Goal: Task Accomplishment & Management: Manage account settings

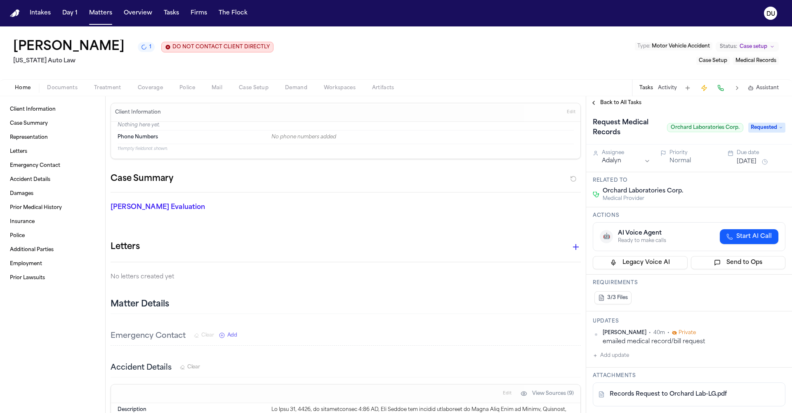
scroll to position [85, 0]
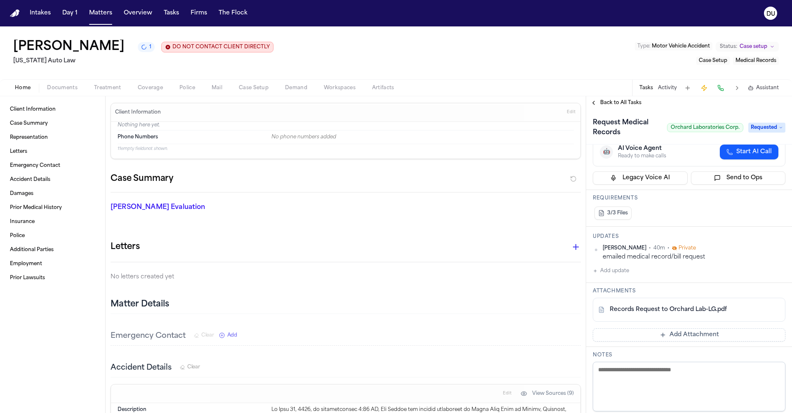
click at [48, 45] on h1 "[PERSON_NAME]" at bounding box center [68, 47] width 111 height 15
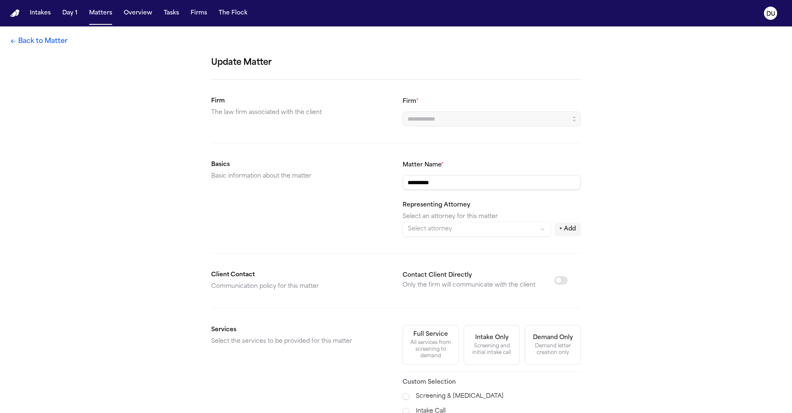
type input "**********"
click at [12, 16] on img "Home" at bounding box center [15, 13] width 10 height 8
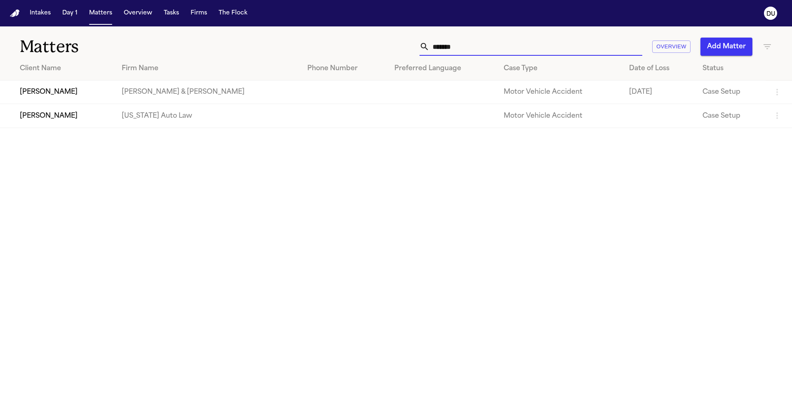
drag, startPoint x: 484, startPoint y: 47, endPoint x: 426, endPoint y: 47, distance: 58.2
click at [426, 47] on div "*******" at bounding box center [531, 47] width 223 height 18
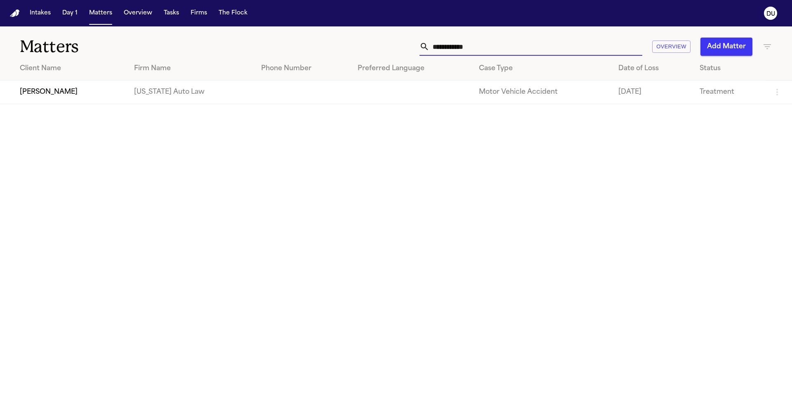
type input "**********"
drag, startPoint x: 426, startPoint y: 47, endPoint x: 108, endPoint y: 93, distance: 321.3
click at [108, 93] on td "[PERSON_NAME]" at bounding box center [63, 92] width 127 height 24
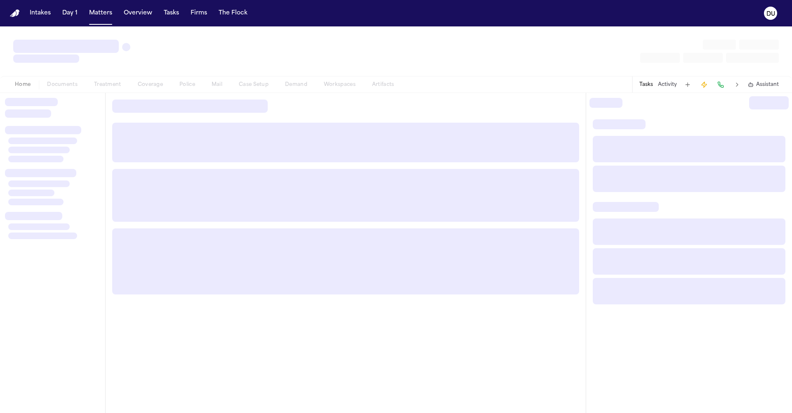
click at [108, 93] on div at bounding box center [346, 197] width 480 height 208
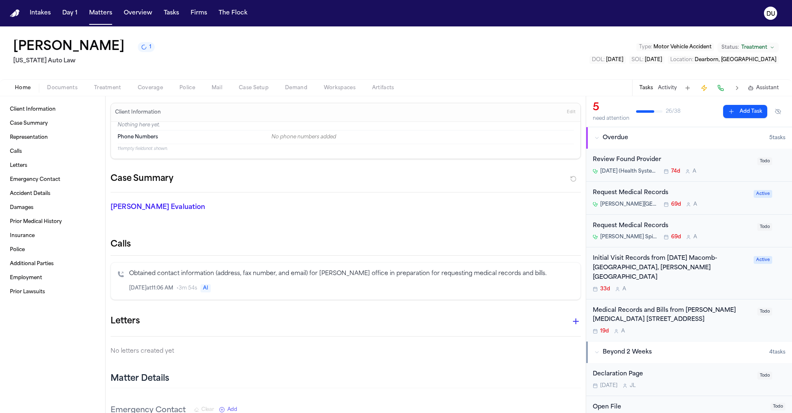
click at [643, 225] on div "Request Medical Records" at bounding box center [673, 225] width 160 height 9
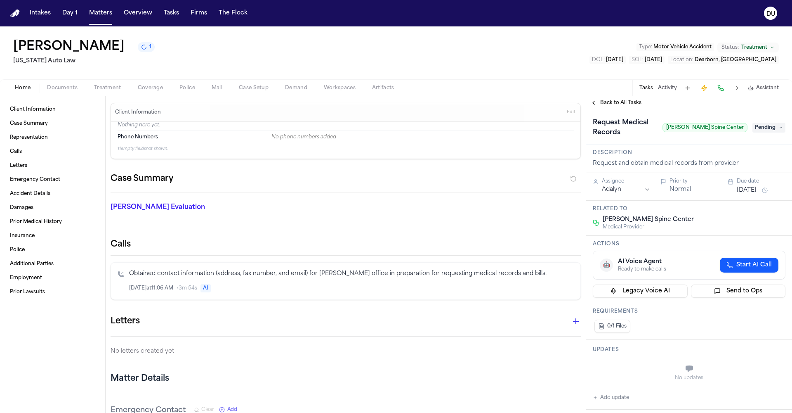
click at [777, 123] on span "Pending" at bounding box center [769, 128] width 33 height 10
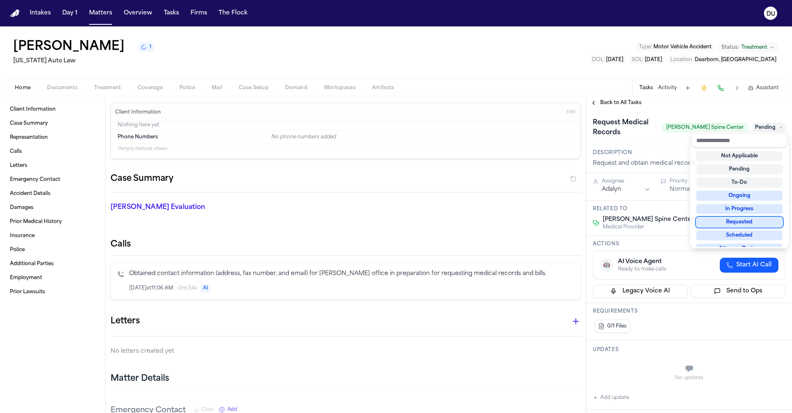
click at [744, 219] on div "Requested" at bounding box center [739, 222] width 86 height 10
click at [676, 205] on div "**********" at bounding box center [689, 260] width 206 height 303
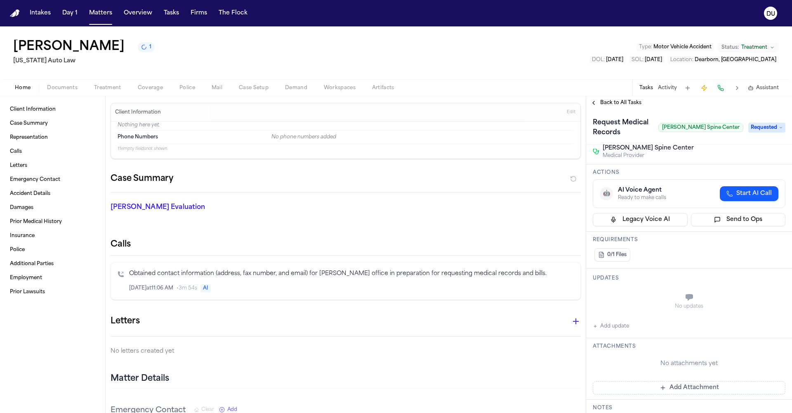
scroll to position [76, 0]
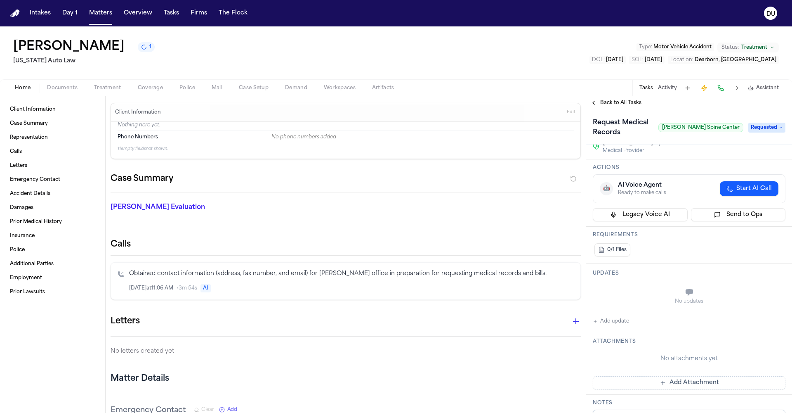
click at [620, 316] on button "Add update" at bounding box center [611, 321] width 36 height 10
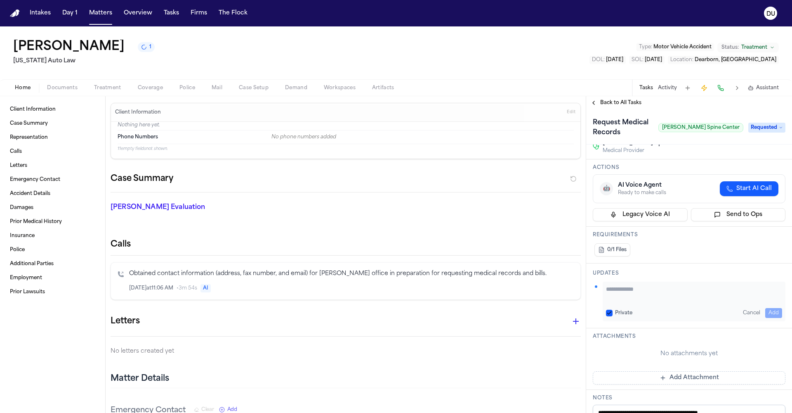
click at [635, 285] on textarea "Add your update" at bounding box center [694, 293] width 176 height 17
type textarea "**********"
click at [775, 308] on button "Add" at bounding box center [773, 313] width 17 height 10
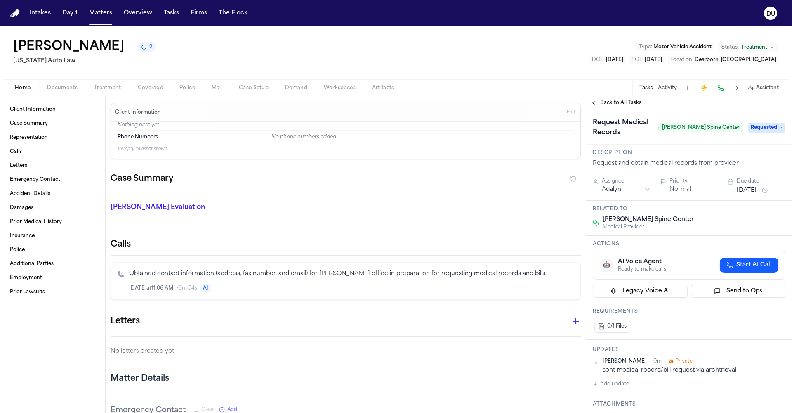
scroll to position [0, 0]
click at [757, 186] on button "Jun 11, 2025" at bounding box center [747, 190] width 20 height 8
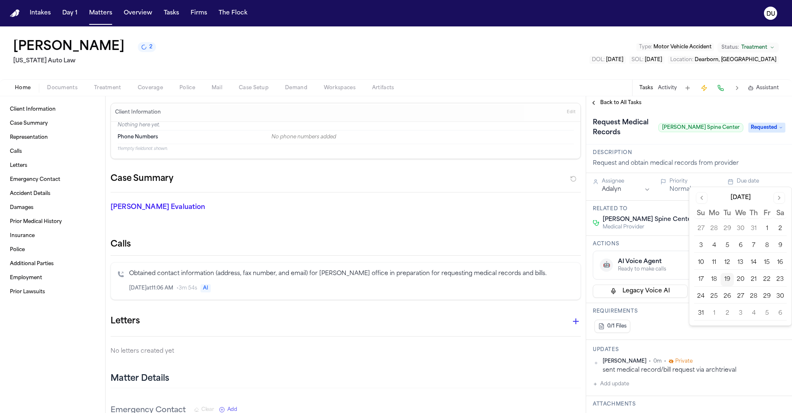
click at [767, 281] on button "22" at bounding box center [766, 279] width 13 height 13
click at [767, 280] on button "22" at bounding box center [766, 279] width 13 height 13
click at [763, 279] on button "22" at bounding box center [766, 279] width 13 height 13
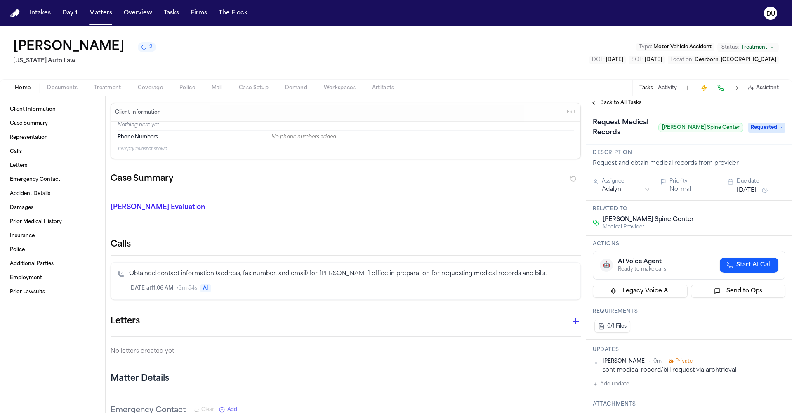
click at [654, 318] on div "0/1 Files" at bounding box center [689, 326] width 193 height 17
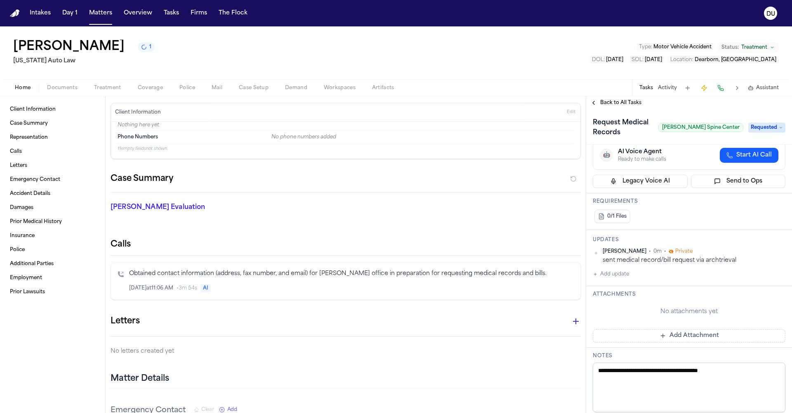
scroll to position [123, 0]
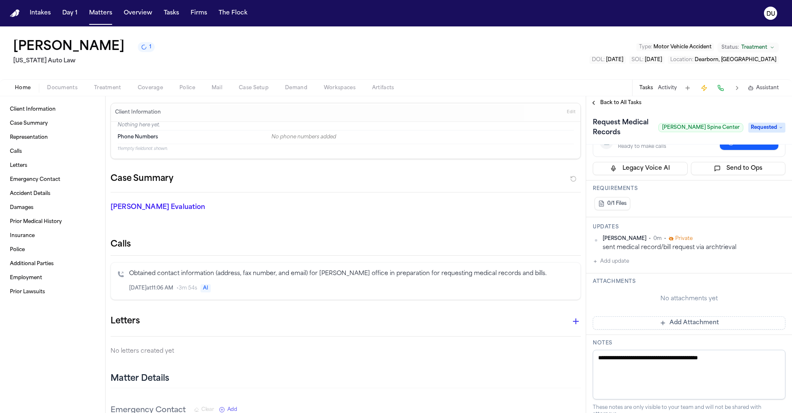
click at [671, 316] on button "Add Attachment" at bounding box center [689, 322] width 193 height 13
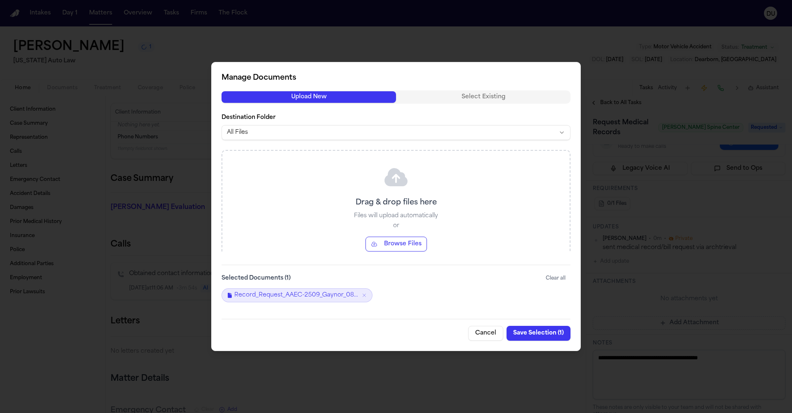
click at [536, 334] on button "Save Selection ( 1 )" at bounding box center [539, 333] width 64 height 15
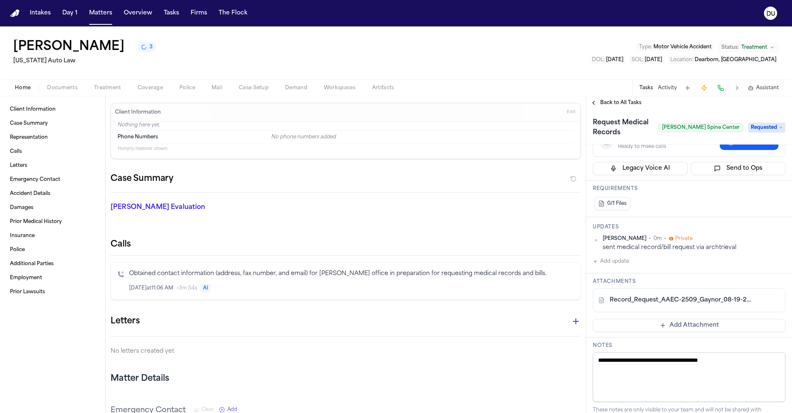
click at [54, 54] on div "Dwayne Gaynor 3" at bounding box center [84, 47] width 143 height 15
click at [15, 10] on img "Home" at bounding box center [15, 13] width 10 height 8
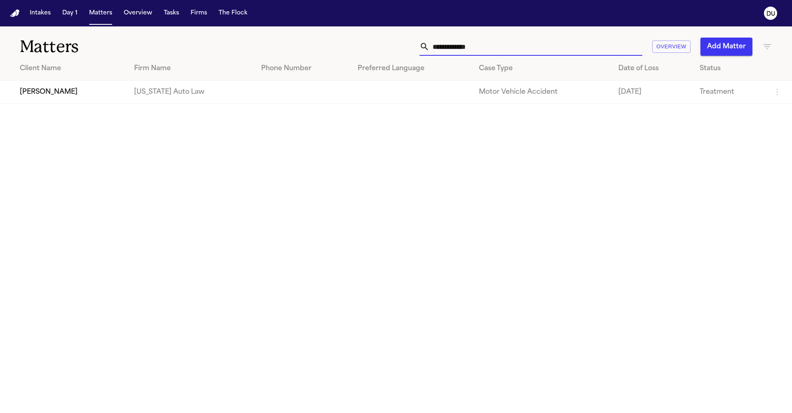
drag, startPoint x: 512, startPoint y: 45, endPoint x: 389, endPoint y: 45, distance: 122.1
click at [389, 45] on div "**********" at bounding box center [505, 47] width 533 height 18
type input "**********"
click at [59, 91] on td "[PERSON_NAME]" at bounding box center [67, 92] width 135 height 24
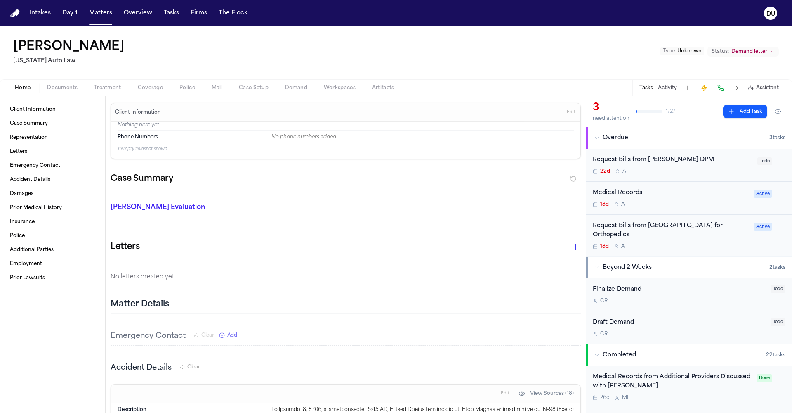
click at [662, 162] on div "Request Bills from [PERSON_NAME] DPM" at bounding box center [673, 159] width 160 height 9
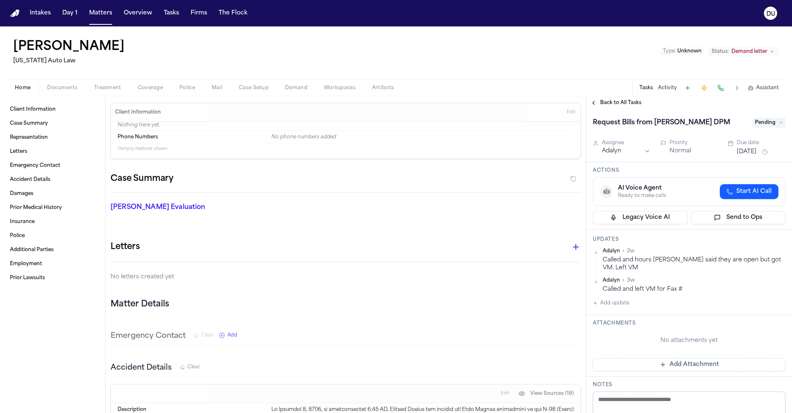
click at [776, 126] on span "Pending" at bounding box center [769, 123] width 33 height 10
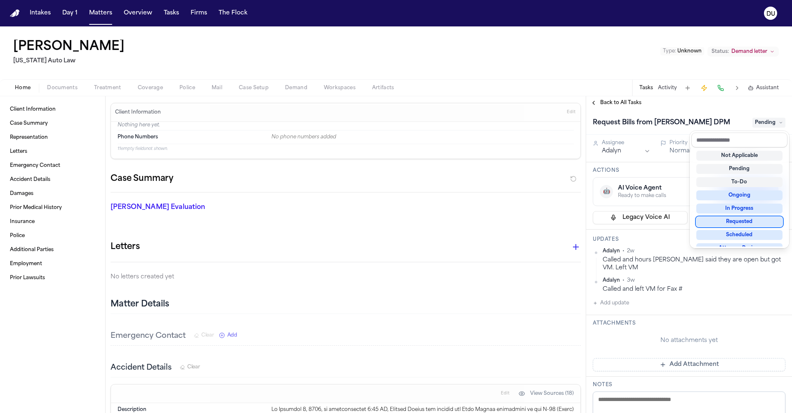
click at [738, 219] on div "Requested" at bounding box center [739, 222] width 86 height 10
click at [729, 282] on div "Request Bills from Kezelian Harry DPM Requested Assignee Adalyn Priority Normal…" at bounding box center [689, 260] width 206 height 303
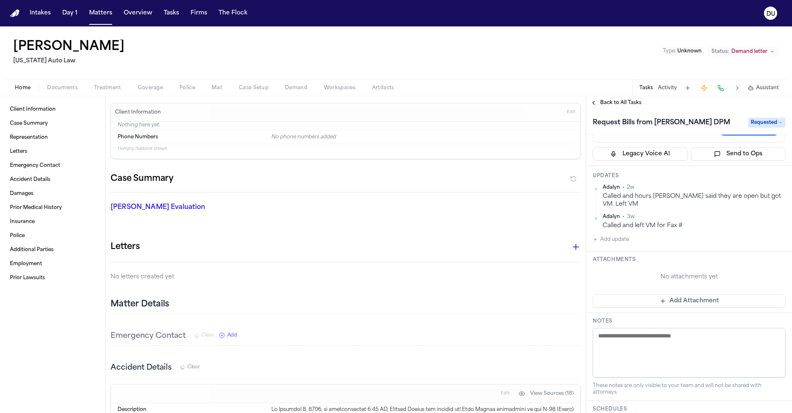
scroll to position [63, 0]
click at [623, 338] on textarea at bounding box center [689, 353] width 193 height 50
click at [621, 235] on button "Add update" at bounding box center [611, 240] width 36 height 10
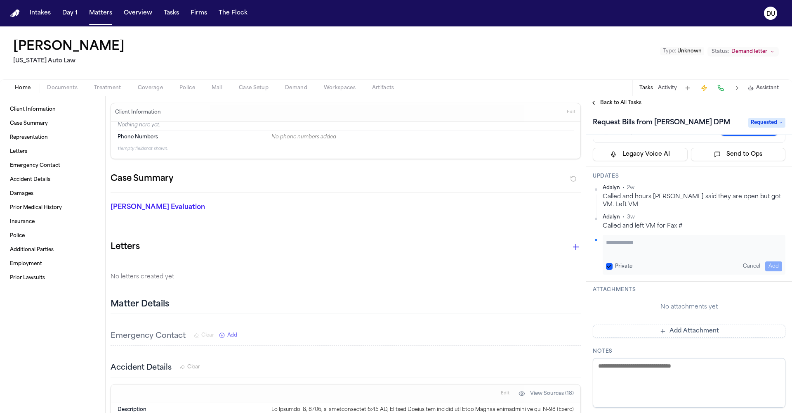
click at [635, 238] on textarea "Add your update" at bounding box center [694, 246] width 176 height 17
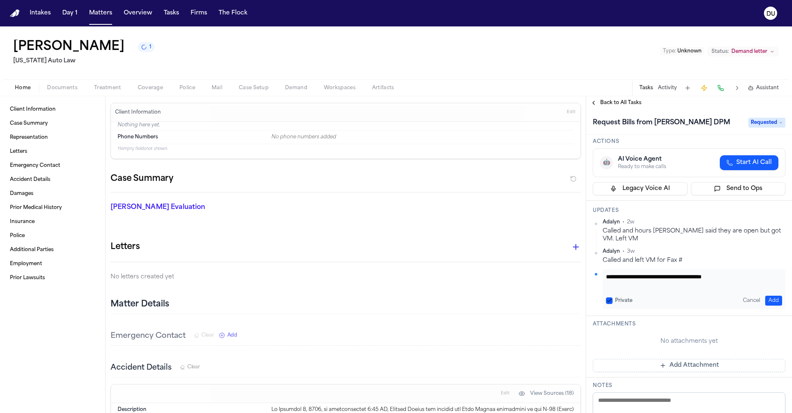
scroll to position [21, 0]
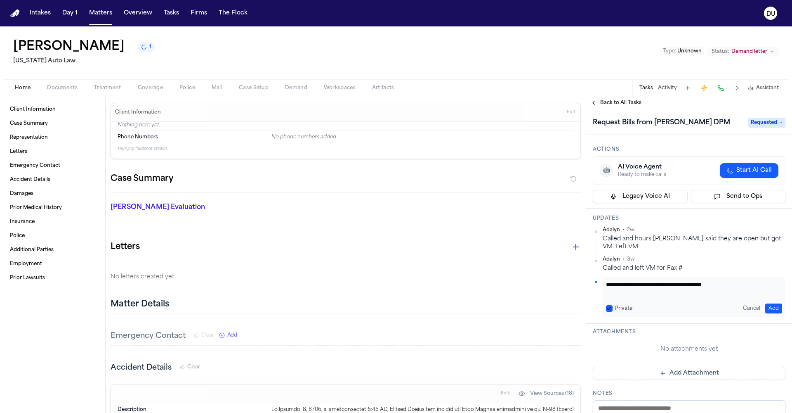
type textarea "**********"
click at [774, 303] on button "Add" at bounding box center [773, 308] width 17 height 10
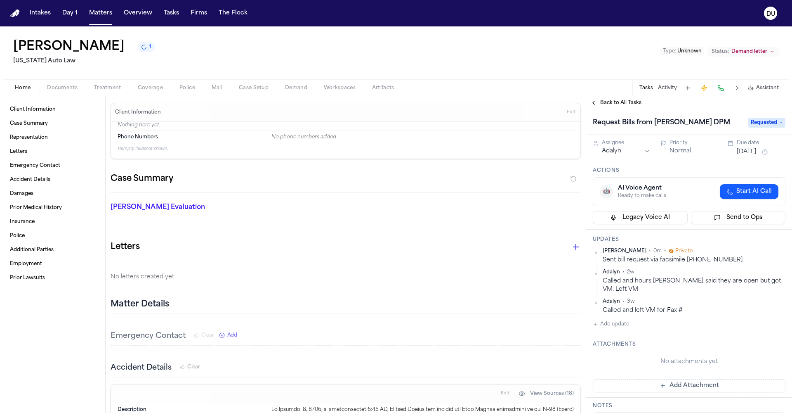
scroll to position [0, 0]
click at [757, 153] on button "Jul 28, 2025" at bounding box center [747, 152] width 20 height 8
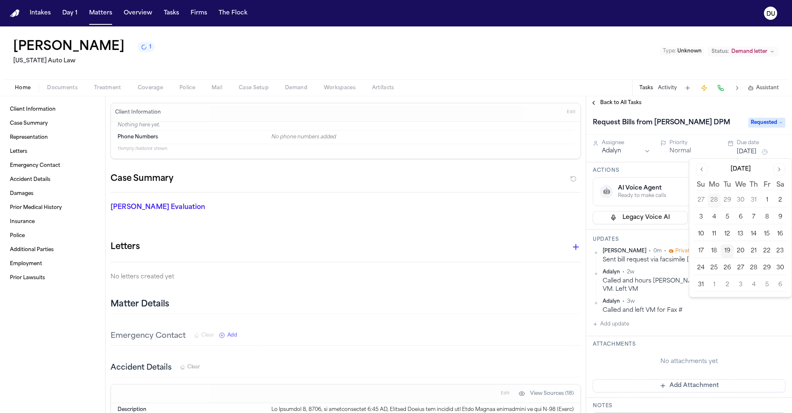
click at [765, 252] on button "22" at bounding box center [766, 250] width 13 height 13
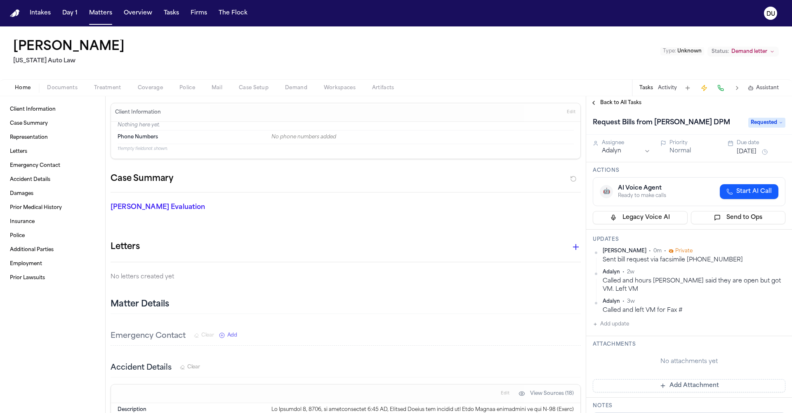
click at [684, 341] on h3 "Attachments" at bounding box center [689, 344] width 193 height 7
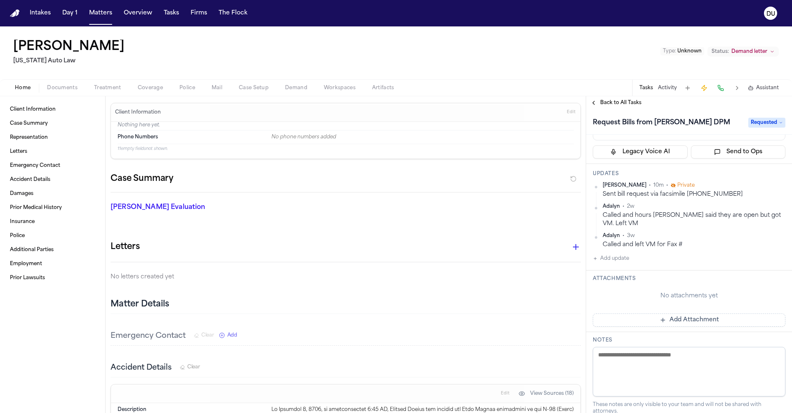
scroll to position [75, 0]
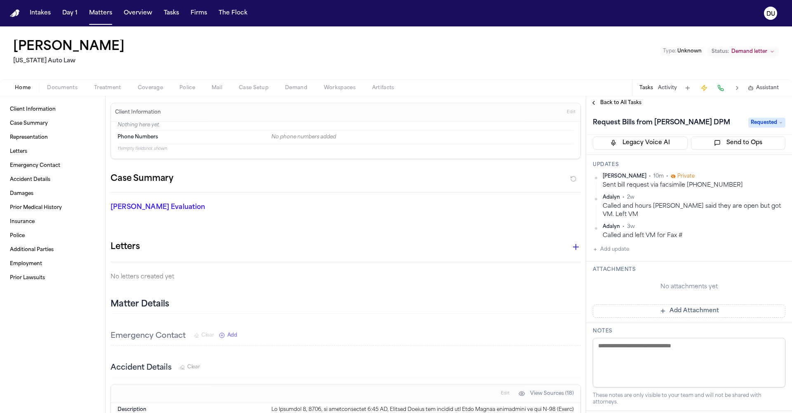
click at [108, 92] on span "button" at bounding box center [107, 92] width 37 height 1
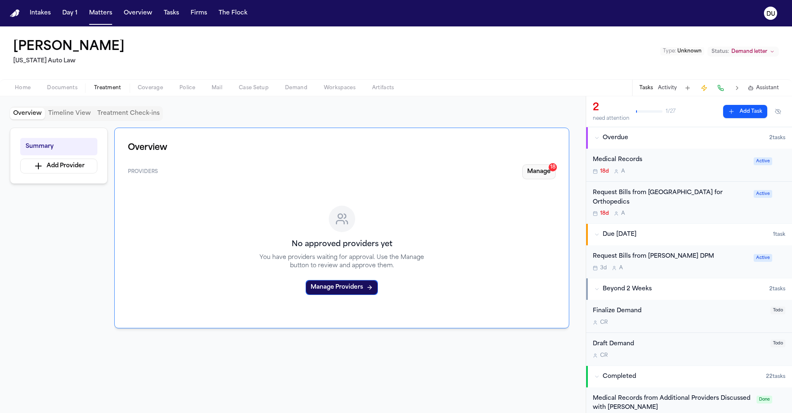
click at [533, 170] on button "Manage 18" at bounding box center [538, 171] width 33 height 15
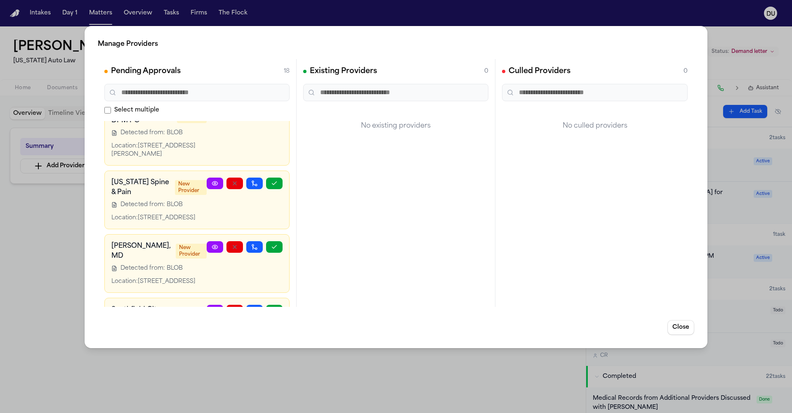
scroll to position [983, 0]
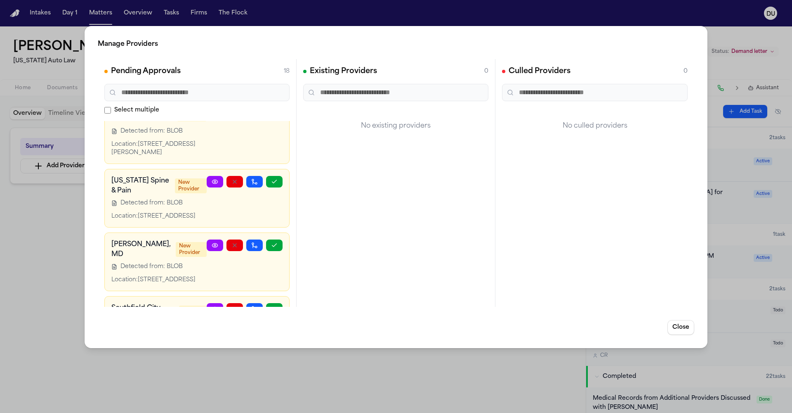
click at [218, 113] on icon at bounding box center [215, 109] width 7 height 7
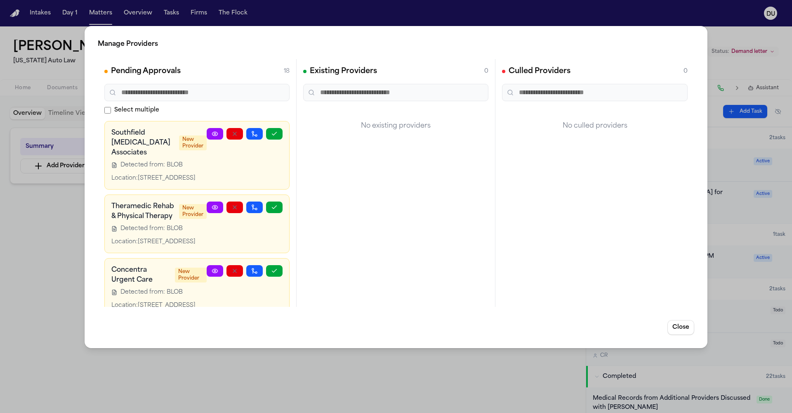
scroll to position [0, 0]
click at [682, 330] on button "Close" at bounding box center [681, 327] width 27 height 15
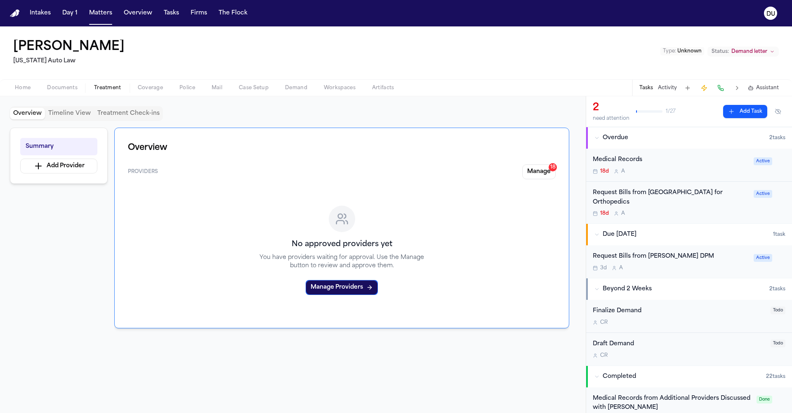
click at [633, 252] on div "Request Bills from [PERSON_NAME] DPM" at bounding box center [671, 256] width 156 height 9
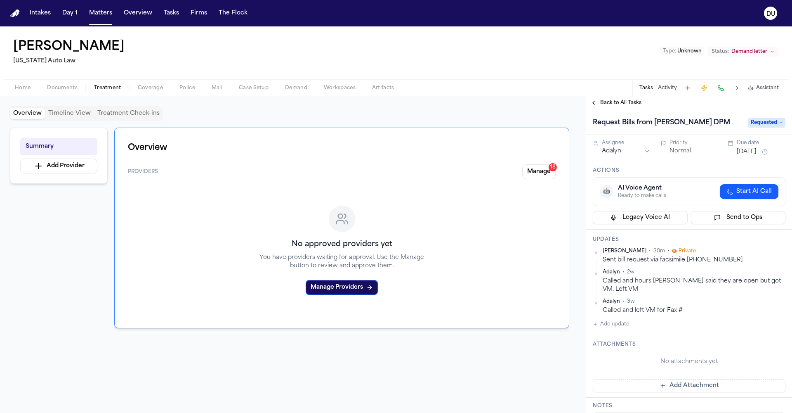
click at [630, 106] on span "Back to All Tasks" at bounding box center [620, 102] width 41 height 7
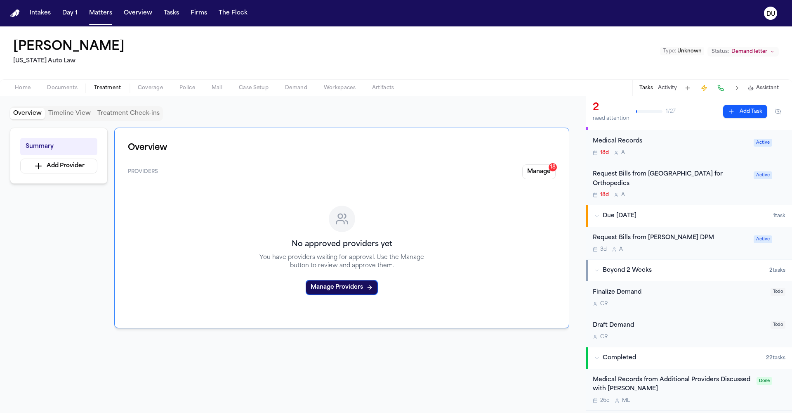
scroll to position [25, 0]
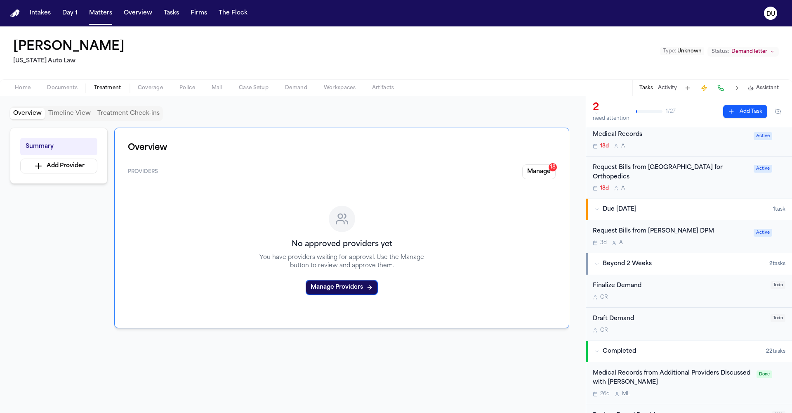
click at [678, 227] on div "Request Bills from [PERSON_NAME] DPM" at bounding box center [671, 231] width 156 height 9
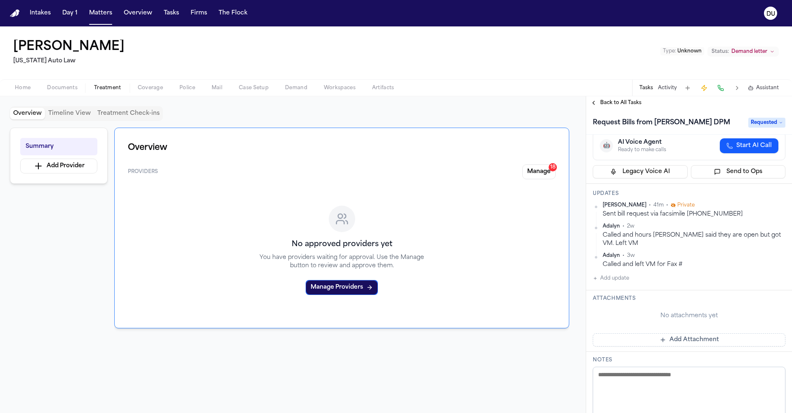
scroll to position [55, 0]
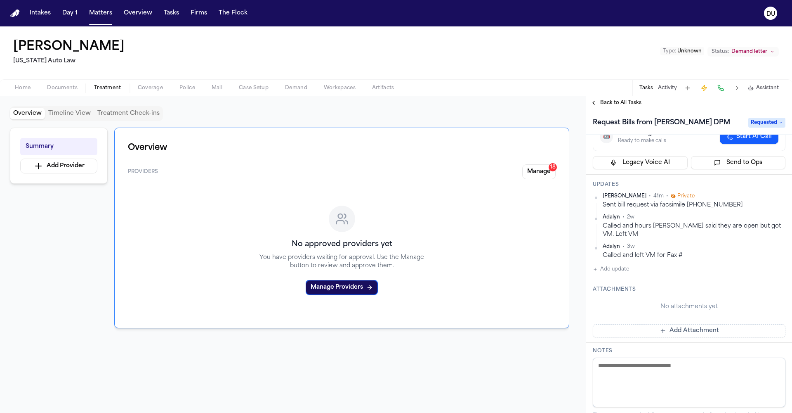
click at [680, 324] on button "Add Attachment" at bounding box center [689, 330] width 193 height 13
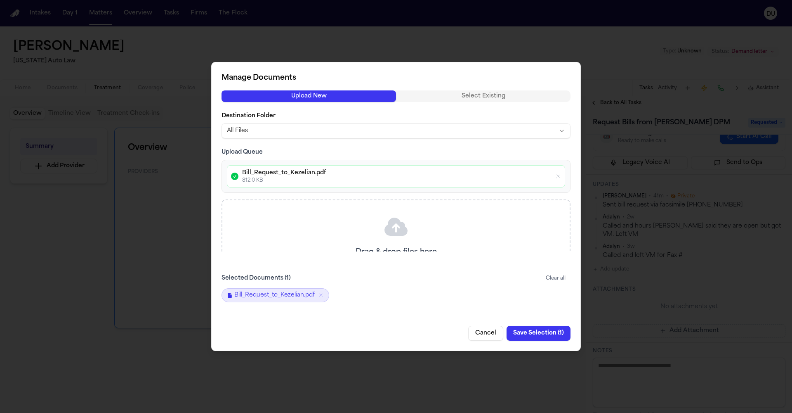
click at [538, 332] on button "Save Selection ( 1 )" at bounding box center [539, 333] width 64 height 15
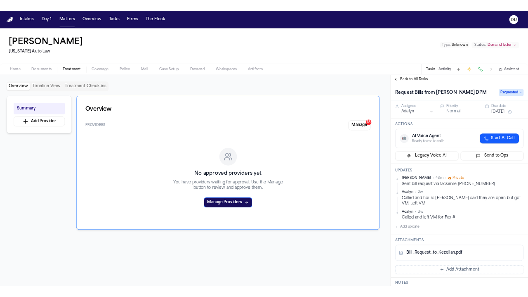
scroll to position [0, 0]
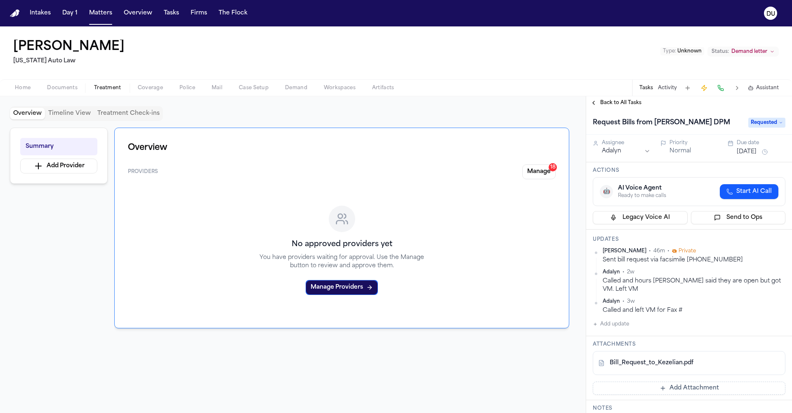
click at [13, 12] on img "Home" at bounding box center [15, 13] width 10 height 8
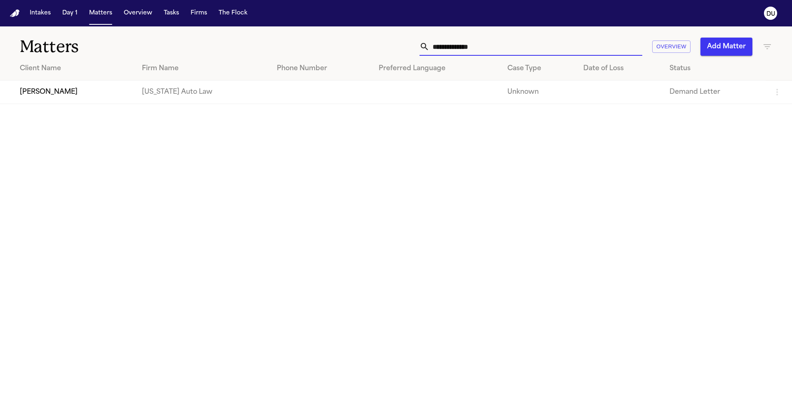
drag, startPoint x: 498, startPoint y: 50, endPoint x: 374, endPoint y: 50, distance: 124.2
click at [374, 50] on div "**********" at bounding box center [505, 47] width 533 height 18
type input "**********"
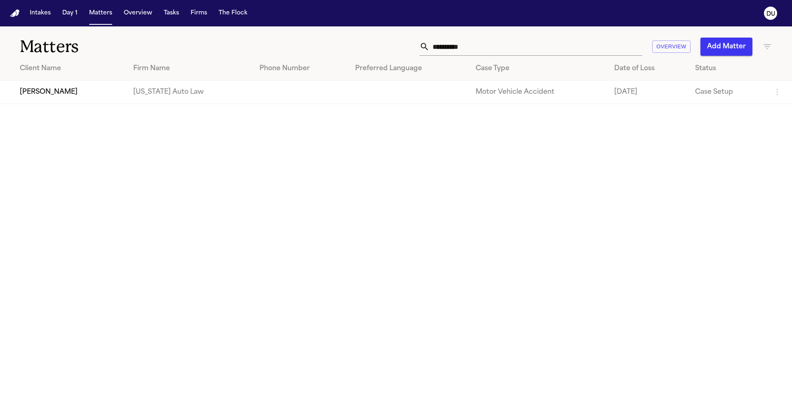
click at [168, 88] on td "[US_STATE] Auto Law" at bounding box center [190, 92] width 126 height 24
click at [168, 90] on td "[US_STATE] Auto Law" at bounding box center [190, 92] width 126 height 24
click at [230, 92] on td "[US_STATE] Auto Law" at bounding box center [190, 92] width 126 height 24
click at [91, 92] on td "[PERSON_NAME]" at bounding box center [63, 92] width 127 height 24
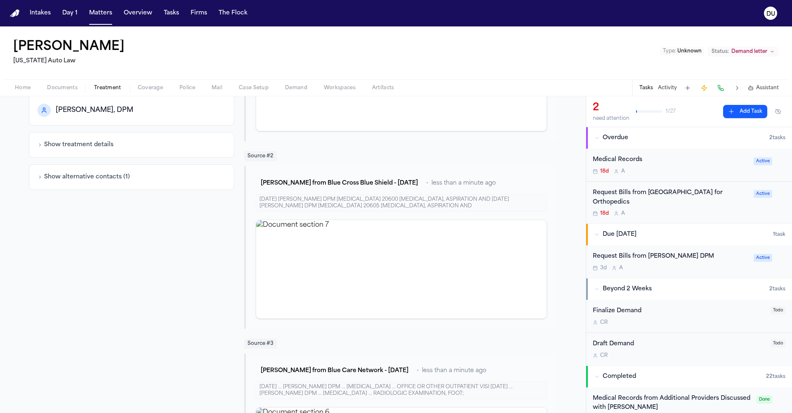
scroll to position [181, 0]
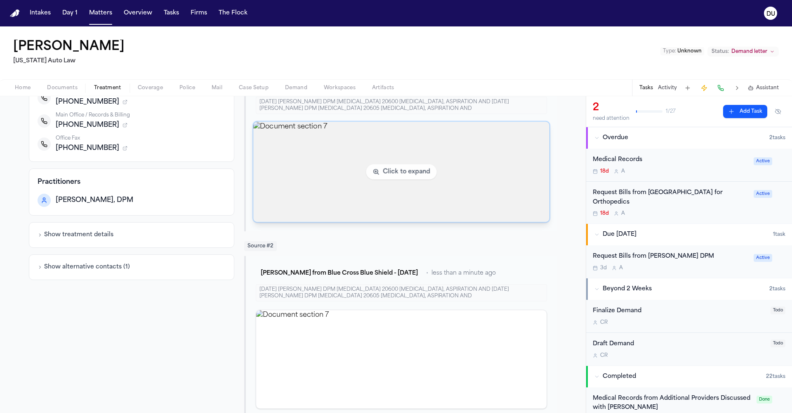
click at [398, 168] on img "View document section 7" at bounding box center [401, 172] width 296 height 100
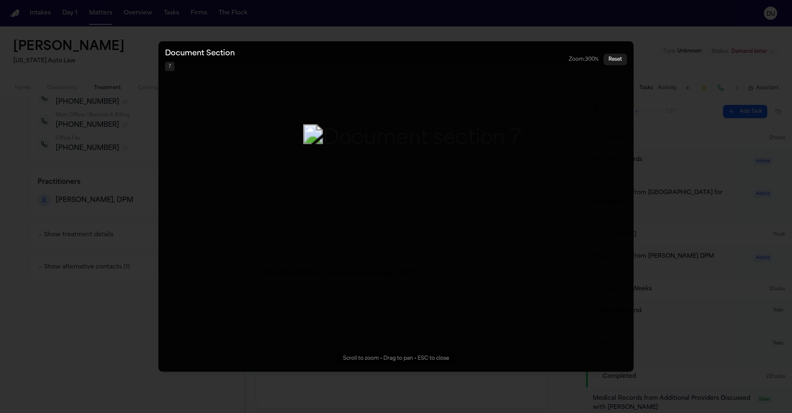
drag, startPoint x: 398, startPoint y: 168, endPoint x: 417, endPoint y: 83, distance: 87.2
click at [417, 124] on img "Zoomable image viewer. Use mouse wheel to zoom, drag to pan, or press R to rese…" at bounding box center [412, 139] width 218 height 30
drag, startPoint x: 417, startPoint y: 83, endPoint x: 422, endPoint y: -23, distance: 106.6
click at [422, 0] on html "Intakes Day 1 Matters Overview Tasks Firms The Flock DU [PERSON_NAME] [US_STATE…" at bounding box center [396, 206] width 792 height 413
drag, startPoint x: 376, startPoint y: 111, endPoint x: 368, endPoint y: 115, distance: 9.6
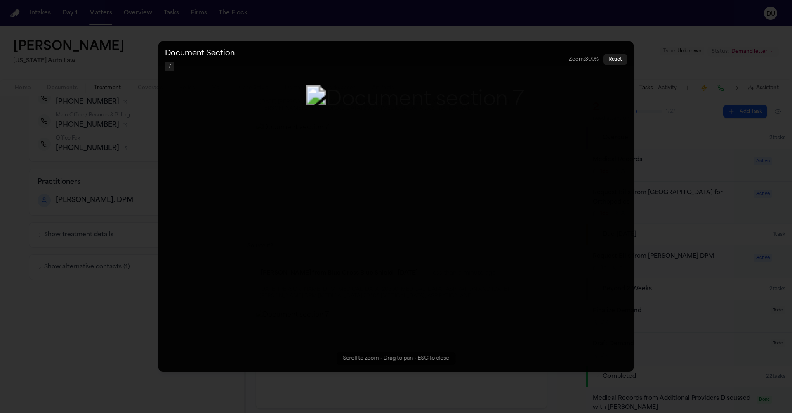
click at [368, 115] on img "Zoomable image viewer. Use mouse wheel to zoom, drag to pan, or press R to rese…" at bounding box center [415, 100] width 218 height 30
drag, startPoint x: 462, startPoint y: 151, endPoint x: 464, endPoint y: -33, distance: 184.0
click at [464, 0] on html "Intakes Day 1 Matters Overview Tasks Firms The Flock DU [PERSON_NAME] [US_STATE…" at bounding box center [396, 206] width 792 height 413
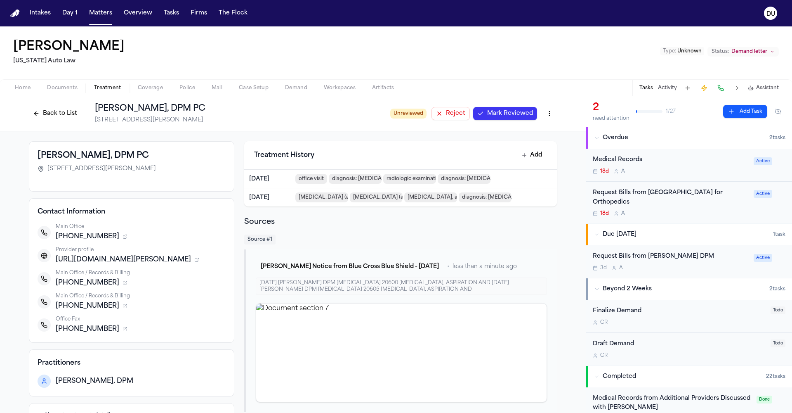
scroll to position [0, 0]
click at [16, 14] on img "Home" at bounding box center [15, 13] width 10 height 8
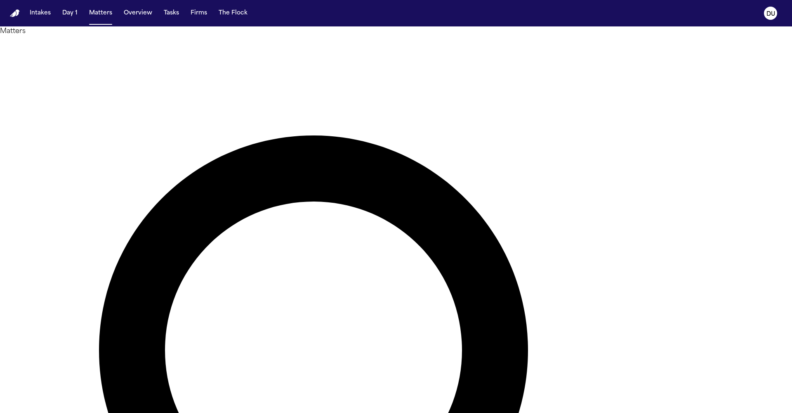
type input "**********"
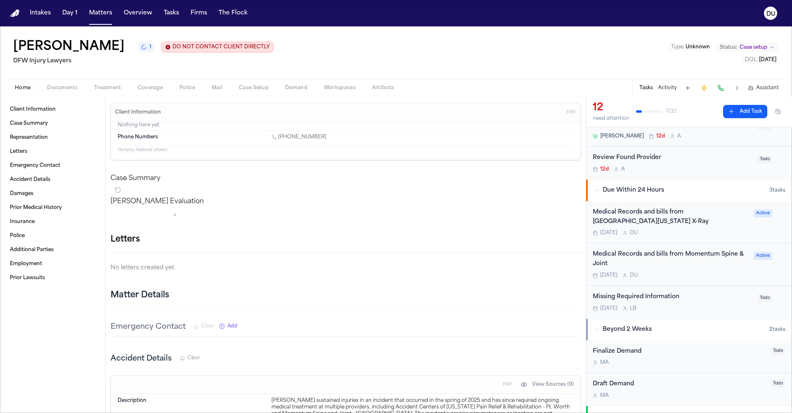
scroll to position [271, 0]
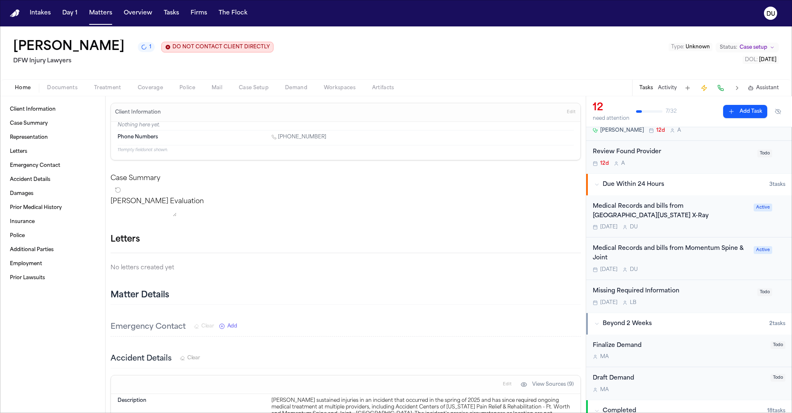
click at [668, 244] on div "Medical Records and bills from Momentum Spine & Joint" at bounding box center [671, 253] width 156 height 19
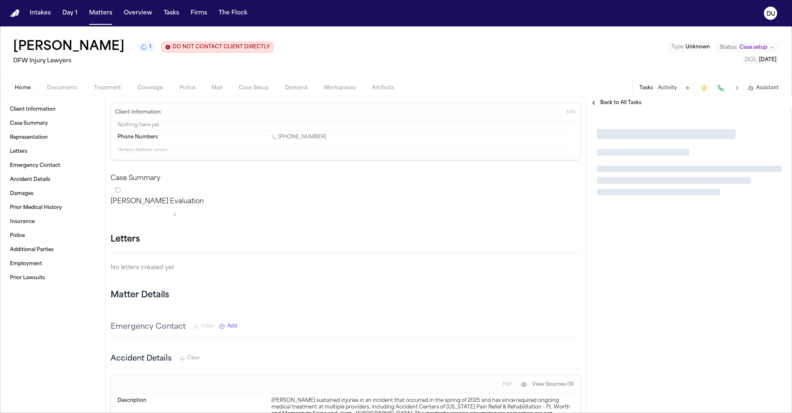
click at [668, 235] on div at bounding box center [689, 260] width 206 height 303
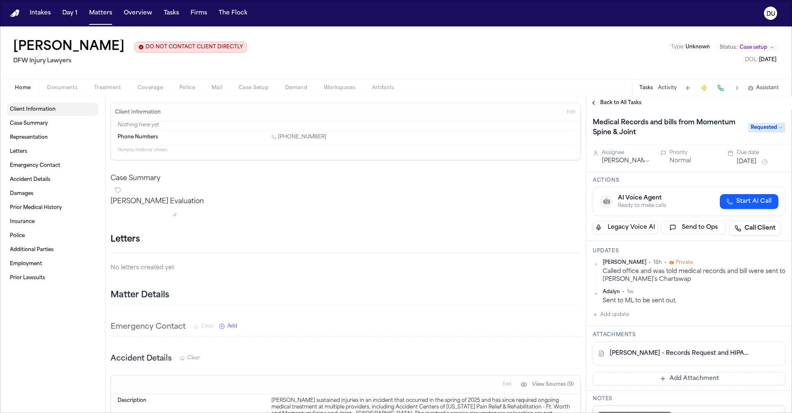
click at [25, 112] on span "Client Information" at bounding box center [33, 109] width 46 height 7
click at [110, 88] on span "Treatment" at bounding box center [107, 88] width 27 height 7
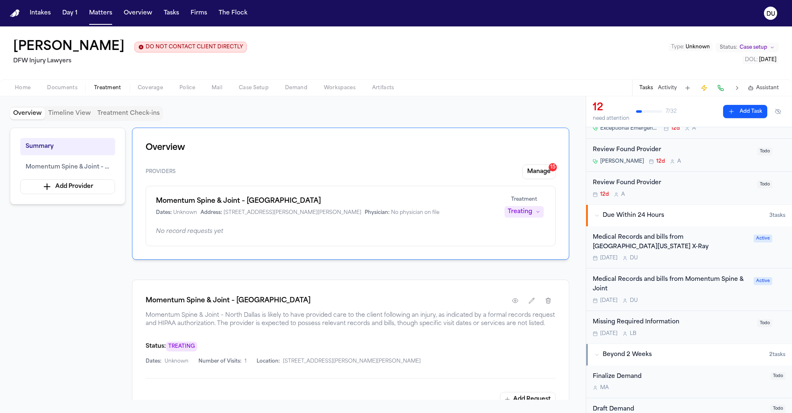
scroll to position [242, 0]
click at [686, 253] on div "Today D U" at bounding box center [671, 256] width 156 height 7
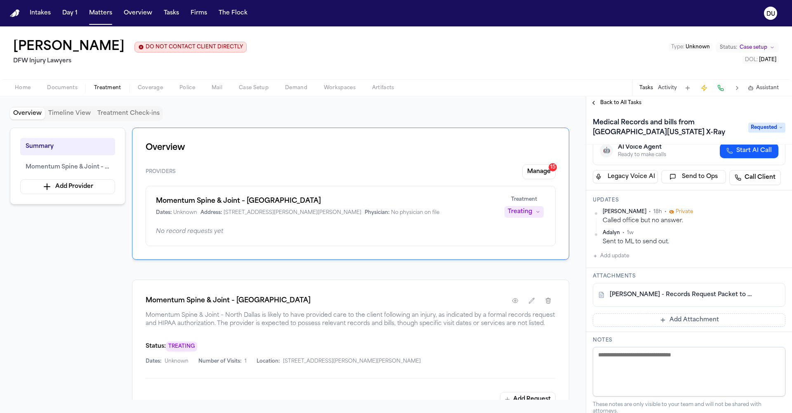
scroll to position [52, 0]
click at [680, 290] on link "L. Gray - Records Request Packet to North Texas X-Ray - 8.9.25" at bounding box center [681, 293] width 142 height 8
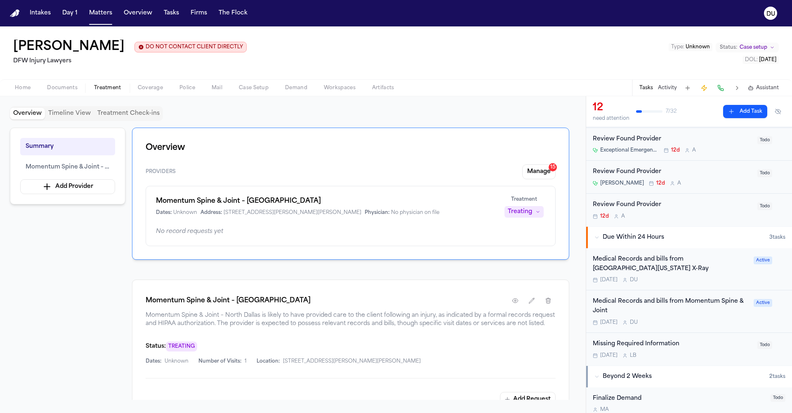
scroll to position [219, 0]
click at [684, 296] on div "Medical Records and bills from Momentum Spine & Joint" at bounding box center [671, 305] width 156 height 19
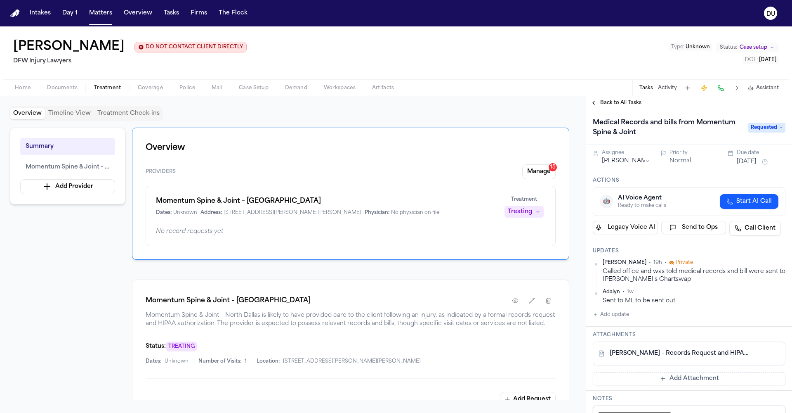
click at [616, 314] on button "Add update" at bounding box center [611, 314] width 36 height 10
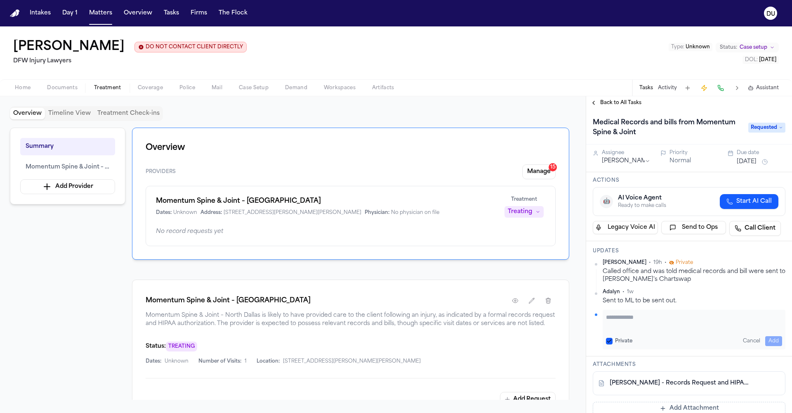
click at [618, 318] on textarea "Add your update" at bounding box center [694, 321] width 176 height 17
type textarea "**********"
click at [759, 283] on div "Called office and was told medical records and bill were sent to Daniel's Chart…" at bounding box center [694, 275] width 183 height 16
click at [617, 104] on span "Back to All Tasks" at bounding box center [620, 102] width 41 height 7
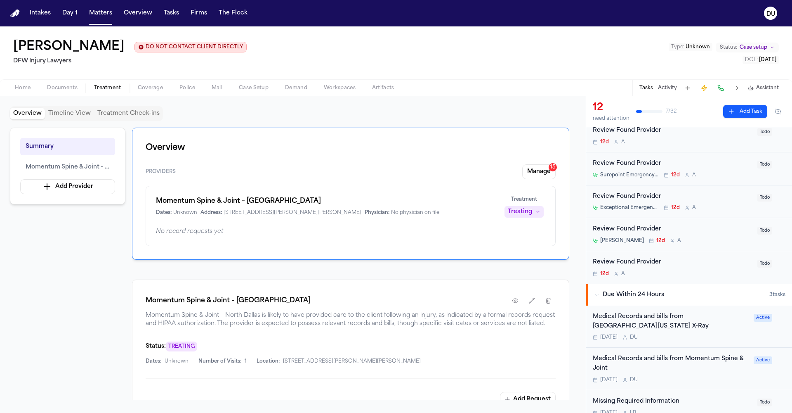
scroll to position [230, 0]
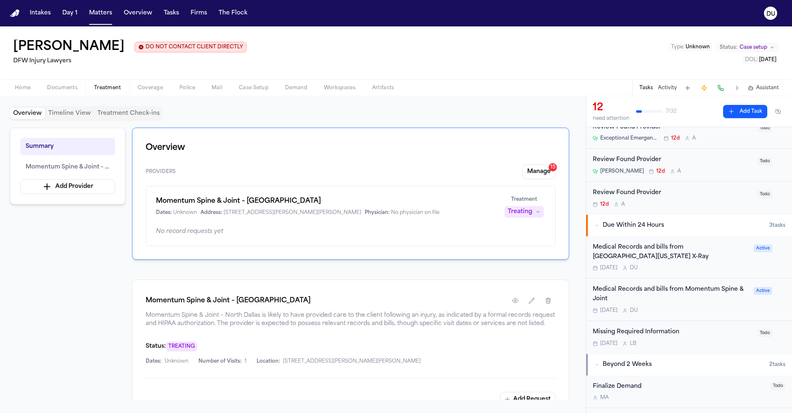
click at [687, 246] on div "Medical Records and bills from North Texas X-Ray" at bounding box center [671, 252] width 156 height 19
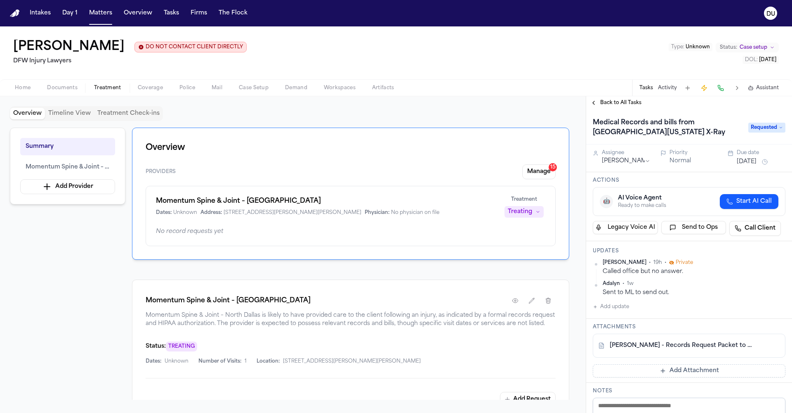
scroll to position [39, 0]
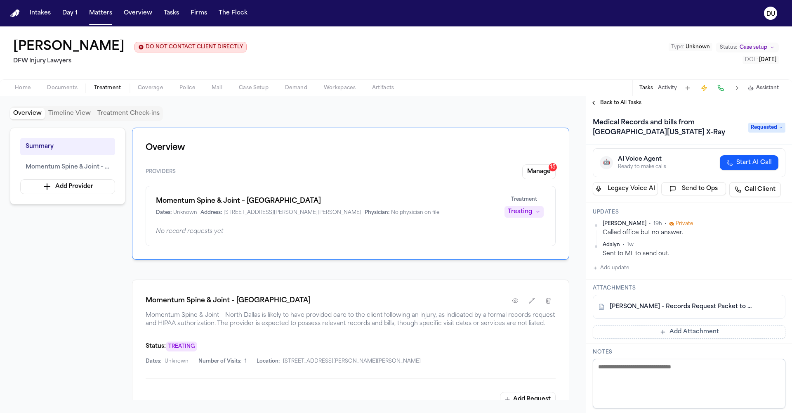
click at [686, 305] on link "L. Gray - Records Request Packet to North Texas X-Ray - 8.9.25" at bounding box center [681, 306] width 142 height 8
click at [536, 175] on button "Manage 15" at bounding box center [538, 171] width 33 height 15
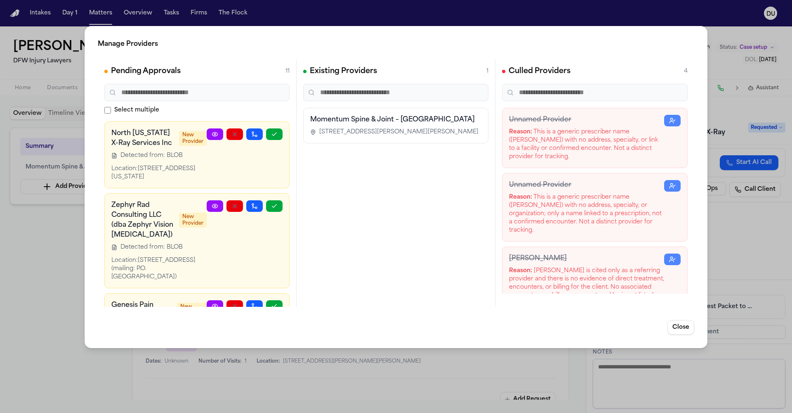
scroll to position [389, 0]
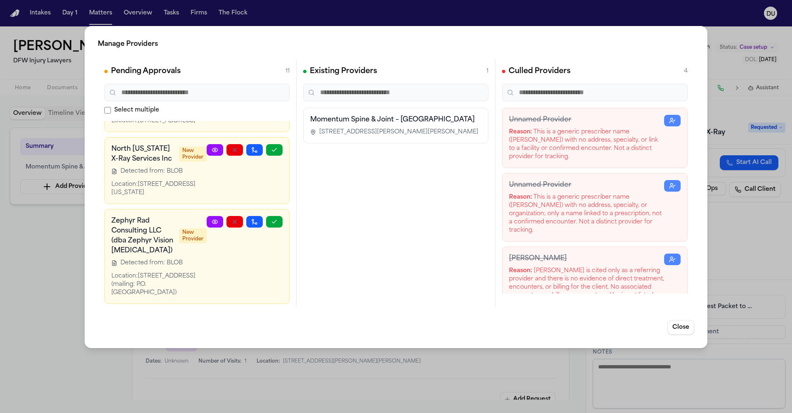
click at [182, 168] on div "Detected from: BLOB" at bounding box center [158, 171] width 95 height 8
click at [214, 149] on circle at bounding box center [215, 150] width 2 height 2
click at [26, 52] on div "Manage Providers Pending Approvals 11 Select multiple Accident Centers of Texas…" at bounding box center [396, 206] width 792 height 413
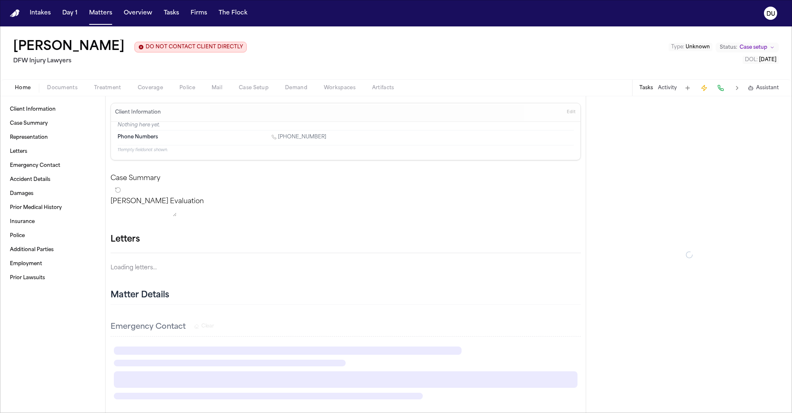
click at [25, 88] on span "Home" at bounding box center [23, 88] width 16 height 7
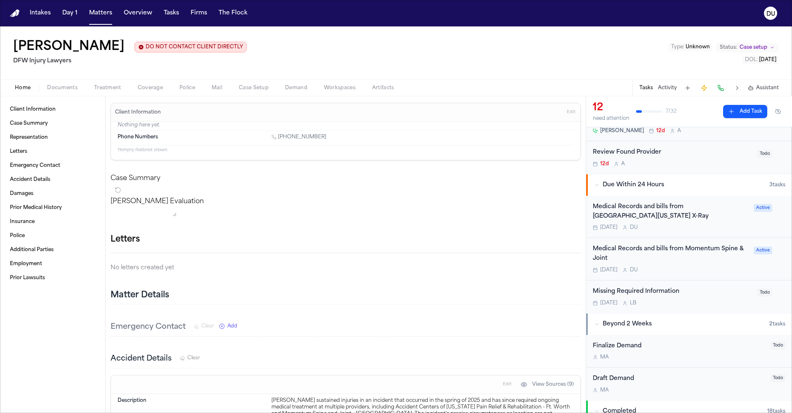
scroll to position [258, 0]
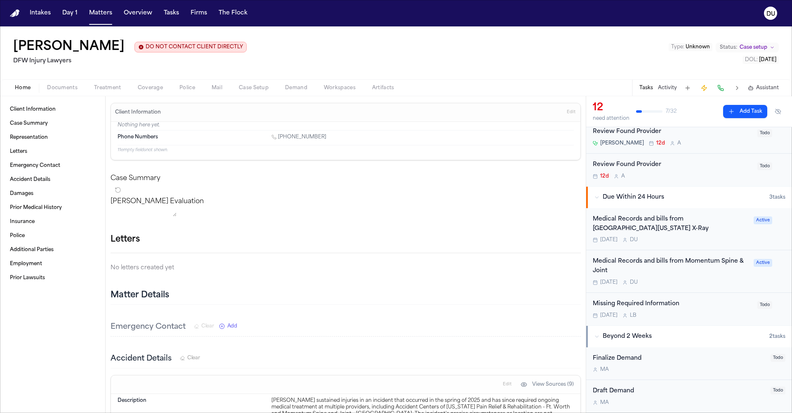
click at [669, 218] on div "Medical Records and bills from North Texas X-Ray" at bounding box center [671, 224] width 156 height 19
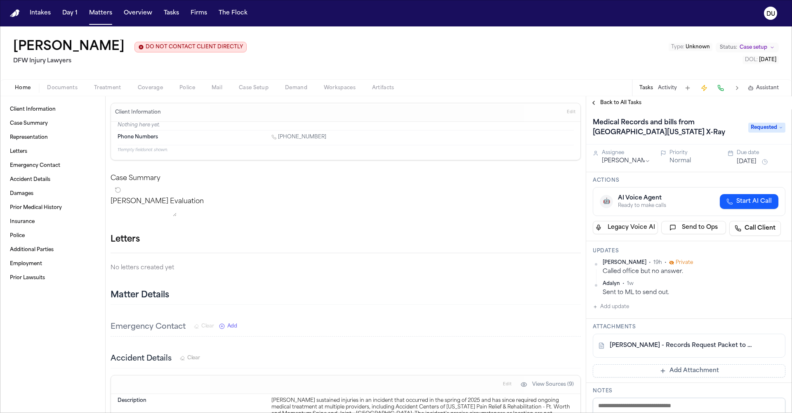
click at [618, 104] on span "Back to All Tasks" at bounding box center [620, 102] width 41 height 7
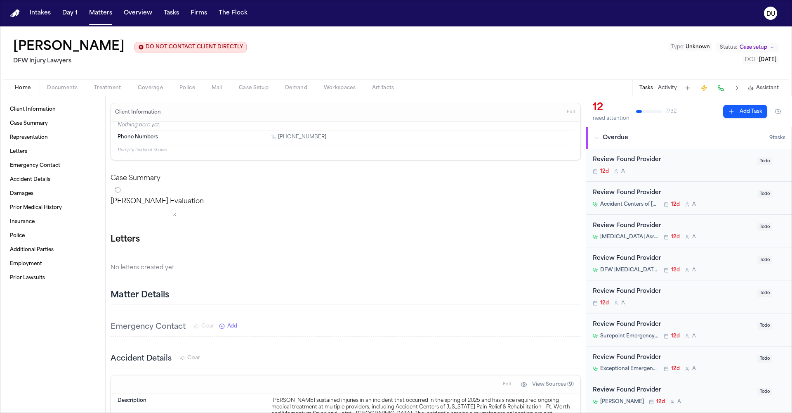
click at [639, 196] on div "Review Found Provider" at bounding box center [673, 192] width 160 height 9
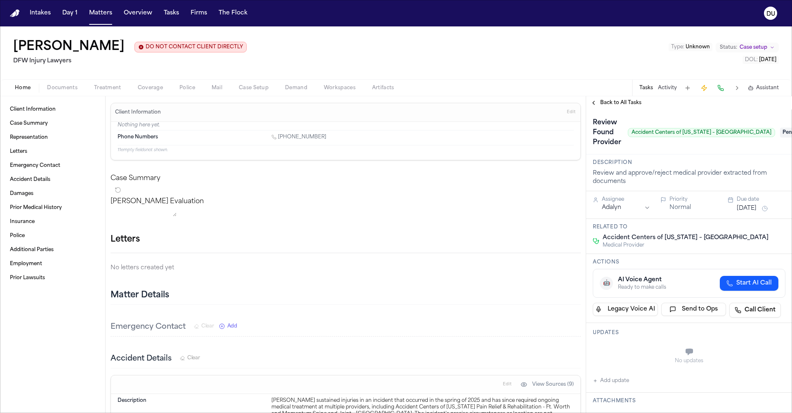
click at [616, 111] on div "Review Found Provider Accident Centers of Texas – South Fort Worth Pending" at bounding box center [689, 131] width 206 height 45
click at [614, 105] on span "Back to All Tasks" at bounding box center [620, 102] width 41 height 7
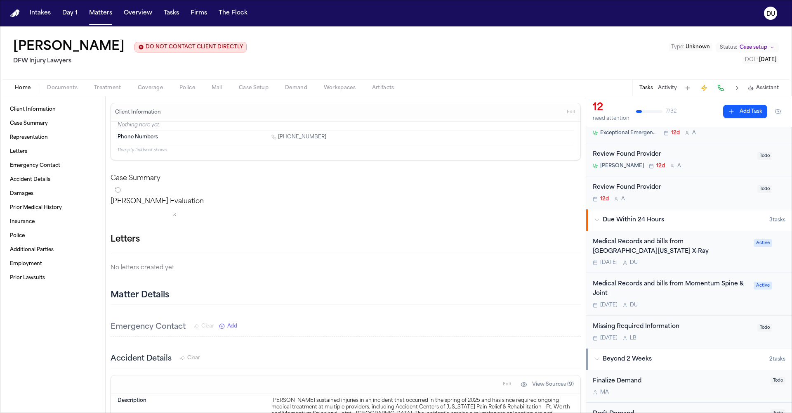
scroll to position [245, 0]
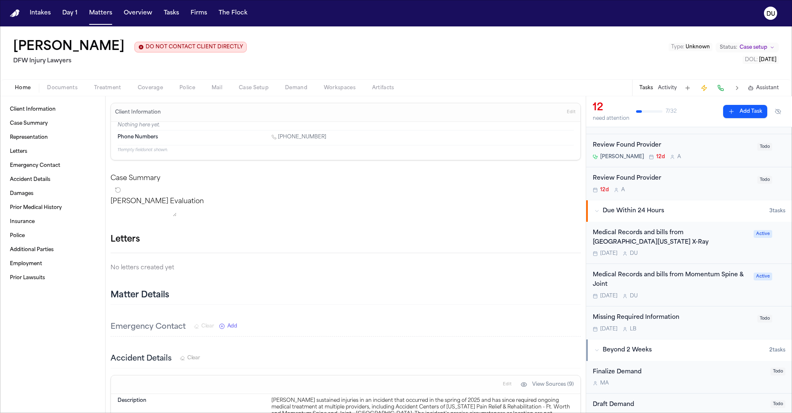
click at [668, 270] on div "Medical Records and bills from Momentum Spine & Joint" at bounding box center [671, 279] width 156 height 19
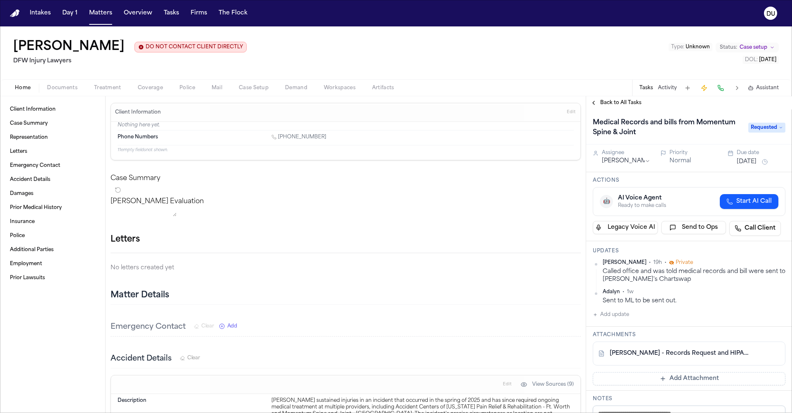
click at [757, 162] on button "[DATE]" at bounding box center [747, 162] width 20 height 8
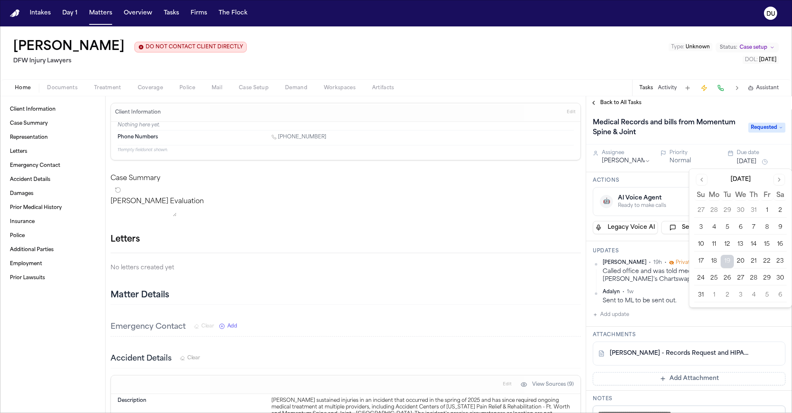
click at [765, 258] on button "22" at bounding box center [766, 261] width 13 height 13
click at [709, 328] on div "Attachments L. Gray - Records Request and HIPAA Auth to Momentum Spine & Joint …" at bounding box center [689, 358] width 206 height 64
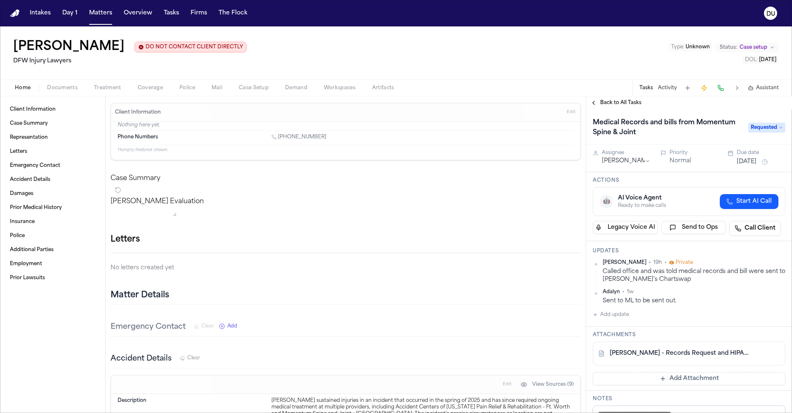
click at [624, 313] on button "Add update" at bounding box center [611, 314] width 36 height 10
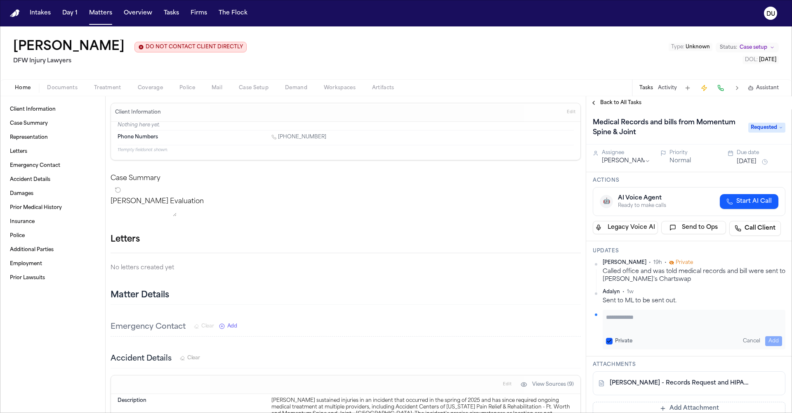
click at [708, 297] on div "Sent to ML to be sent out." at bounding box center [694, 301] width 183 height 8
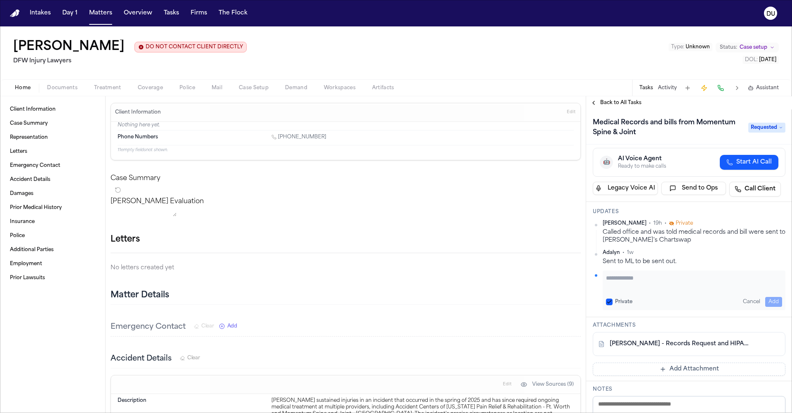
scroll to position [44, 0]
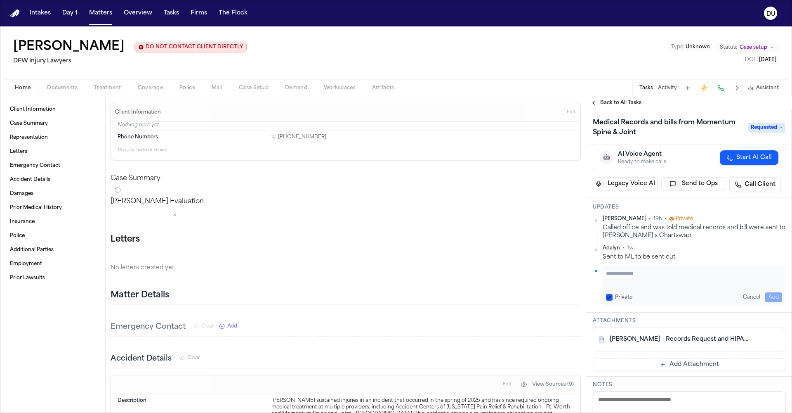
click at [715, 240] on div "Called office and was told medical records and bill were sent to Daniel's Chart…" at bounding box center [694, 232] width 183 height 16
click at [627, 106] on span "Back to All Tasks" at bounding box center [620, 102] width 41 height 7
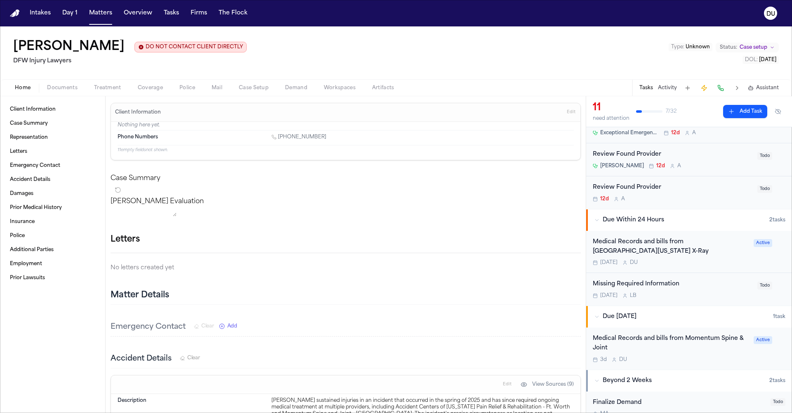
scroll to position [237, 0]
click at [653, 241] on div "Medical Records and bills from North Texas X-Ray" at bounding box center [671, 245] width 156 height 19
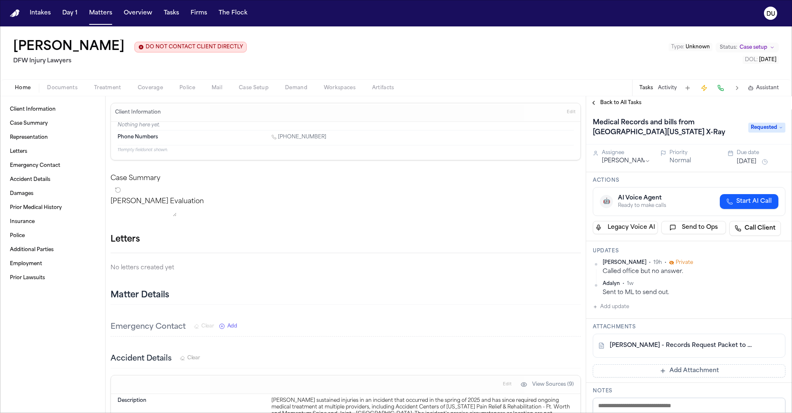
click at [610, 102] on span "Back to All Tasks" at bounding box center [620, 102] width 41 height 7
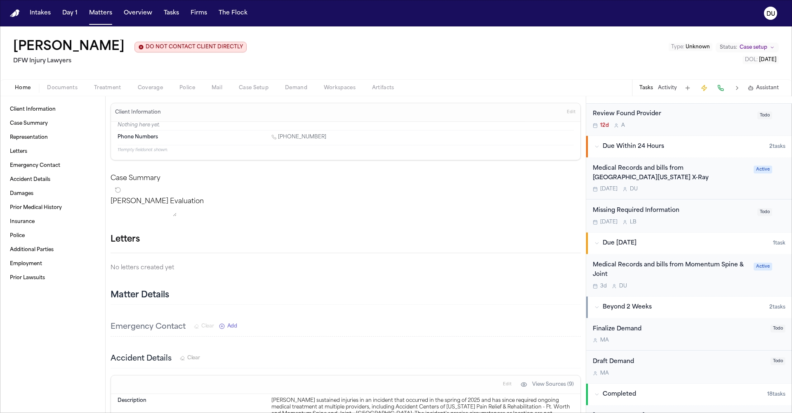
scroll to position [310, 0]
click at [647, 260] on div "Medical Records and bills from Momentum Spine & Joint" at bounding box center [671, 269] width 156 height 19
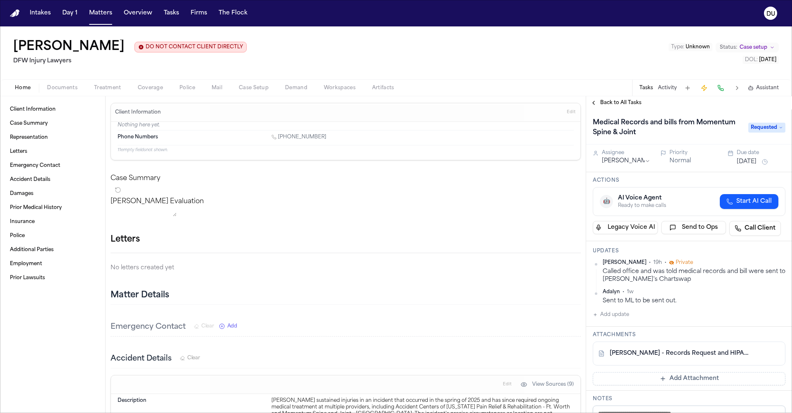
click at [617, 316] on button "Add update" at bounding box center [611, 314] width 36 height 10
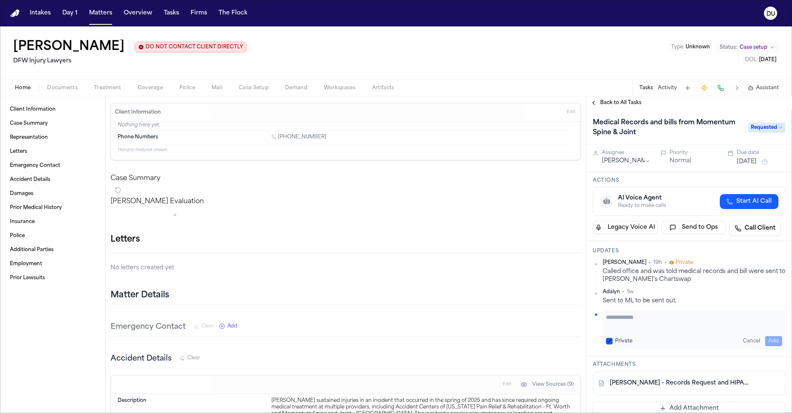
click at [639, 317] on textarea "Add your update" at bounding box center [694, 321] width 176 height 17
type textarea "**********"
click at [776, 337] on button "Add" at bounding box center [773, 341] width 17 height 10
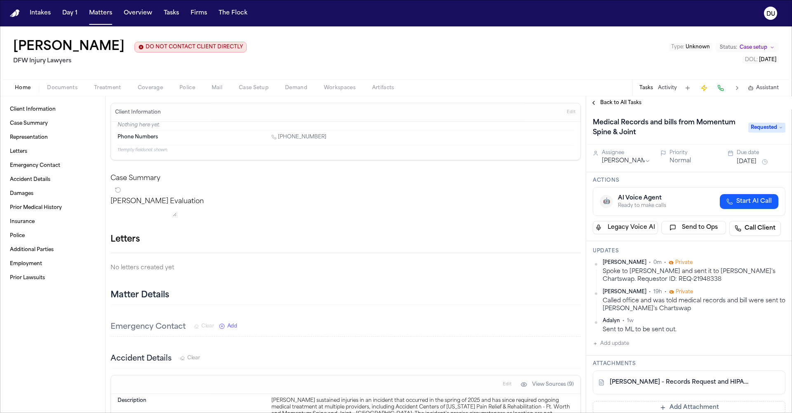
click at [616, 104] on span "Back to All Tasks" at bounding box center [620, 102] width 41 height 7
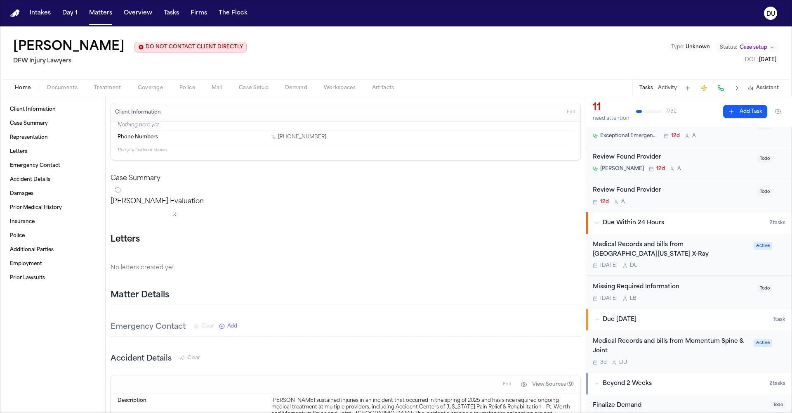
scroll to position [236, 0]
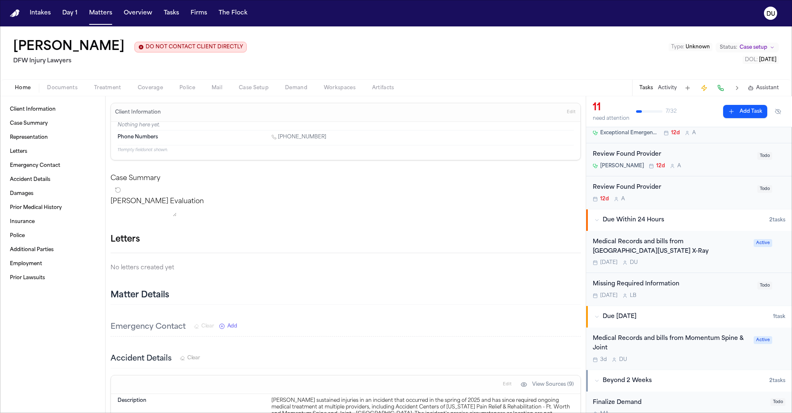
click at [640, 233] on div "Medical Records and bills from North Texas X-Ray Today D U Active" at bounding box center [689, 252] width 206 height 42
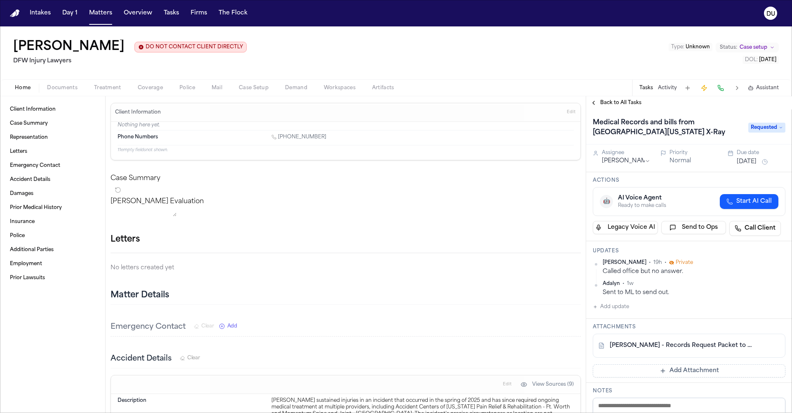
click at [627, 125] on h1 "Medical Records and bills from North Texas X-Ray" at bounding box center [667, 127] width 154 height 23
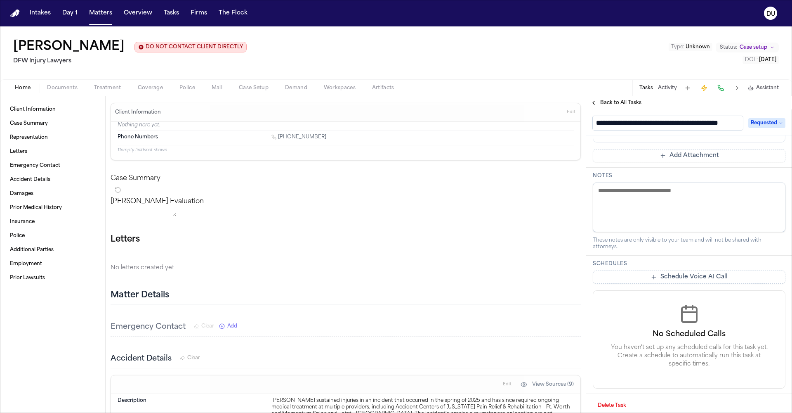
scroll to position [205, 0]
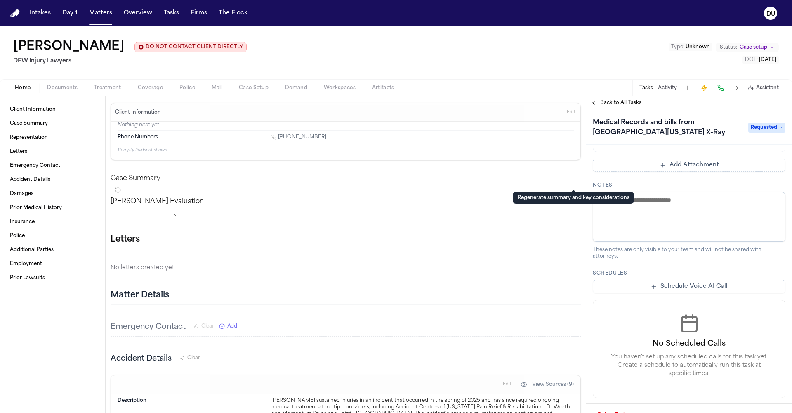
click at [551, 202] on div "Regenerate summary and key considerations Regenerate summary and key considerat…" at bounding box center [574, 198] width 122 height 12
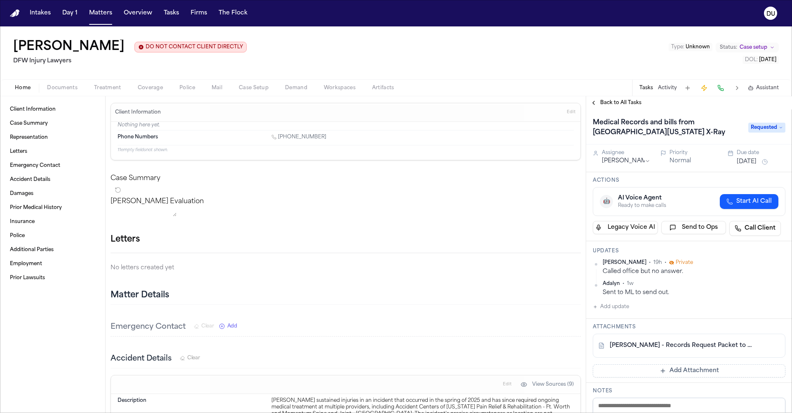
scroll to position [0, 0]
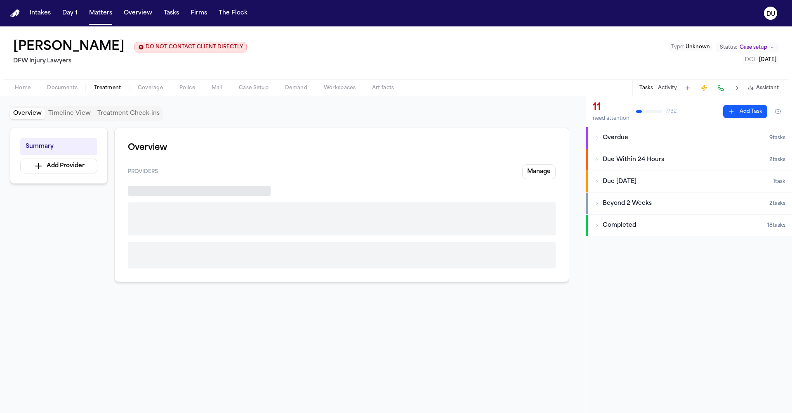
click at [109, 87] on span "Treatment" at bounding box center [107, 88] width 27 height 7
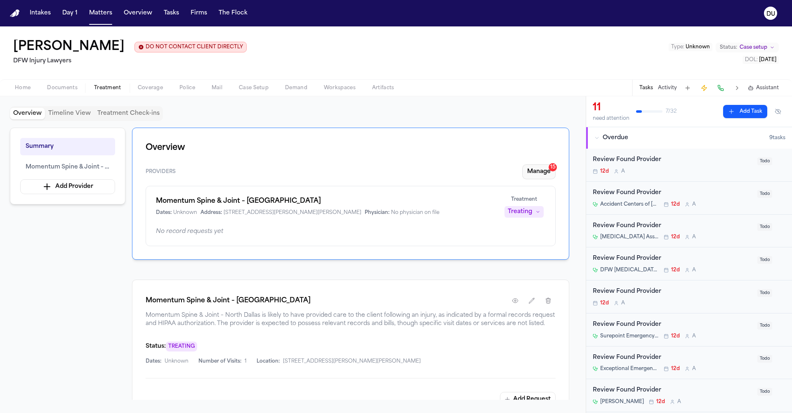
click at [532, 172] on button "Manage 15" at bounding box center [538, 171] width 33 height 15
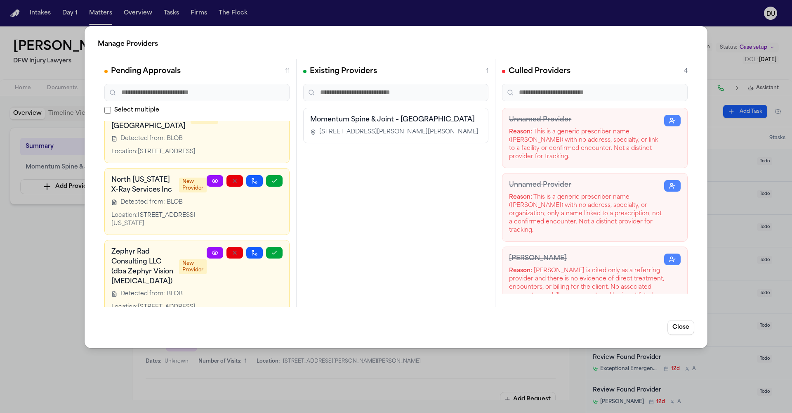
scroll to position [359, 0]
click at [156, 183] on h3 "North Texas X-Ray Services Inc" at bounding box center [142, 185] width 63 height 20
click at [213, 177] on icon at bounding box center [215, 180] width 7 height 7
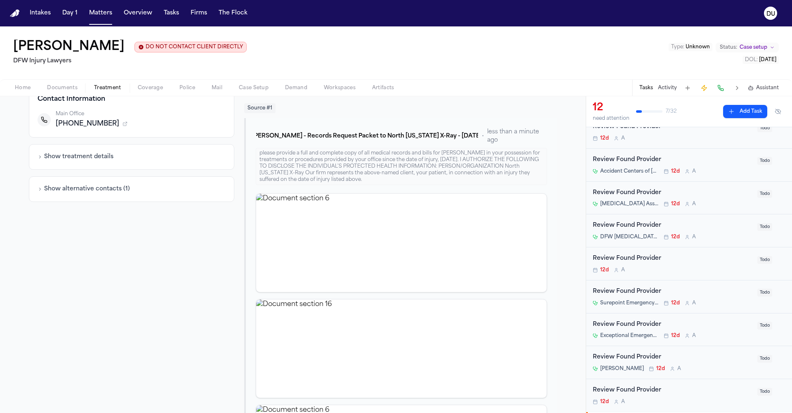
scroll to position [36, 0]
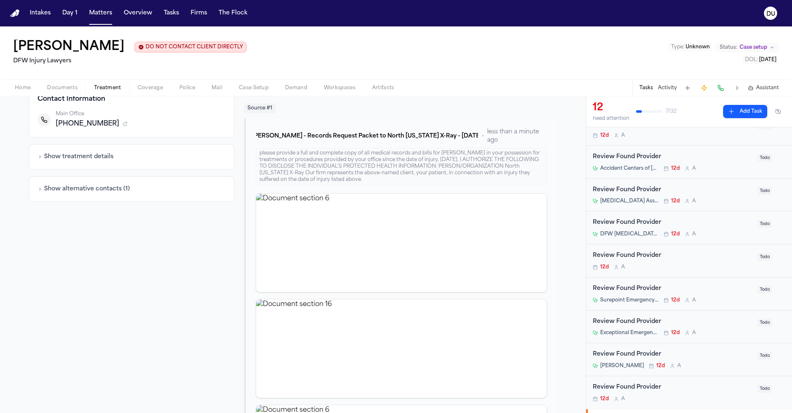
click at [44, 193] on button "Show alternative contacts ( 1 )" at bounding box center [84, 189] width 92 height 8
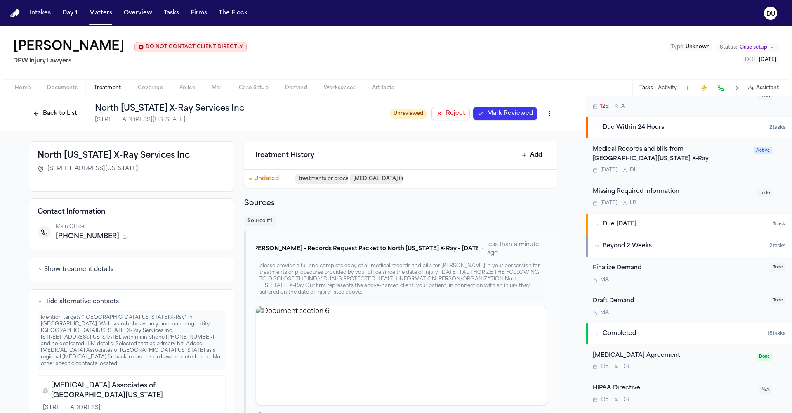
scroll to position [333, 0]
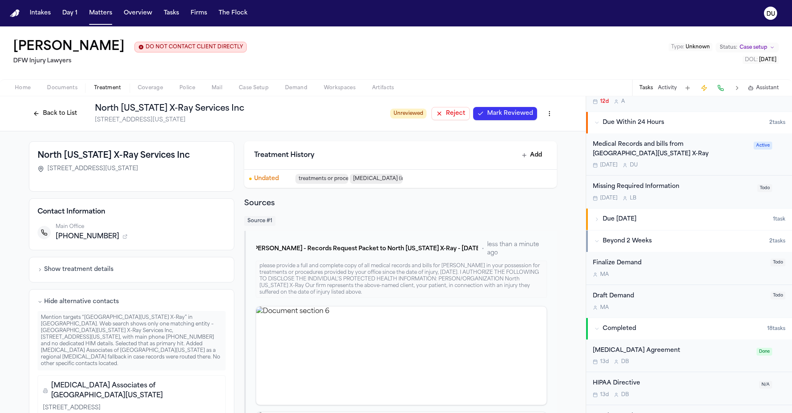
click at [597, 217] on icon "button" at bounding box center [597, 219] width 5 height 5
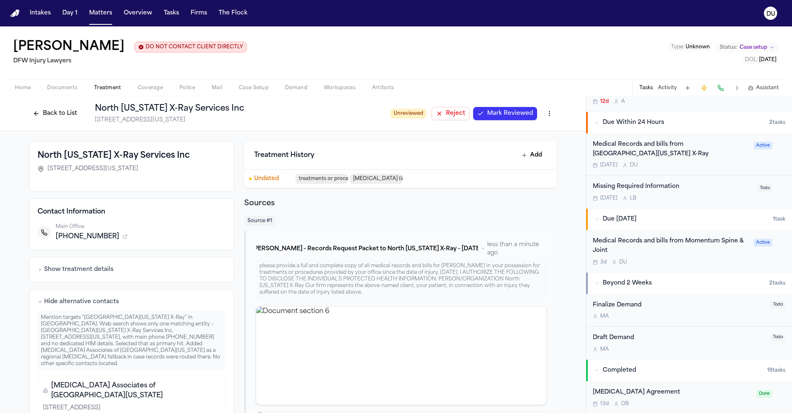
click at [629, 236] on div "Medical Records and bills from Momentum Spine & Joint" at bounding box center [671, 245] width 156 height 19
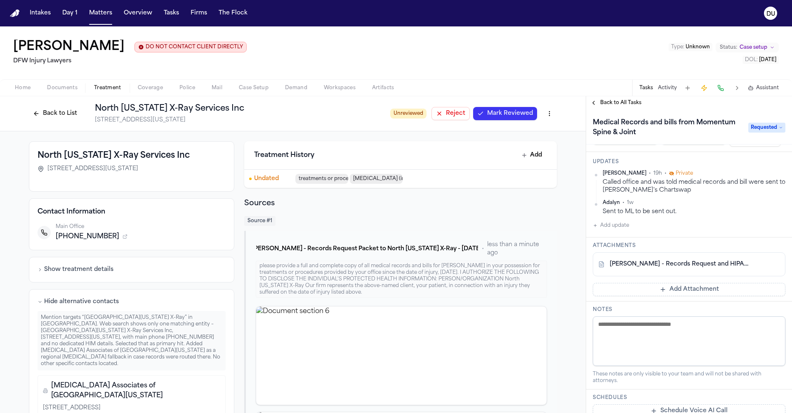
scroll to position [90, 0]
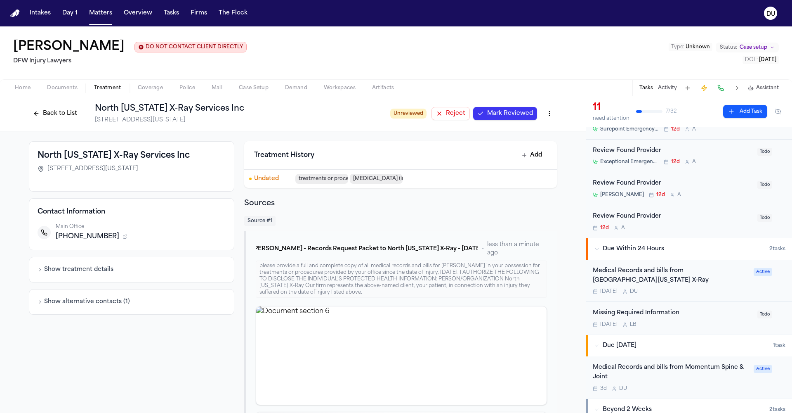
scroll to position [223, 0]
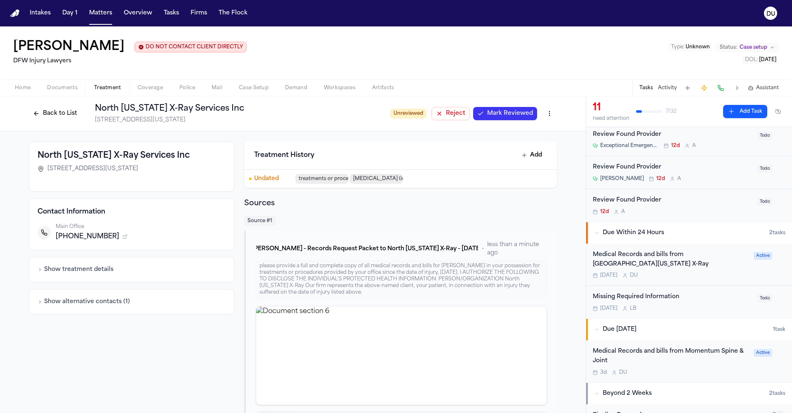
click at [634, 254] on div "Medical Records and bills from [GEOGRAPHIC_DATA][US_STATE] X-Ray" at bounding box center [671, 259] width 156 height 19
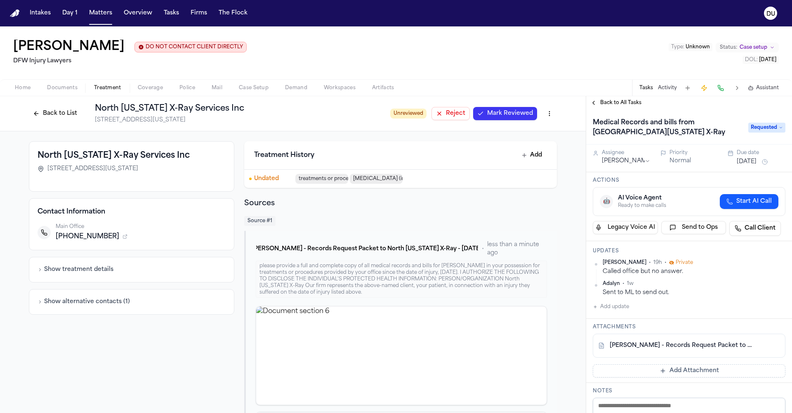
click at [22, 91] on span "Home" at bounding box center [23, 88] width 16 height 7
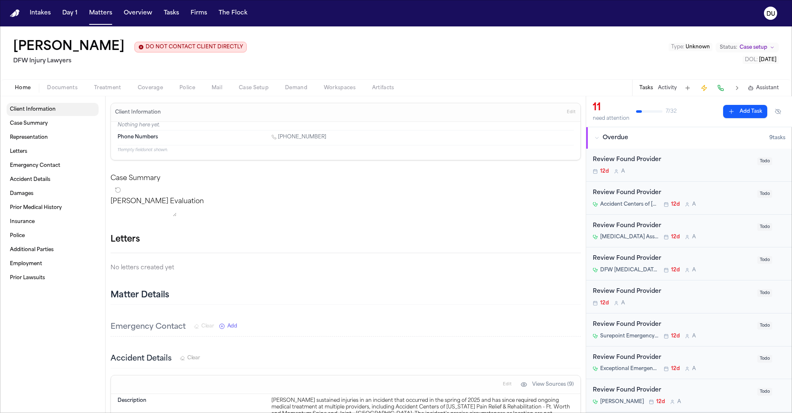
click at [46, 109] on span "Client Information" at bounding box center [33, 109] width 46 height 7
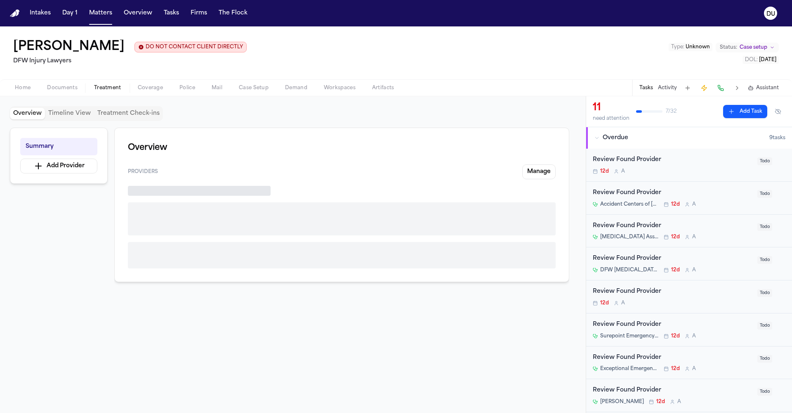
click at [113, 89] on span "Treatment" at bounding box center [107, 88] width 27 height 7
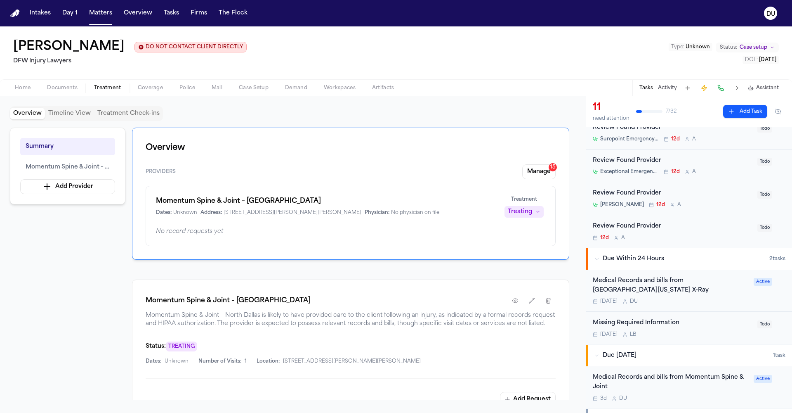
scroll to position [203, 0]
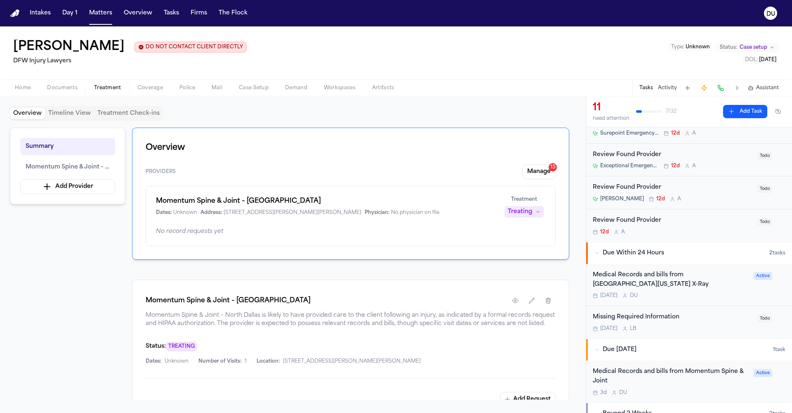
click at [675, 276] on div "Medical Records and bills from [GEOGRAPHIC_DATA][US_STATE] X-Ray" at bounding box center [671, 279] width 156 height 19
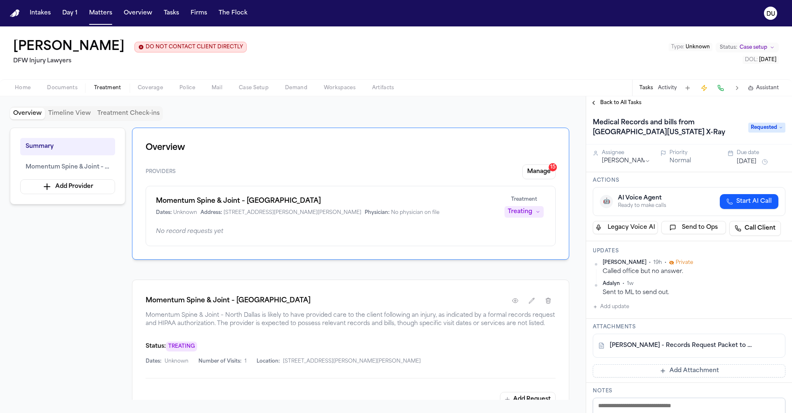
click at [660, 346] on link "L. Gray - Records Request Packet to North Texas X-Ray - 8.9.25" at bounding box center [681, 345] width 142 height 8
click at [616, 307] on button "Add update" at bounding box center [611, 307] width 36 height 10
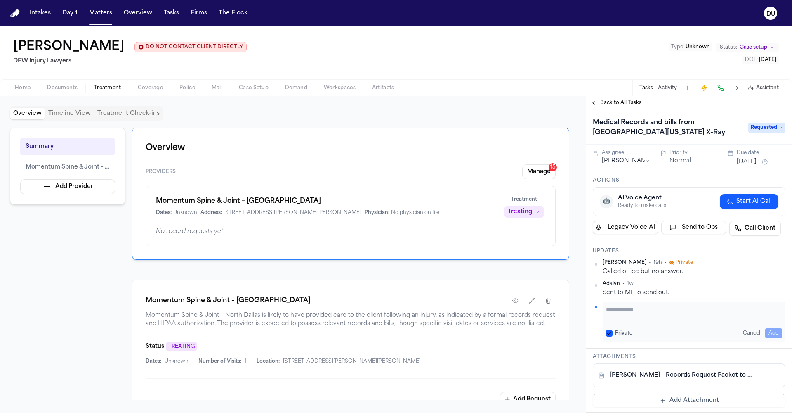
click at [636, 314] on textarea "Add your update" at bounding box center [694, 313] width 176 height 17
type textarea "*"
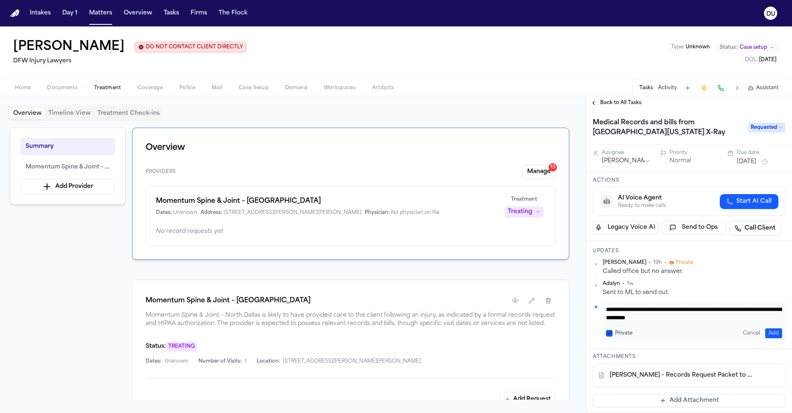
type textarea "**********"
click at [776, 333] on button "Add" at bounding box center [773, 333] width 17 height 10
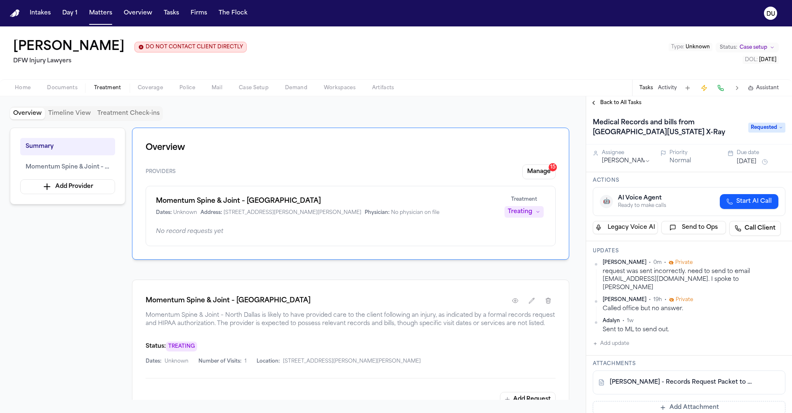
click at [659, 378] on link "L. Gray - Records Request Packet to North Texas X-Ray - 8.9.25" at bounding box center [681, 382] width 142 height 8
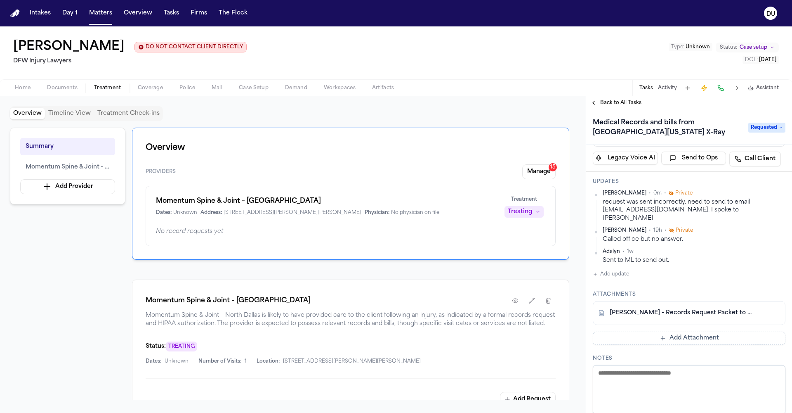
scroll to position [85, 0]
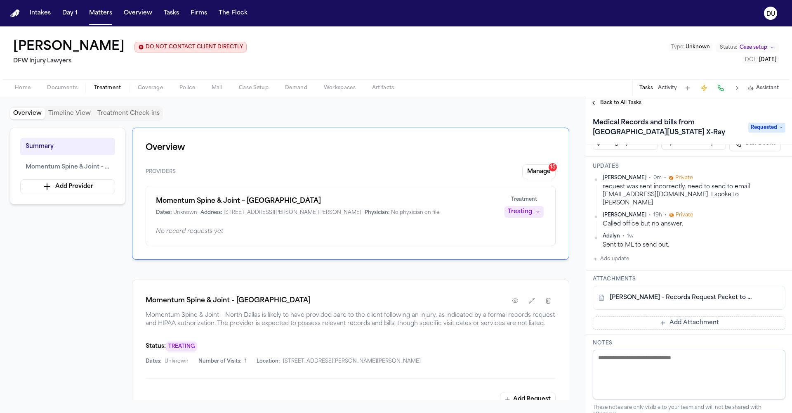
click at [665, 316] on button "Add Attachment" at bounding box center [689, 322] width 193 height 13
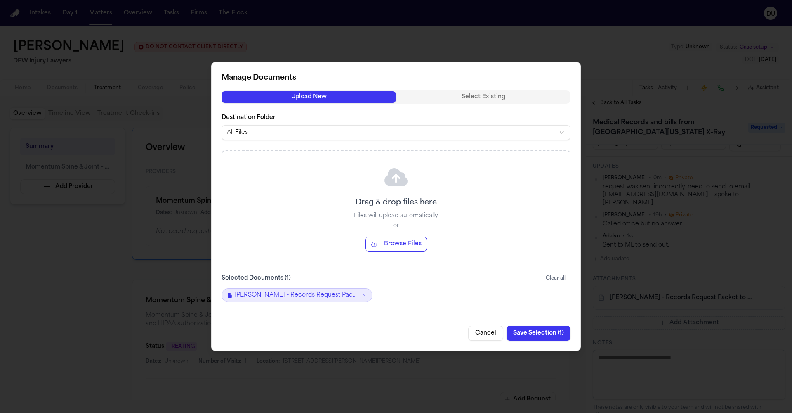
click at [270, 295] on span "L. Gray - Records Request Packet to North Texas X-Ray - 8.9.25" at bounding box center [296, 295] width 124 height 8
click at [477, 279] on div "Selected Documents ( 1 ) Clear all" at bounding box center [396, 277] width 349 height 13
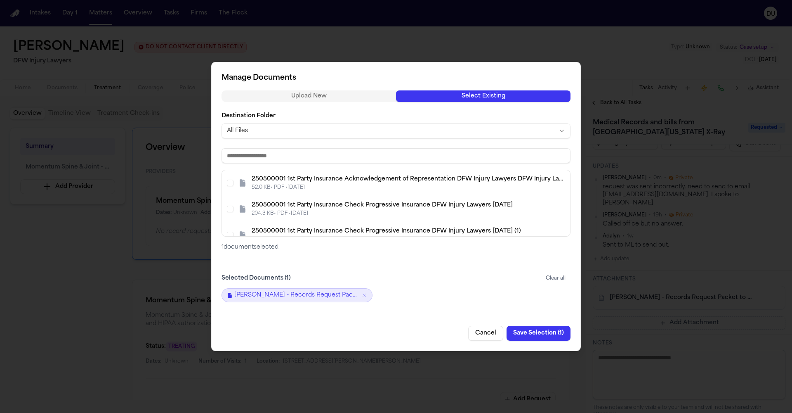
click at [488, 96] on button "Select Existing" at bounding box center [483, 96] width 175 height 12
click at [479, 331] on button "Cancel" at bounding box center [485, 333] width 35 height 15
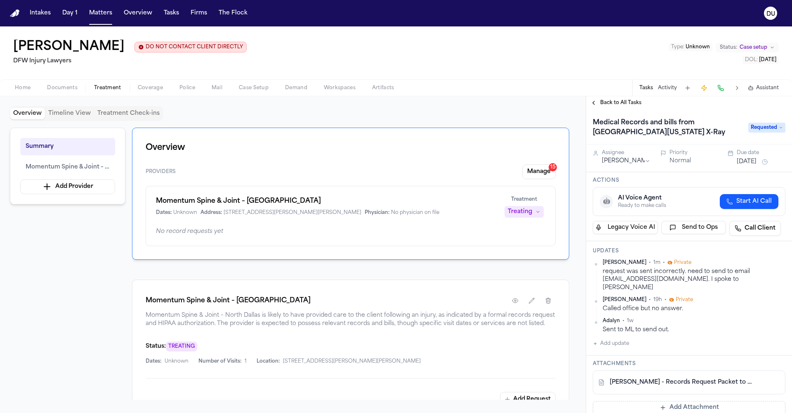
scroll to position [0, 0]
click at [757, 161] on button "Aug 19, 2025" at bounding box center [747, 162] width 20 height 8
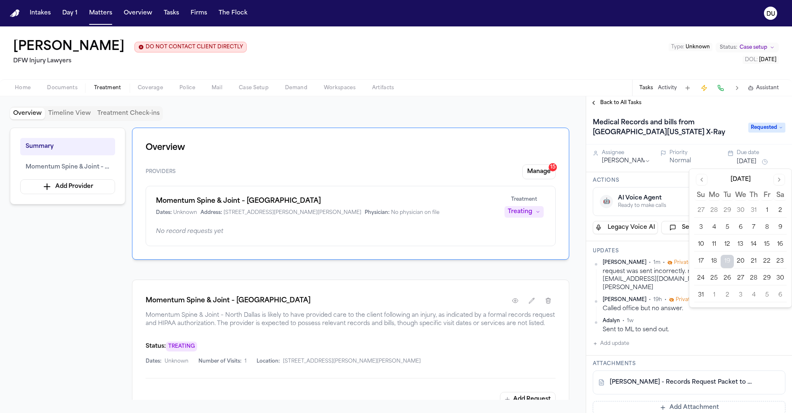
click at [769, 262] on button "22" at bounding box center [766, 261] width 13 height 13
click at [699, 335] on div "Daniela Uribe • 3m • Private request was sent incorrectly. need to send to emai…" at bounding box center [689, 303] width 193 height 89
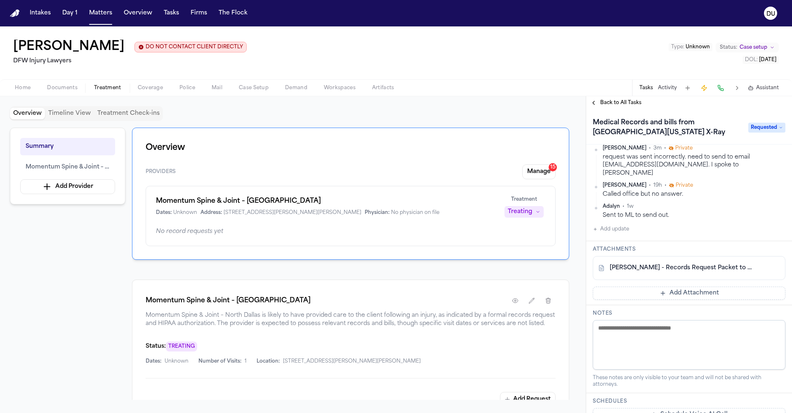
scroll to position [113, 0]
click at [686, 288] on button "Add Attachment" at bounding box center [689, 294] width 193 height 13
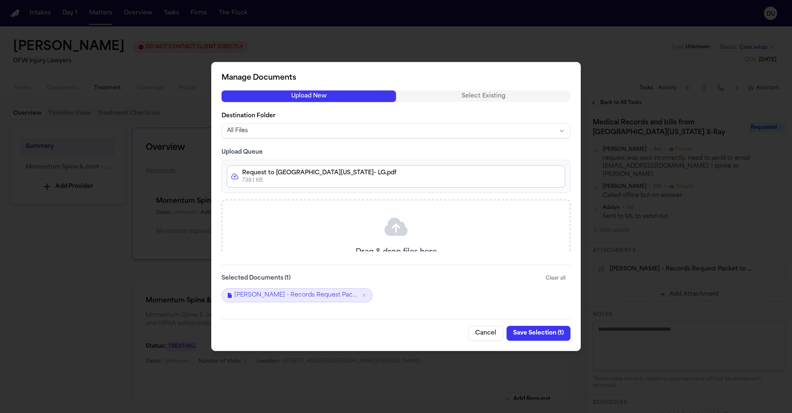
click at [536, 331] on button "Save Selection ( 1 )" at bounding box center [539, 333] width 64 height 15
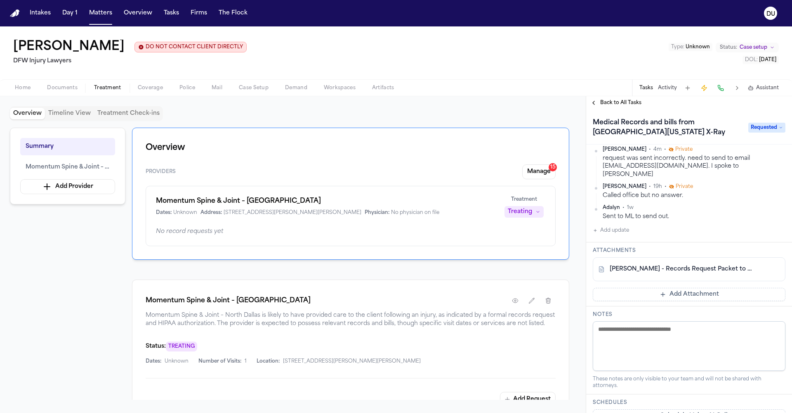
click at [666, 288] on button "Add Attachment" at bounding box center [689, 294] width 193 height 13
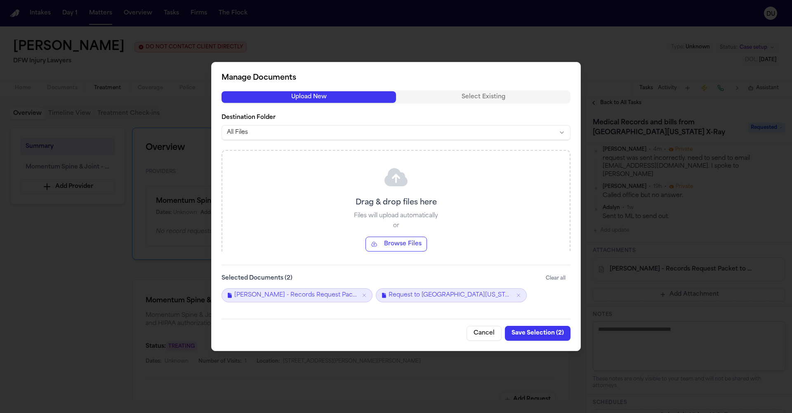
click at [508, 331] on button "Save Selection ( 2 )" at bounding box center [538, 333] width 66 height 15
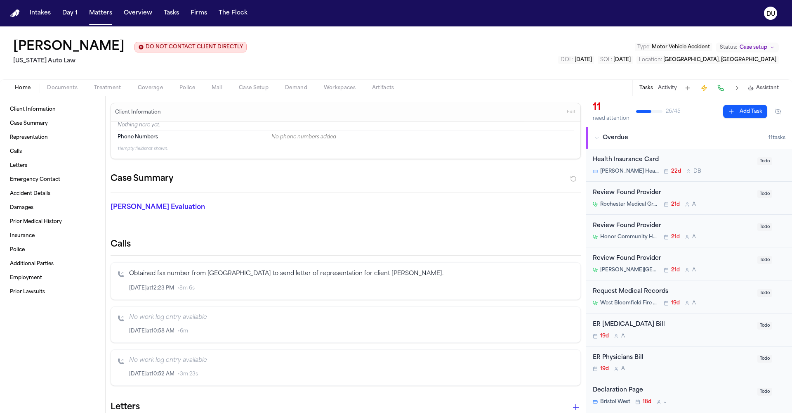
click at [13, 12] on img "Home" at bounding box center [15, 13] width 10 height 8
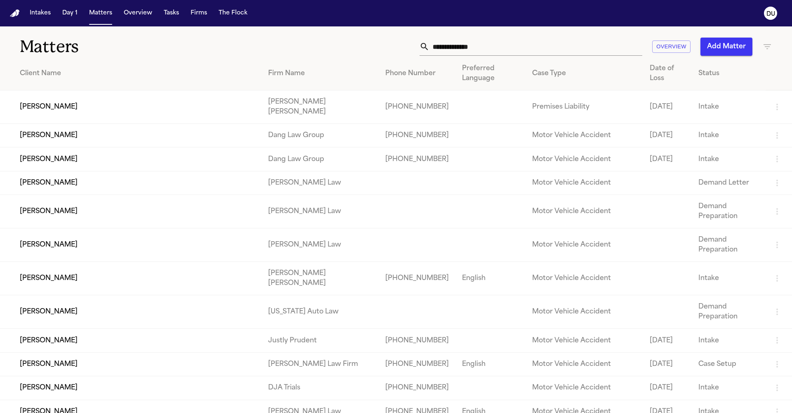
click at [525, 47] on input "text" at bounding box center [535, 47] width 213 height 18
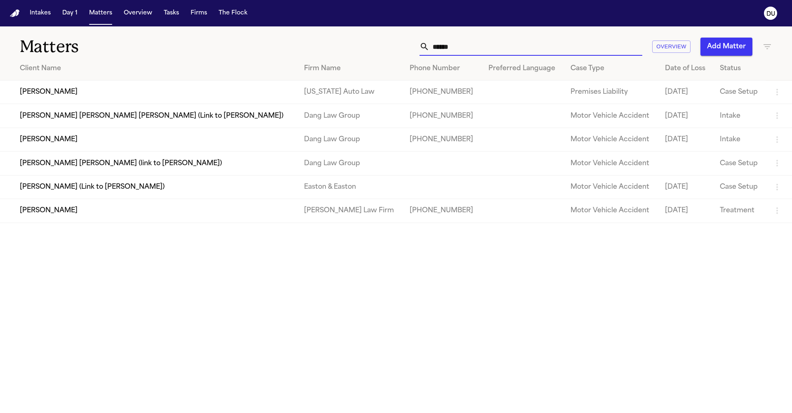
type input "******"
drag, startPoint x: 525, startPoint y: 47, endPoint x: 50, endPoint y: 217, distance: 504.5
click at [50, 198] on td "[PERSON_NAME] (Link to [PERSON_NAME])" at bounding box center [148, 187] width 297 height 24
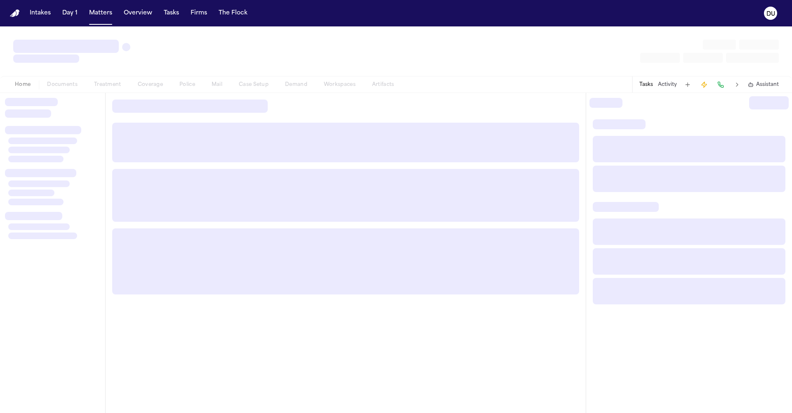
click at [50, 217] on div at bounding box center [33, 216] width 57 height 8
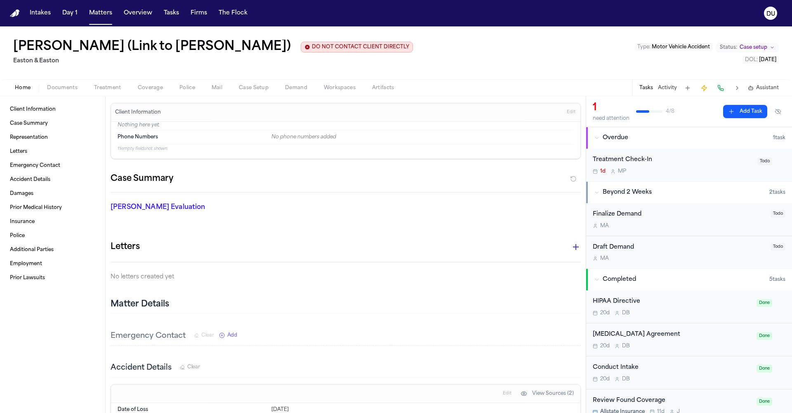
click at [12, 19] on nav "Intakes Day 1 Matters Overview Tasks Firms The Flock DU" at bounding box center [396, 13] width 792 height 26
click at [21, 17] on nav "Intakes Day 1 Matters Overview Tasks Firms The Flock DU" at bounding box center [396, 13] width 792 height 26
click at [12, 12] on img "Home" at bounding box center [15, 13] width 10 height 8
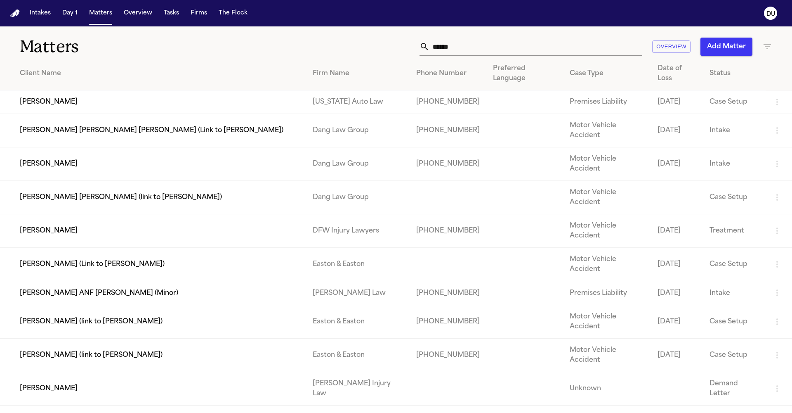
click at [447, 47] on input "******" at bounding box center [535, 47] width 213 height 18
click at [461, 50] on input "******" at bounding box center [535, 47] width 213 height 18
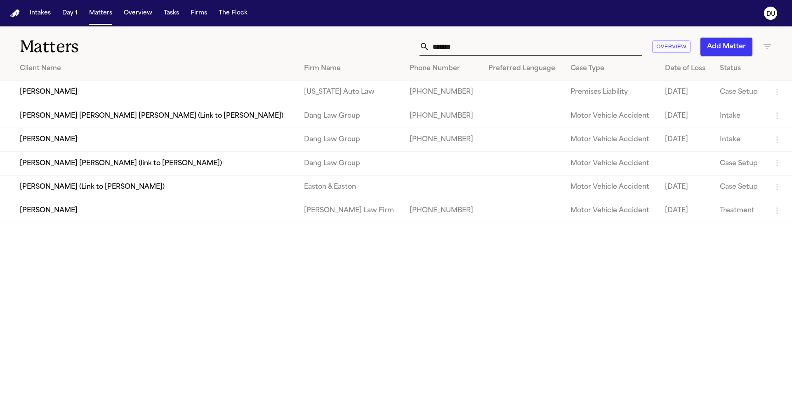
type input "*******"
click at [77, 215] on td "[PERSON_NAME]" at bounding box center [148, 211] width 297 height 24
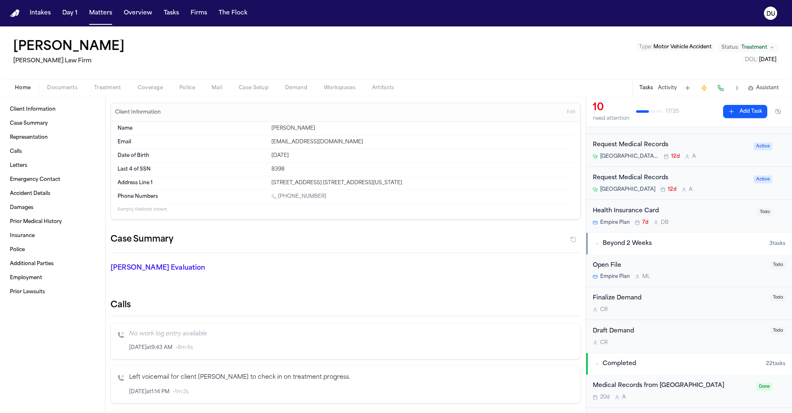
scroll to position [182, 0]
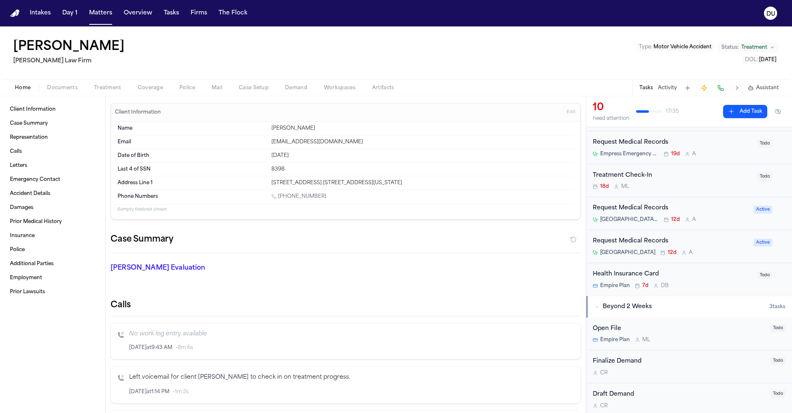
click at [690, 246] on div "Request Medical Records" at bounding box center [671, 240] width 156 height 9
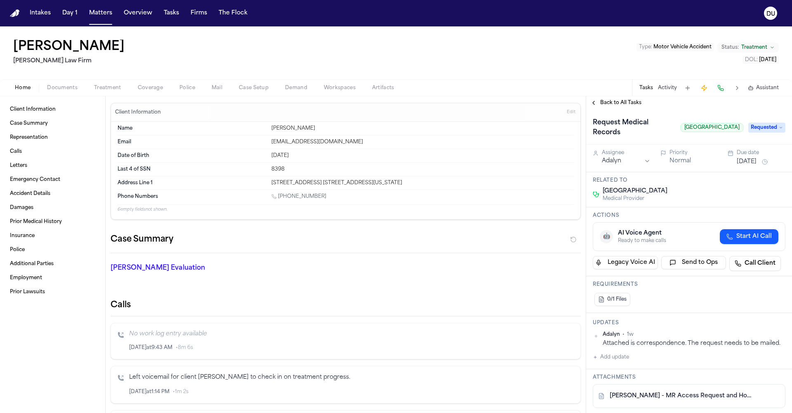
click at [651, 392] on link "F. Butrico - MR Access Request and Hospital Response - White Plains Hospital - …" at bounding box center [681, 396] width 142 height 8
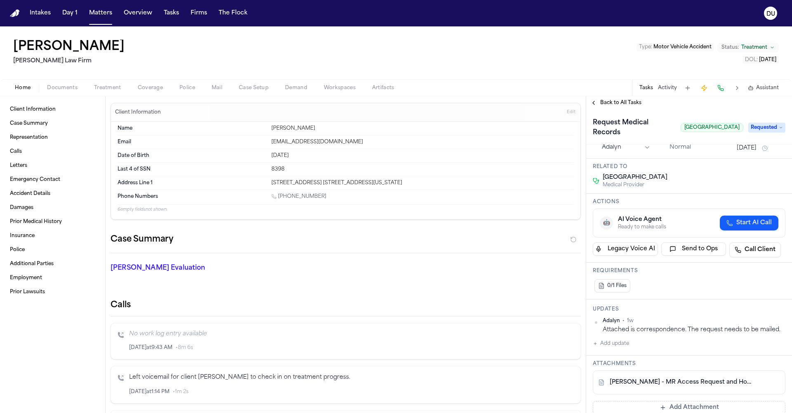
scroll to position [29, 0]
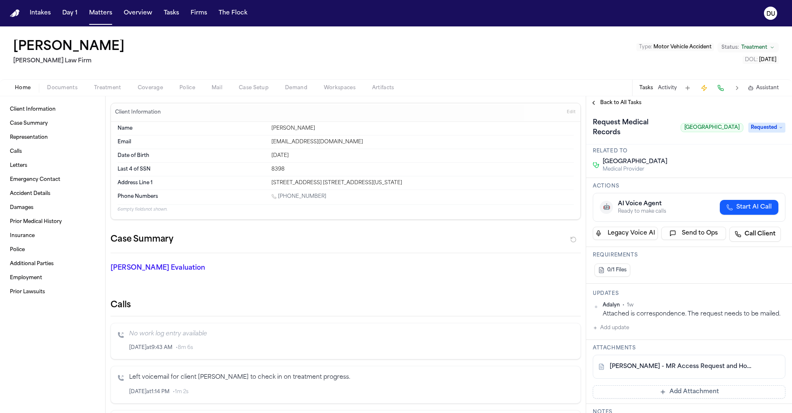
click at [667, 369] on link "F. Butrico - MR Access Request and Hospital Response - White Plains Hospital - …" at bounding box center [681, 366] width 142 height 8
click at [602, 330] on button "Add update" at bounding box center [611, 328] width 36 height 10
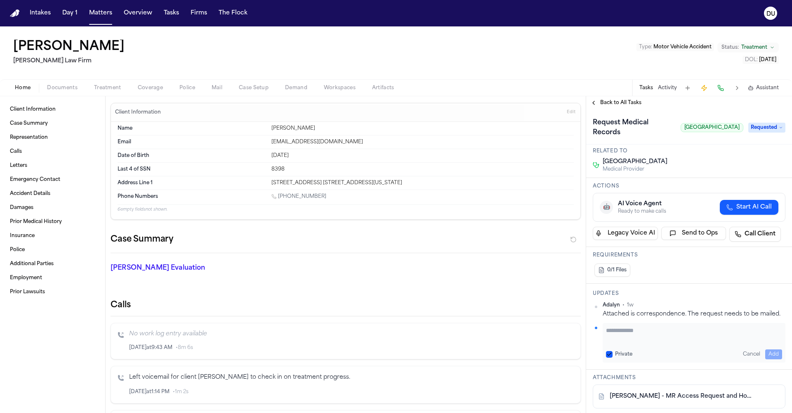
click at [639, 336] on textarea "Add your update" at bounding box center [694, 334] width 176 height 17
type textarea "**********"
click at [768, 352] on button "Add" at bounding box center [773, 354] width 17 height 10
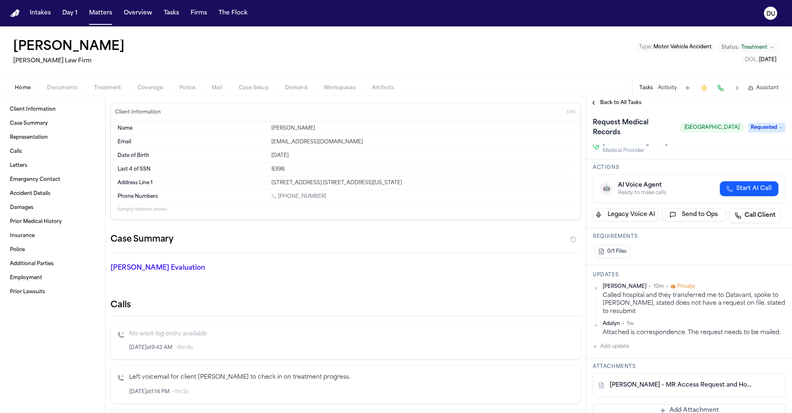
scroll to position [64, 0]
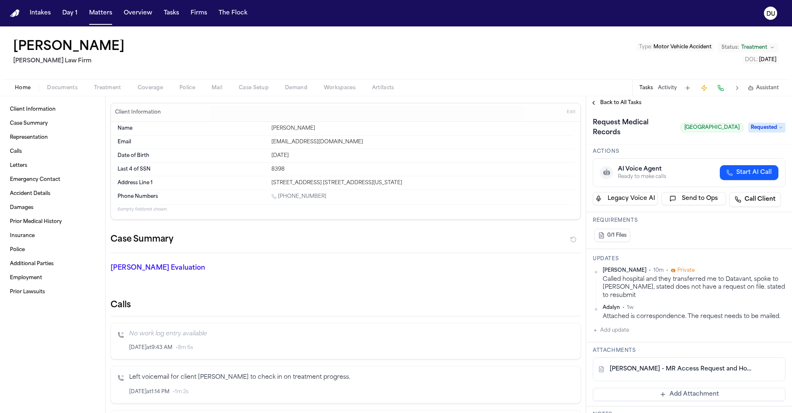
click at [16, 13] on img "Home" at bounding box center [15, 13] width 10 height 8
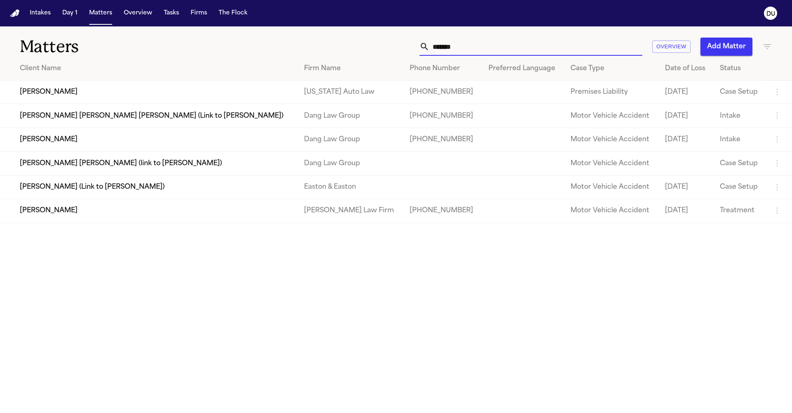
drag, startPoint x: 478, startPoint y: 50, endPoint x: 421, endPoint y: 52, distance: 57.0
click at [422, 52] on div "*******" at bounding box center [531, 47] width 223 height 18
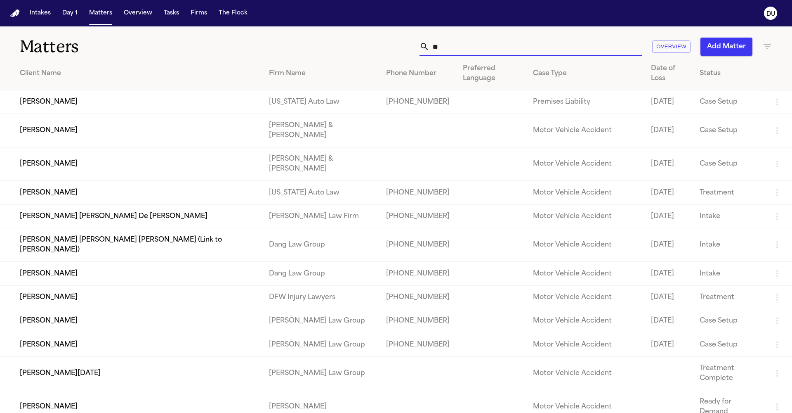
type input "*"
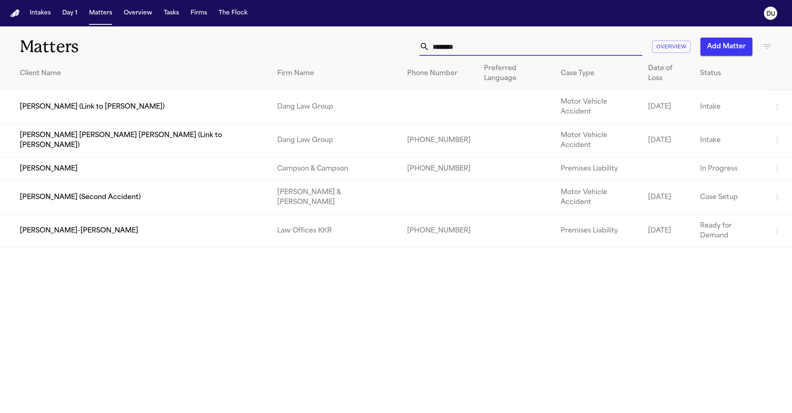
type input "********"
click at [59, 214] on td "[PERSON_NAME]-[PERSON_NAME]" at bounding box center [135, 230] width 271 height 33
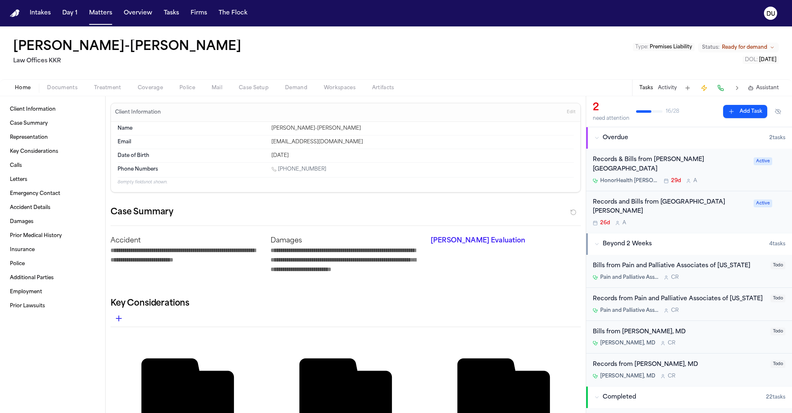
click at [711, 161] on div "Records & Bills from [PERSON_NAME][GEOGRAPHIC_DATA]" at bounding box center [671, 164] width 156 height 19
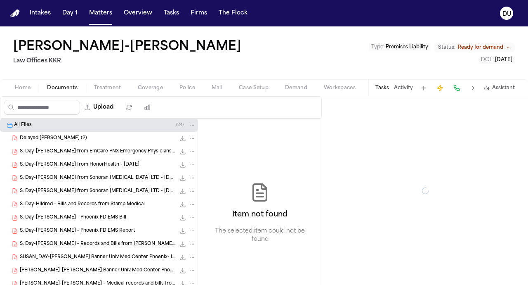
drag, startPoint x: 62, startPoint y: 87, endPoint x: 67, endPoint y: 90, distance: 6.5
click at [62, 87] on span "Documents" at bounding box center [62, 88] width 31 height 7
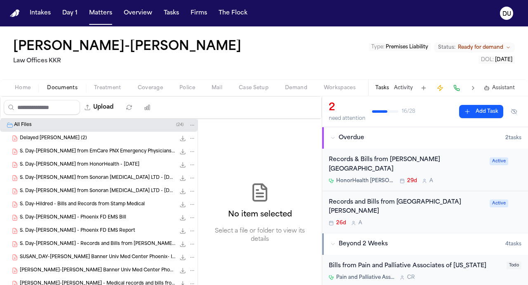
click at [86, 143] on div "Delayed Bill Memo (2) 126.9 KB • PDF" at bounding box center [99, 138] width 198 height 13
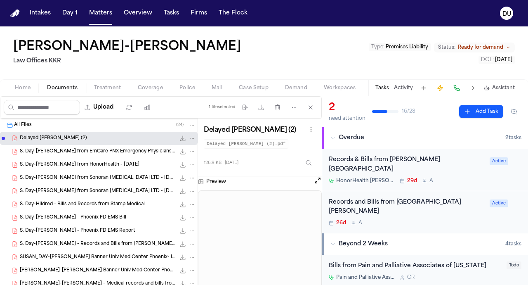
click at [84, 153] on span "S. Day-[PERSON_NAME] from EmCare PNX Emergency Physicians - [DATE]" at bounding box center [98, 151] width 156 height 7
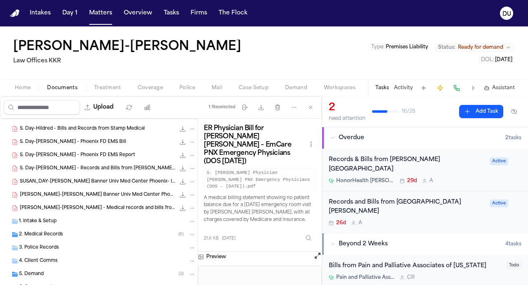
scroll to position [117, 0]
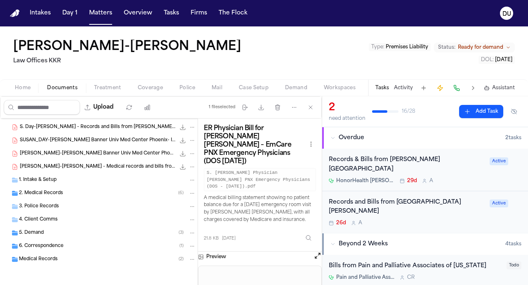
click at [50, 177] on span "1. Intake & Setup" at bounding box center [38, 180] width 38 height 7
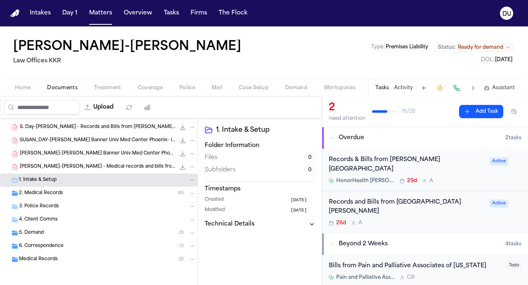
click at [49, 250] on div "6. Correspondence ( 1 )" at bounding box center [99, 245] width 198 height 13
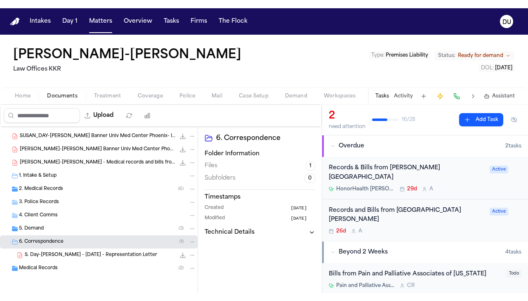
scroll to position [130, 0]
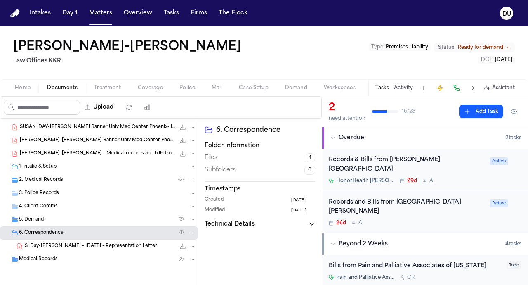
click at [109, 246] on span "S. Day-Hildred - 2024.12.13 - Representation Letter" at bounding box center [91, 246] width 132 height 7
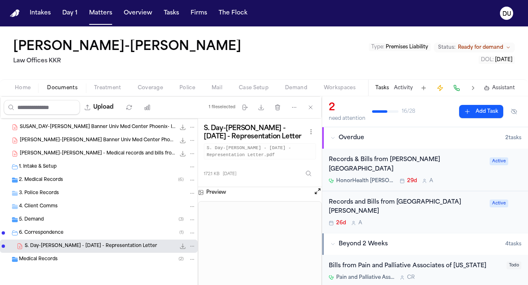
click at [115, 139] on span "[PERSON_NAME]-[PERSON_NAME] Banner Univ Med Center Phoenix- Medical Records and…" at bounding box center [98, 140] width 156 height 7
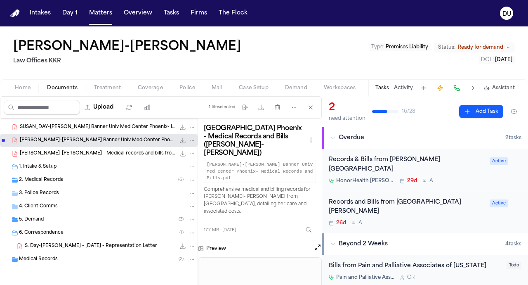
drag, startPoint x: 247, startPoint y: 250, endPoint x: 256, endPoint y: 238, distance: 14.8
click at [255, 238] on div "Banner University Medical Center Phoenix - Medical Records and Bills (Susan Day…" at bounding box center [260, 212] width 124 height 189
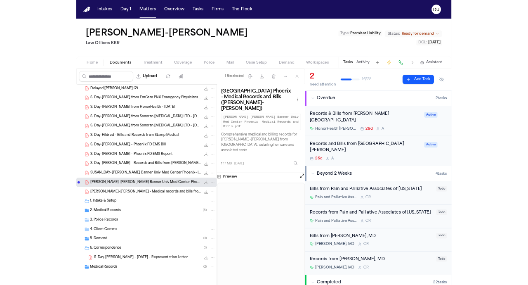
scroll to position [13, 0]
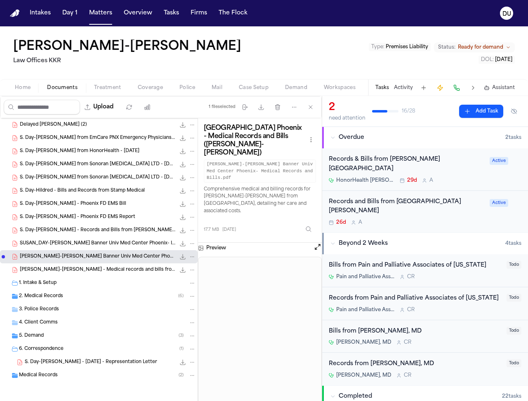
click at [116, 365] on span "S. Day-Hildred - 2024.12.13 - Representation Letter" at bounding box center [91, 362] width 132 height 7
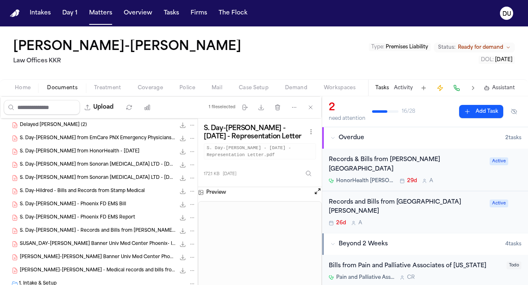
click at [28, 88] on span "Home" at bounding box center [23, 88] width 16 height 7
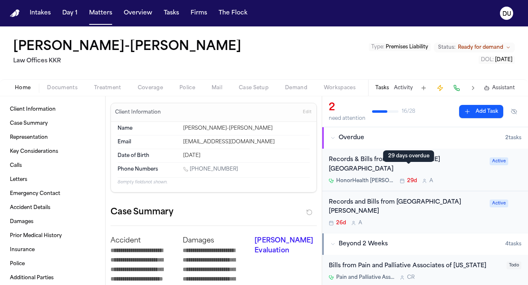
click at [415, 165] on div "Records & Bills from John C Lincoln Hospital HonorHealth John C. Lincoln Medica…" at bounding box center [407, 169] width 156 height 29
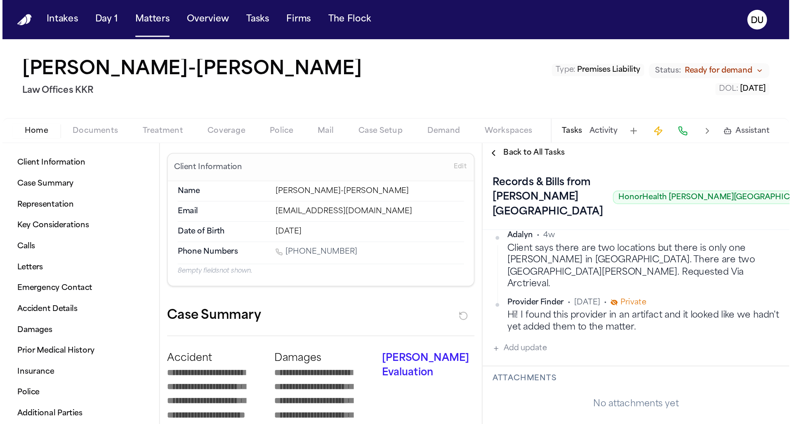
scroll to position [138, 0]
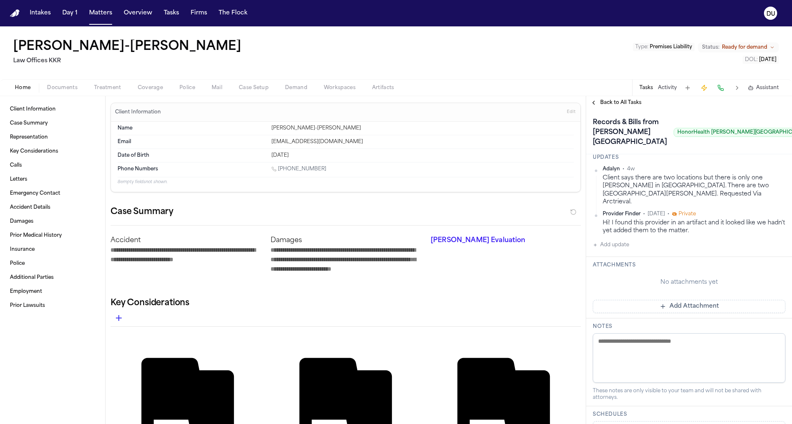
drag, startPoint x: 444, startPoint y: 67, endPoint x: 496, endPoint y: 21, distance: 70.2
click at [444, 66] on div "Susan Day-Hildred Law Offices KKR Type : Premises Liability Status: Ready for d…" at bounding box center [396, 52] width 792 height 53
click at [711, 2] on nav "Intakes Day 1 Matters Overview Tasks Firms The Flock DU" at bounding box center [396, 13] width 792 height 26
click at [12, 12] on img "Home" at bounding box center [15, 13] width 10 height 8
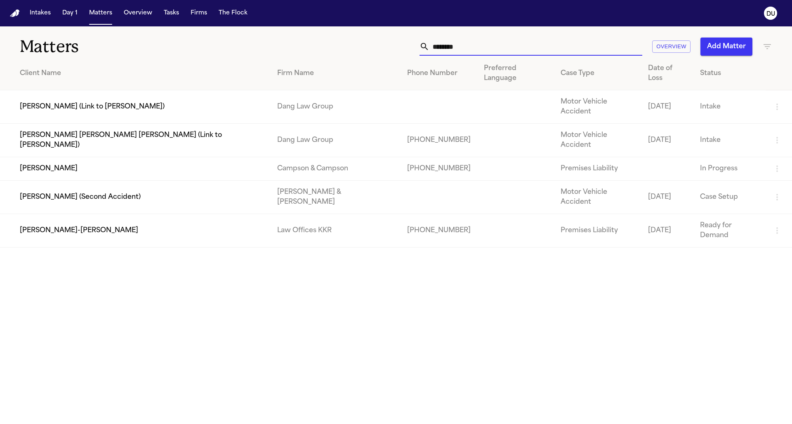
drag, startPoint x: 527, startPoint y: 48, endPoint x: 307, endPoint y: 41, distance: 219.6
click at [307, 41] on div "******** Overview Add Matter" at bounding box center [505, 47] width 533 height 18
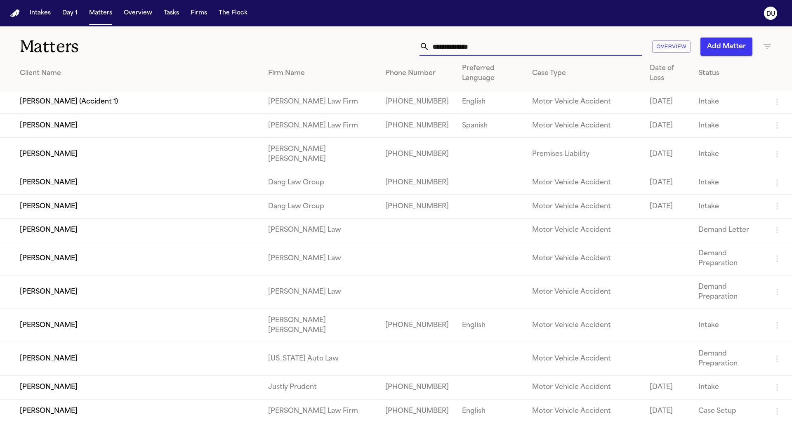
click at [472, 48] on input "text" at bounding box center [535, 47] width 213 height 18
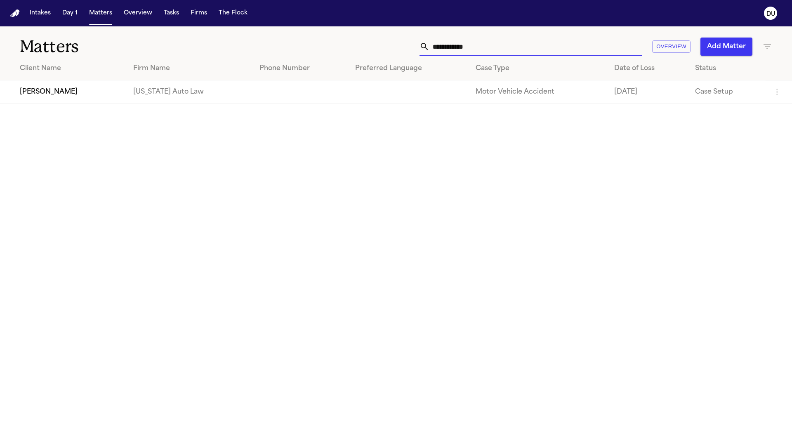
type input "**********"
click at [454, 83] on td at bounding box center [409, 92] width 120 height 24
click at [476, 93] on td "Motor Vehicle Accident" at bounding box center [538, 92] width 139 height 24
click at [229, 87] on td "[US_STATE] Auto Law" at bounding box center [190, 92] width 126 height 24
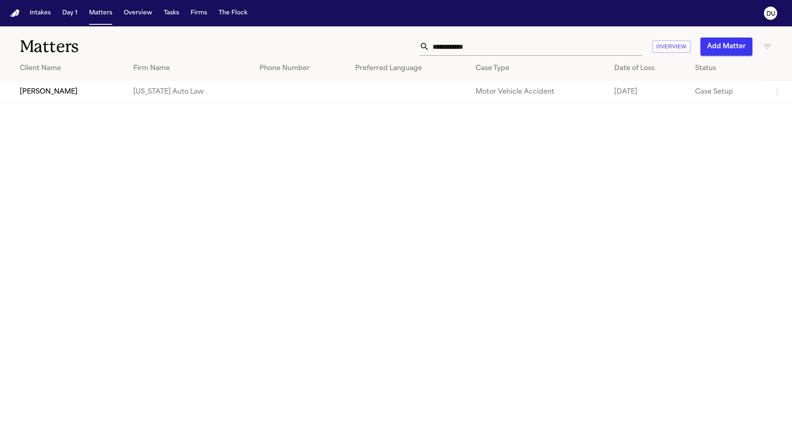
click at [159, 92] on td "[US_STATE] Auto Law" at bounding box center [190, 92] width 126 height 24
click at [68, 90] on td "[PERSON_NAME]" at bounding box center [63, 92] width 127 height 24
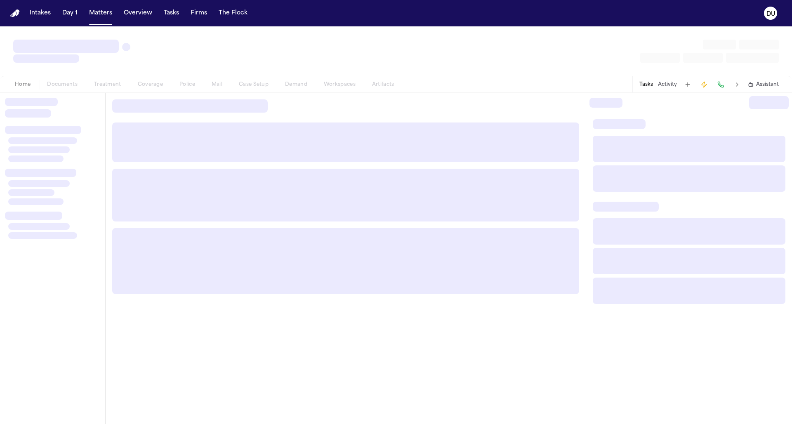
click at [68, 90] on div "Home Documents Treatment Coverage Police Mail Case Setup Demand Workspaces Arti…" at bounding box center [396, 84] width 792 height 17
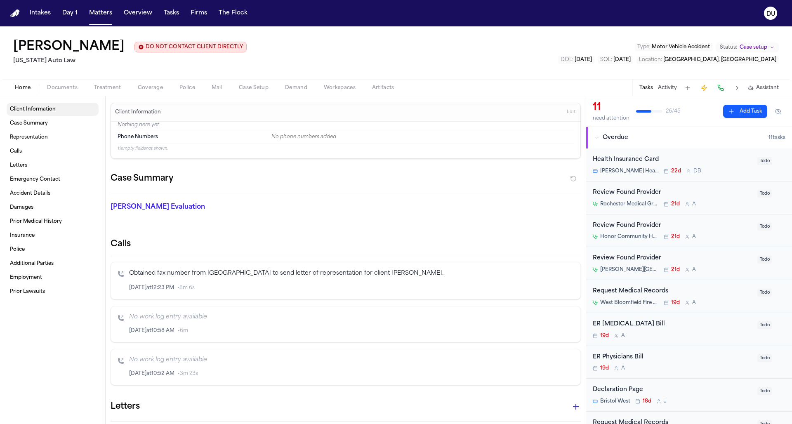
click at [35, 111] on span "Client Information" at bounding box center [33, 109] width 46 height 7
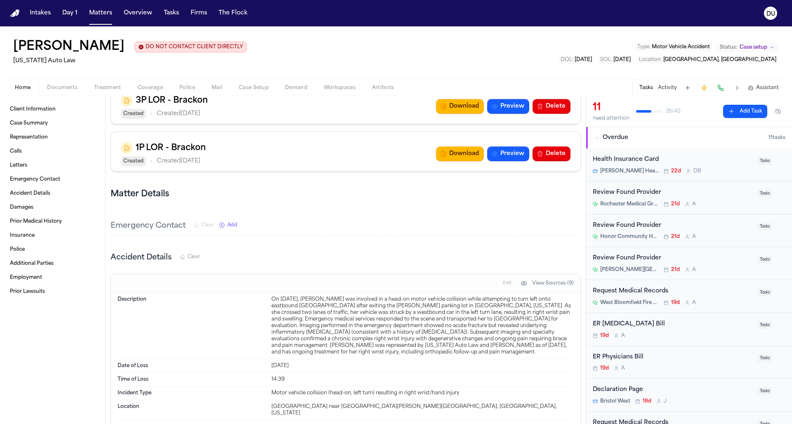
scroll to position [420, 0]
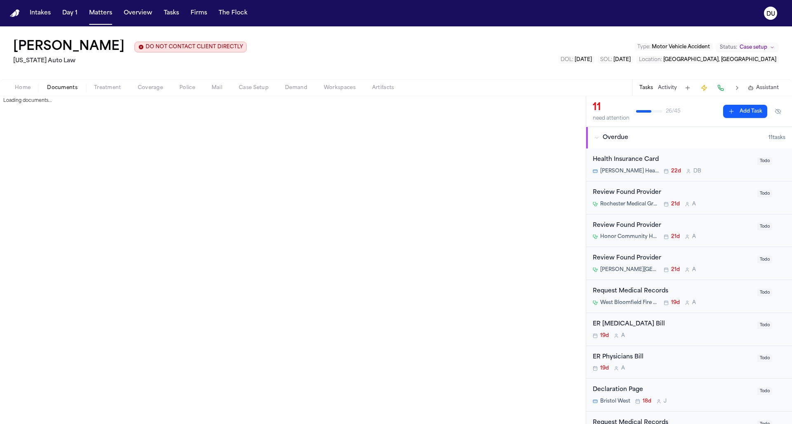
click at [59, 90] on span "Documents" at bounding box center [62, 88] width 31 height 7
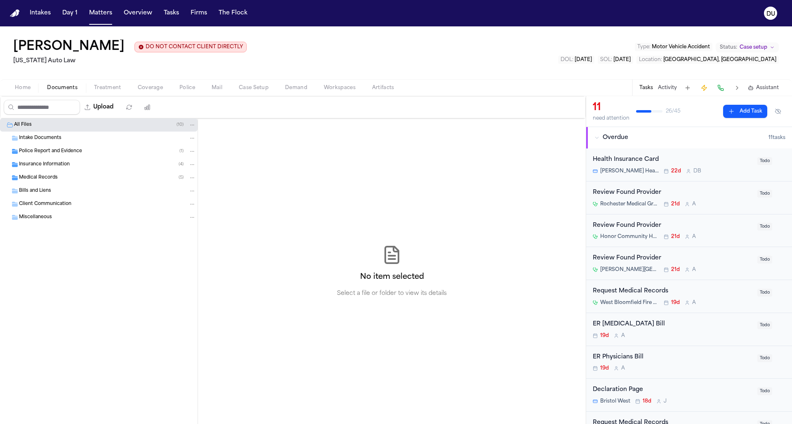
click at [41, 219] on span "Miscellaneous" at bounding box center [35, 217] width 33 height 7
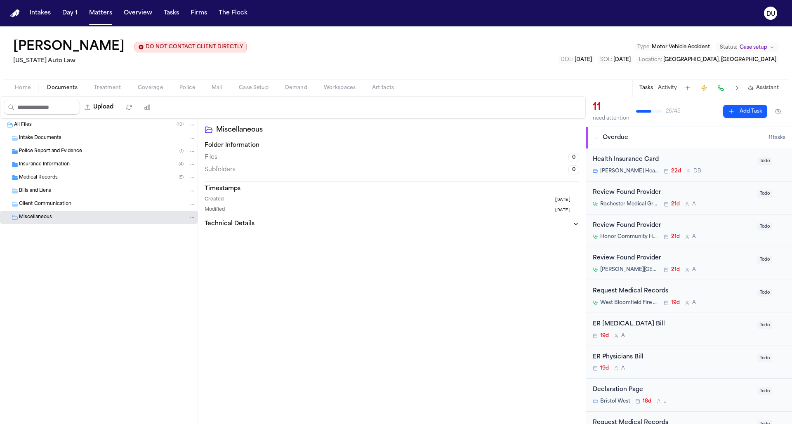
click at [43, 208] on span "Client Communication" at bounding box center [45, 204] width 52 height 7
click at [37, 192] on span "Bills and Liens" at bounding box center [35, 191] width 32 height 7
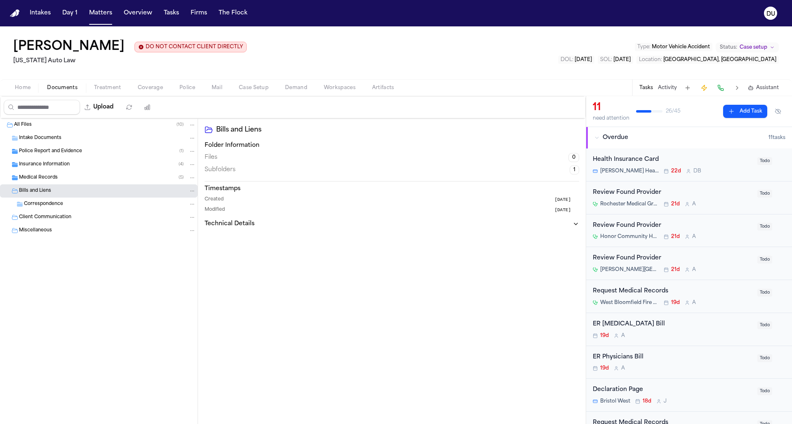
click at [36, 212] on div "Client Communication" at bounding box center [99, 217] width 198 height 13
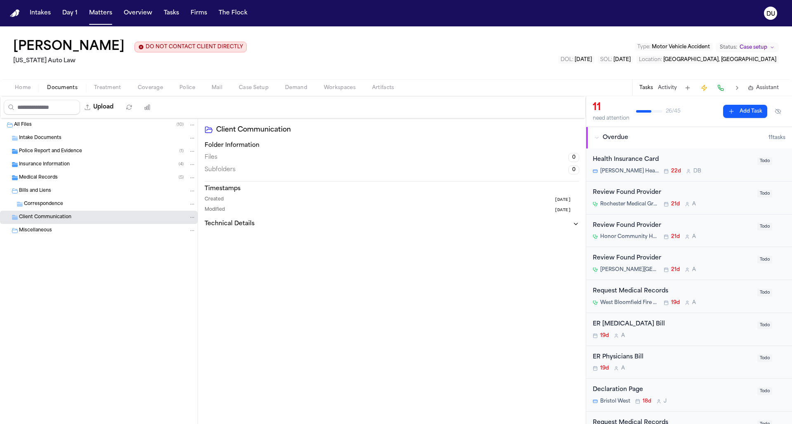
click at [38, 208] on span "Correspondence" at bounding box center [43, 204] width 39 height 7
click at [38, 206] on span "Correspondence" at bounding box center [43, 204] width 39 height 7
click at [37, 177] on span "Medical Records" at bounding box center [38, 178] width 39 height 7
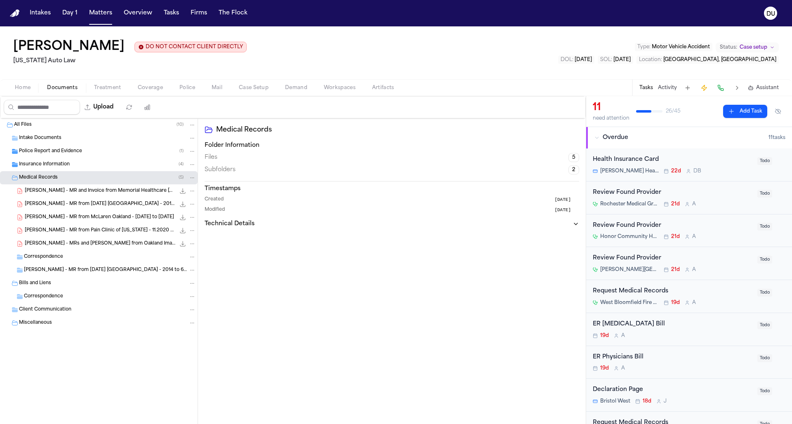
click at [53, 139] on span "Intake Documents" at bounding box center [40, 138] width 42 height 7
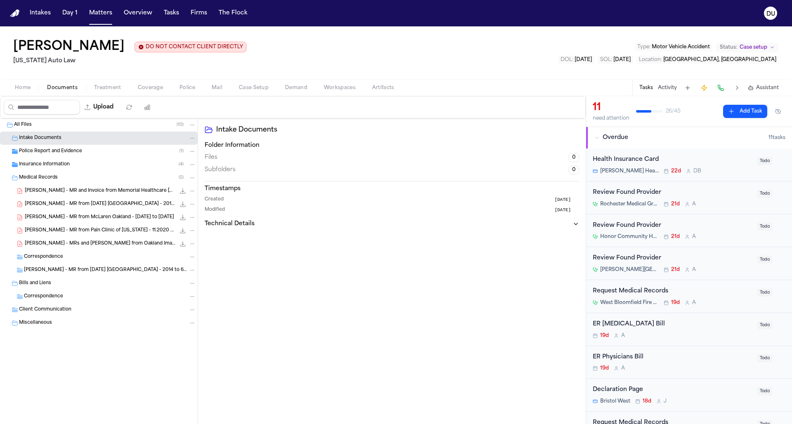
click at [53, 139] on span "Intake Documents" at bounding box center [40, 138] width 42 height 7
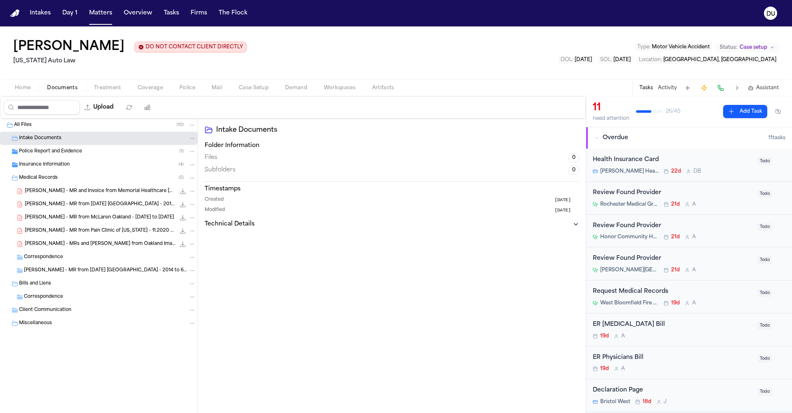
click at [16, 15] on img "Home" at bounding box center [15, 13] width 10 height 8
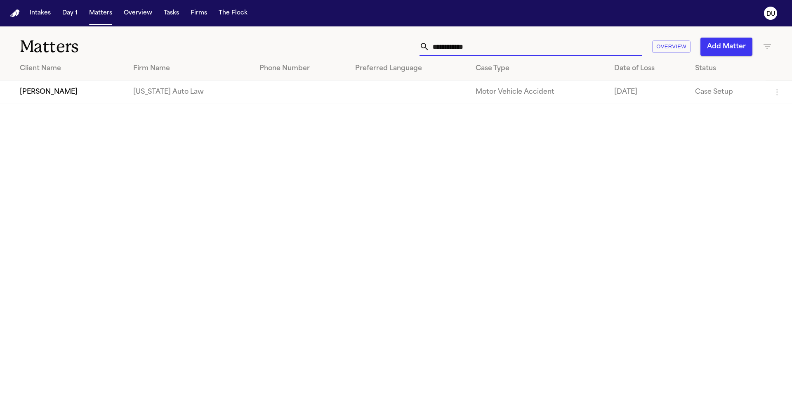
drag, startPoint x: 547, startPoint y: 56, endPoint x: 480, endPoint y: 45, distance: 67.8
click at [459, 45] on input "**********" at bounding box center [535, 47] width 213 height 18
drag, startPoint x: 484, startPoint y: 48, endPoint x: 397, endPoint y: 48, distance: 86.2
click at [397, 48] on div "**********" at bounding box center [505, 47] width 533 height 18
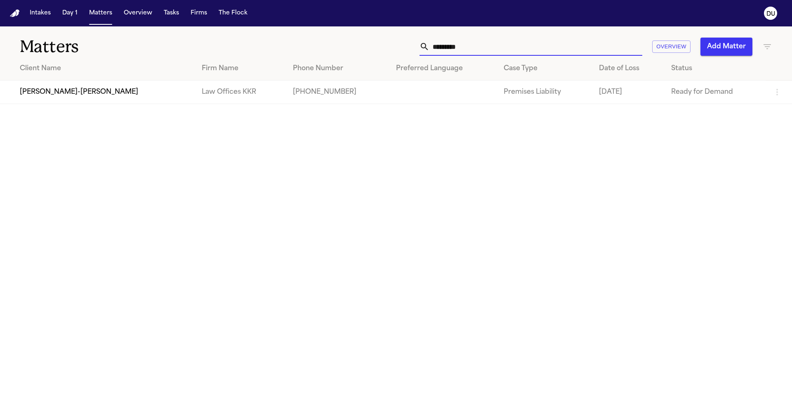
type input "*********"
click at [67, 97] on td "[PERSON_NAME]-[PERSON_NAME]" at bounding box center [97, 92] width 195 height 24
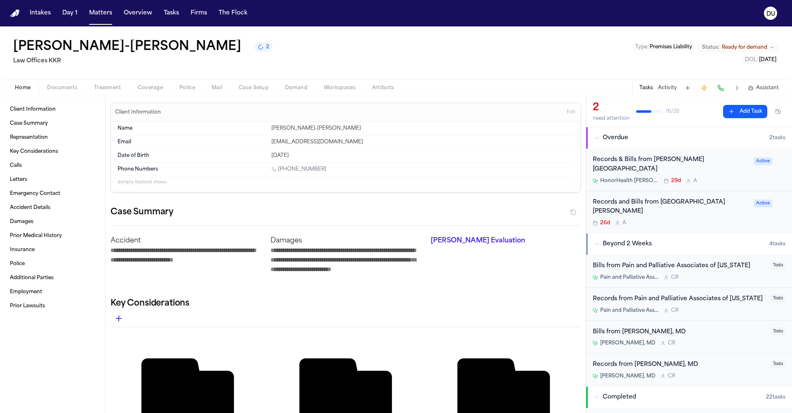
click at [16, 13] on img "Home" at bounding box center [15, 13] width 10 height 8
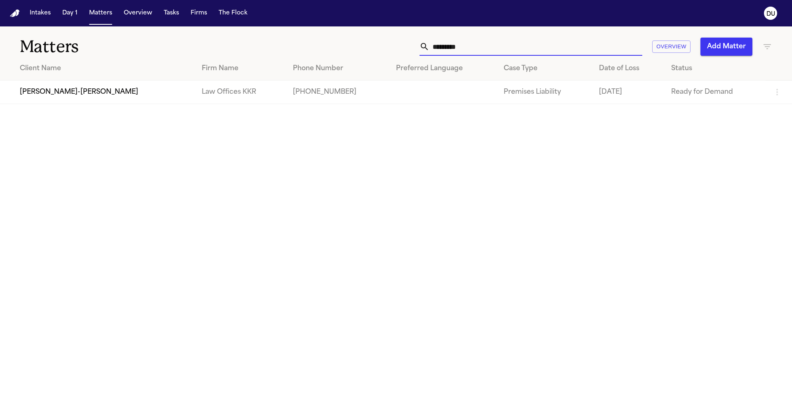
drag, startPoint x: 496, startPoint y: 44, endPoint x: 411, endPoint y: 45, distance: 85.4
click at [411, 45] on div "********* Overview Add Matter" at bounding box center [505, 47] width 533 height 18
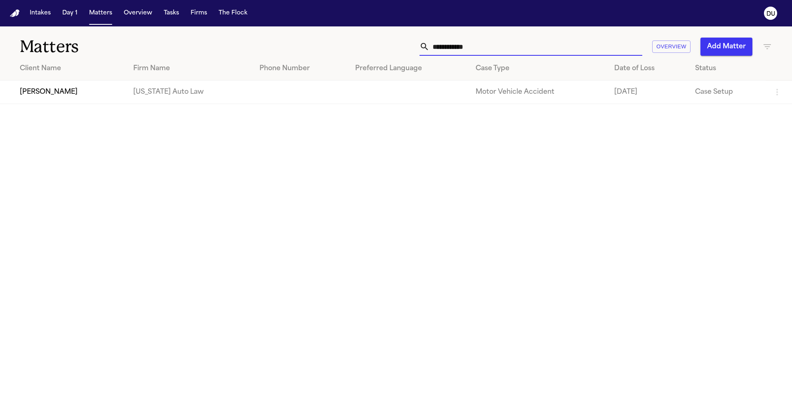
type input "**********"
click at [135, 91] on td "[US_STATE] Auto Law" at bounding box center [190, 92] width 126 height 24
click at [134, 92] on td "[US_STATE] Auto Law" at bounding box center [190, 92] width 126 height 24
click at [69, 92] on td "[PERSON_NAME]" at bounding box center [63, 92] width 127 height 24
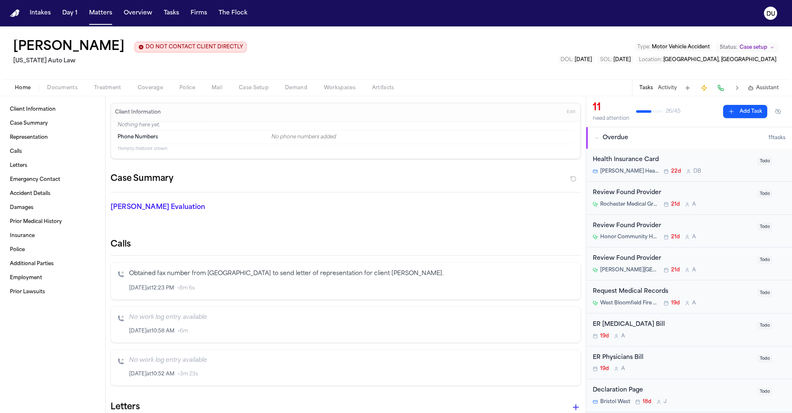
click at [66, 90] on span "Documents" at bounding box center [62, 88] width 31 height 7
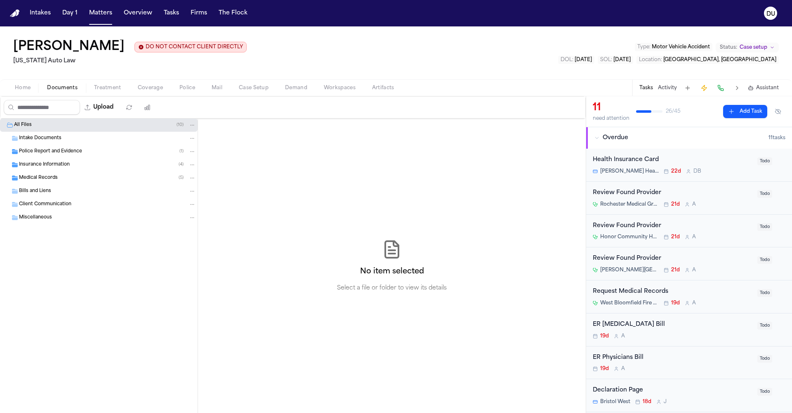
click at [44, 138] on span "Intake Documents" at bounding box center [40, 138] width 42 height 7
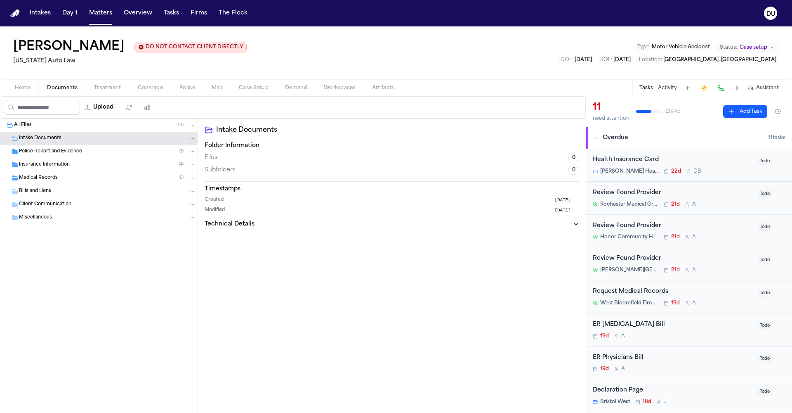
click at [46, 149] on span "Police Report and Evidence" at bounding box center [50, 151] width 63 height 7
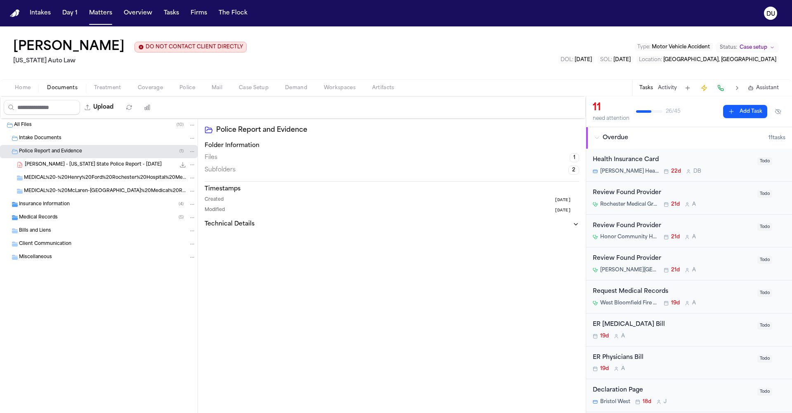
click at [50, 208] on span "Insurance Information" at bounding box center [44, 204] width 51 height 7
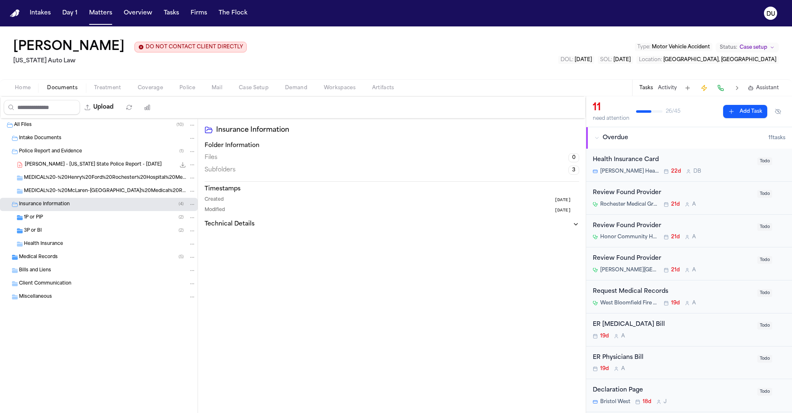
click at [37, 257] on span "Medical Records" at bounding box center [38, 257] width 39 height 7
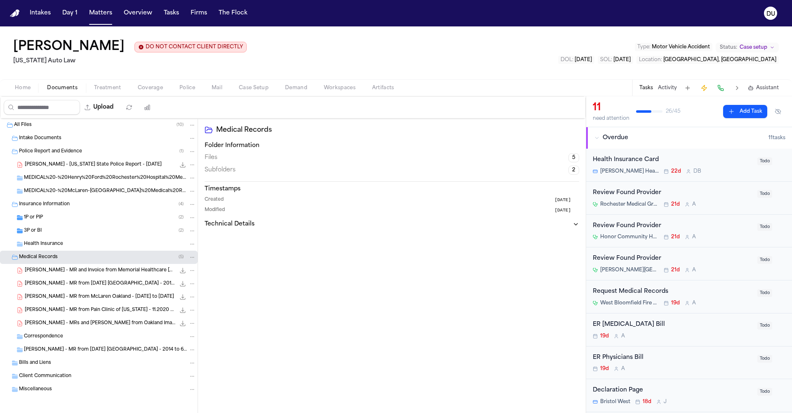
click at [58, 339] on span "Correspondence" at bounding box center [43, 336] width 39 height 7
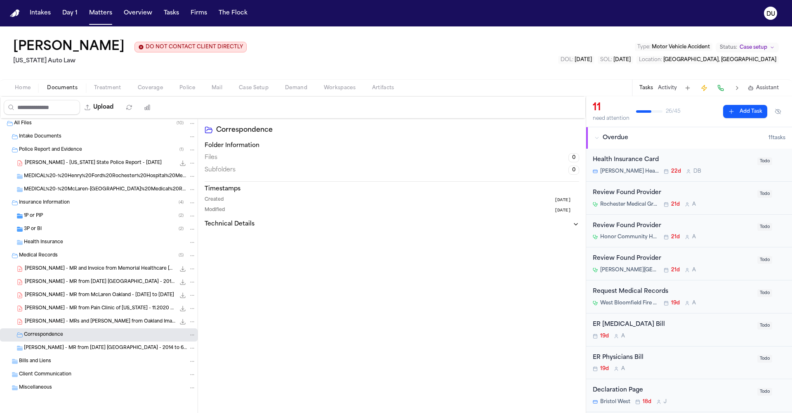
scroll to position [3, 0]
click at [34, 359] on span "Bills and Liens" at bounding box center [35, 360] width 32 height 7
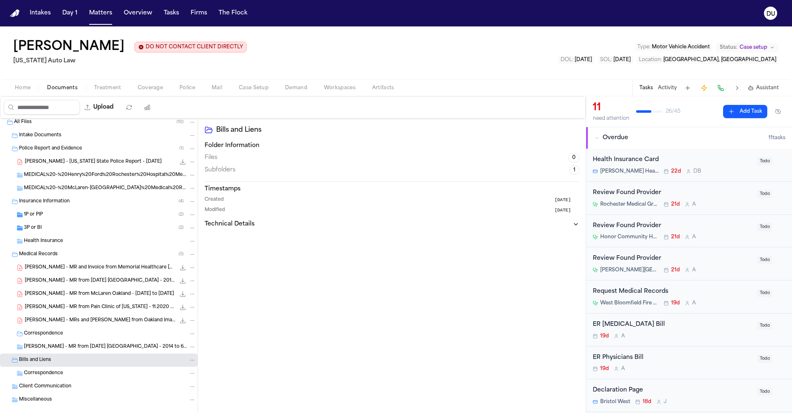
click at [53, 389] on span "Client Communication" at bounding box center [45, 386] width 52 height 7
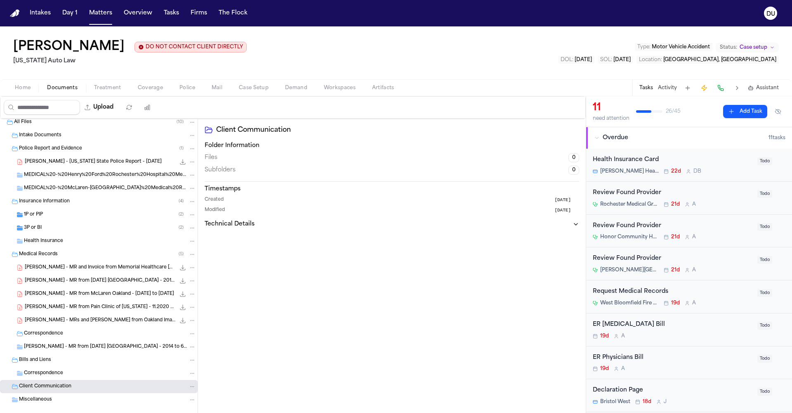
click at [38, 398] on span "Miscellaneous" at bounding box center [35, 399] width 33 height 7
click at [68, 109] on input "Search files" at bounding box center [42, 107] width 76 height 15
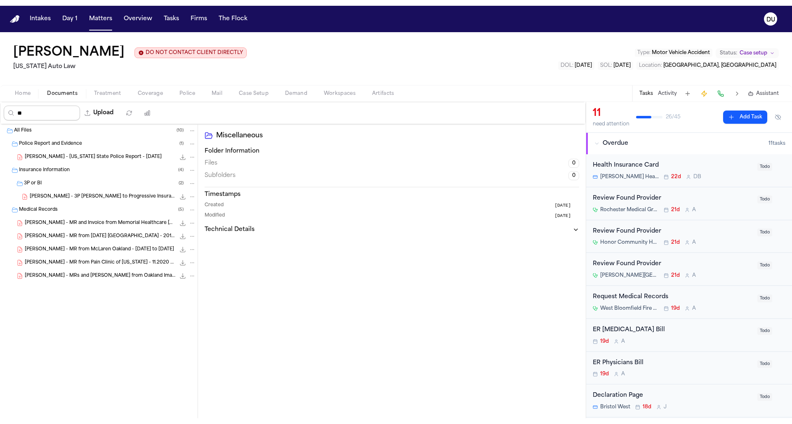
scroll to position [0, 0]
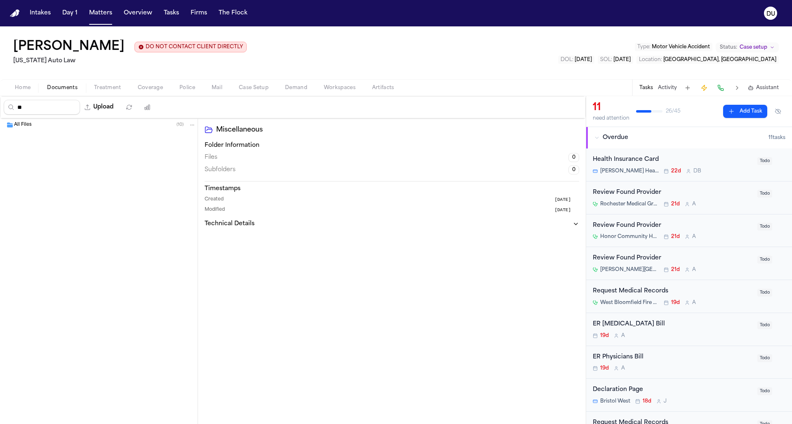
type input "*"
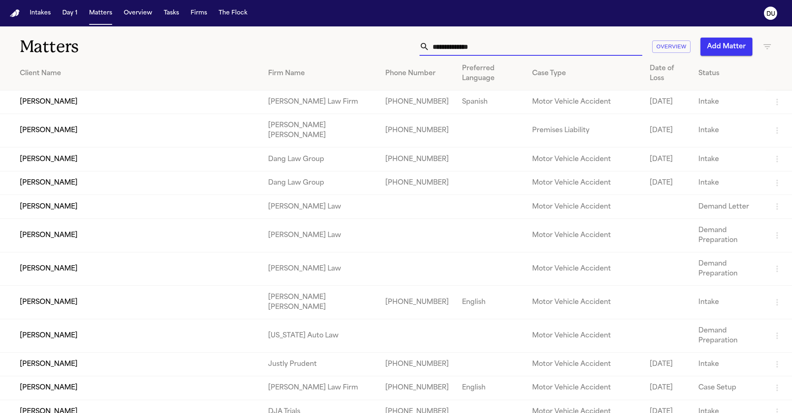
click at [519, 52] on input "text" at bounding box center [535, 47] width 213 height 18
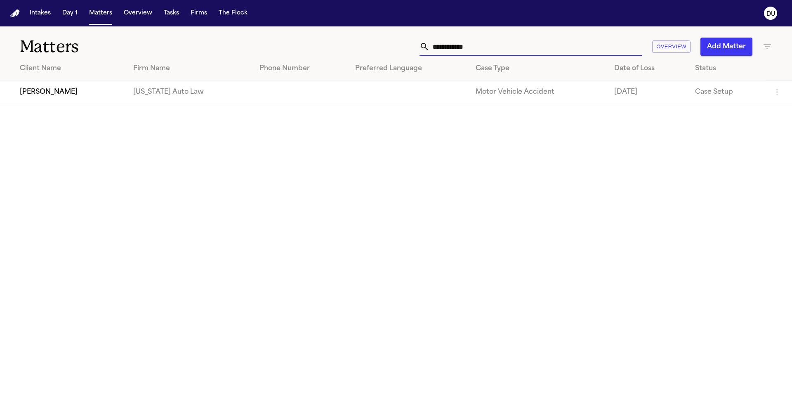
type input "**********"
click at [72, 87] on td "[PERSON_NAME]" at bounding box center [63, 92] width 127 height 24
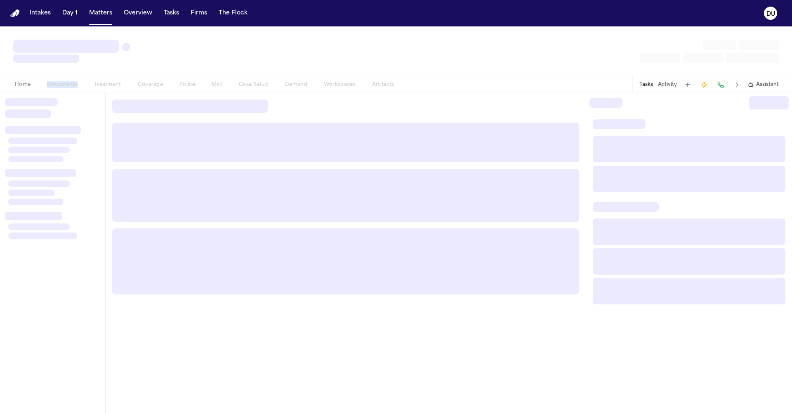
click at [72, 86] on div "Home Documents Treatment Coverage Police Mail Case Setup Demand Workspaces Arti…" at bounding box center [205, 85] width 396 height 10
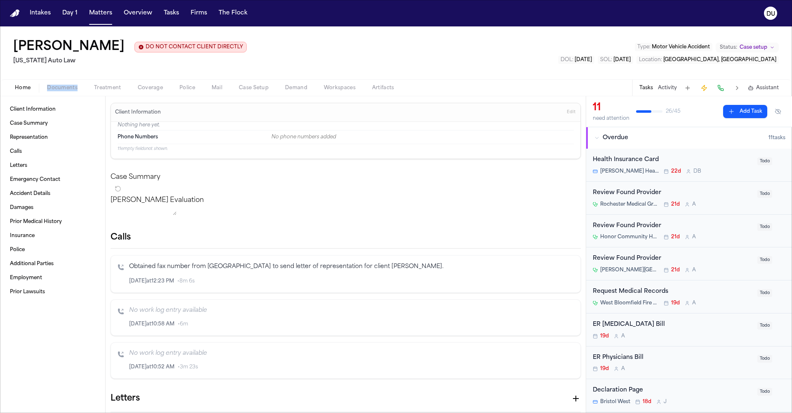
click at [16, 16] on img "Home" at bounding box center [15, 13] width 10 height 8
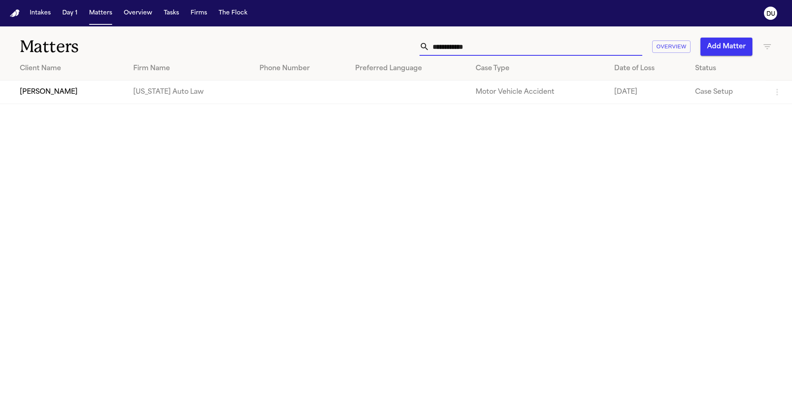
drag, startPoint x: 518, startPoint y: 52, endPoint x: 417, endPoint y: 51, distance: 101.5
click at [417, 51] on div "**********" at bounding box center [505, 47] width 533 height 18
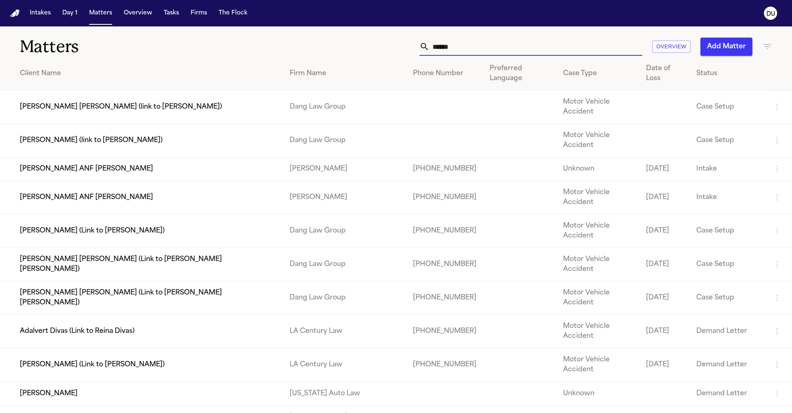
type input "*******"
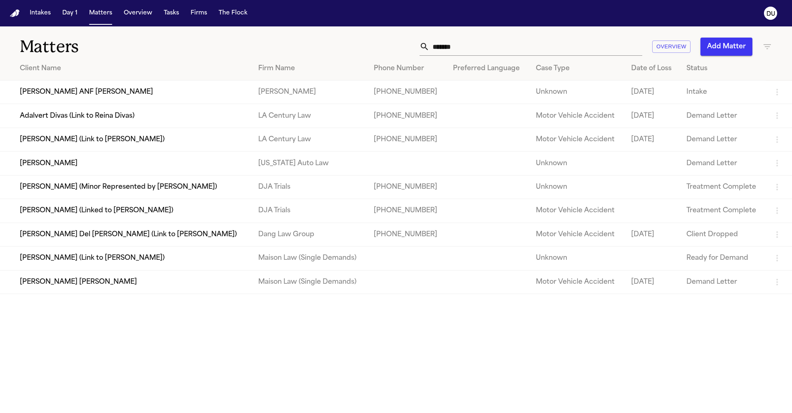
drag, startPoint x: 417, startPoint y: 51, endPoint x: 50, endPoint y: 169, distance: 384.9
click at [50, 169] on td "[PERSON_NAME]" at bounding box center [126, 163] width 252 height 24
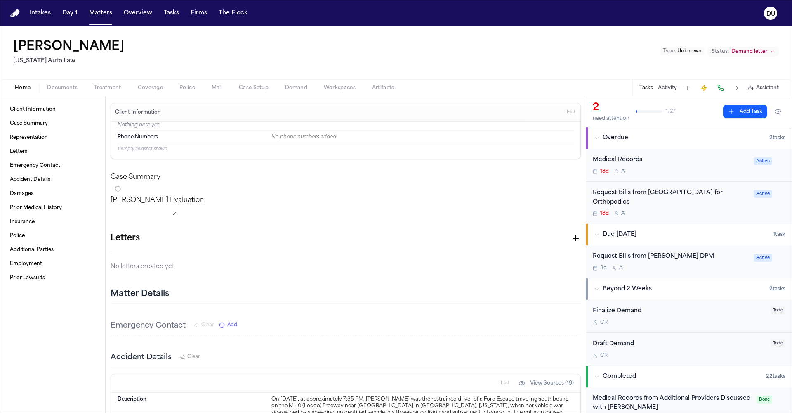
click at [666, 252] on div "Request Bills from [PERSON_NAME] DPM" at bounding box center [671, 256] width 156 height 9
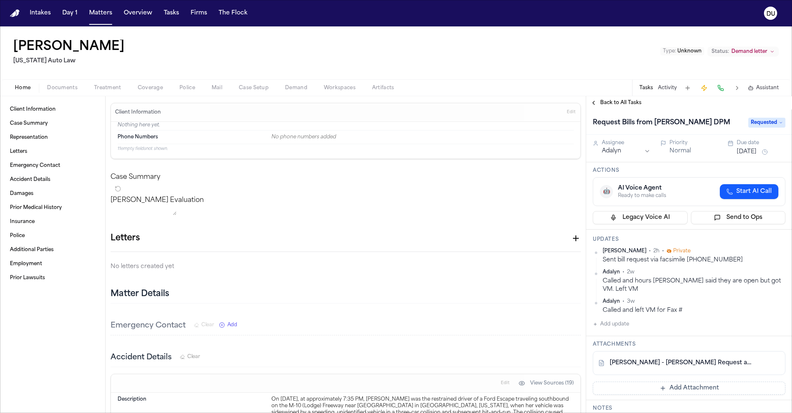
click at [665, 365] on link "[PERSON_NAME] - [PERSON_NAME] Request and HIPAA Auth to [PERSON_NAME] DPM - [DA…" at bounding box center [681, 363] width 142 height 8
click at [767, 362] on button at bounding box center [773, 362] width 13 height 13
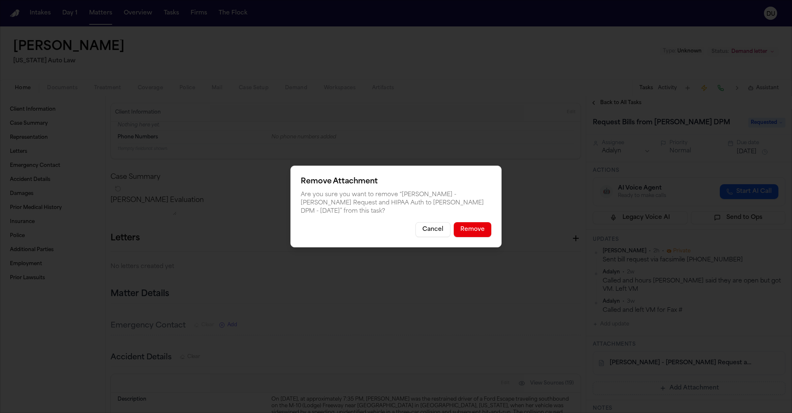
click at [466, 222] on button "Remove" at bounding box center [473, 229] width 38 height 15
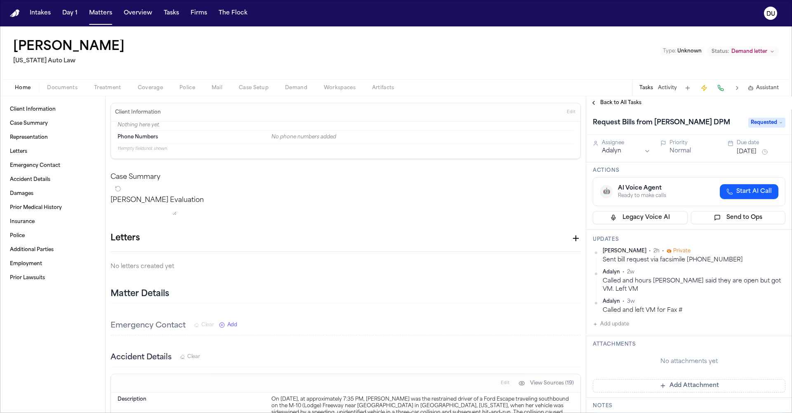
click at [691, 386] on button "Add Attachment" at bounding box center [689, 385] width 193 height 13
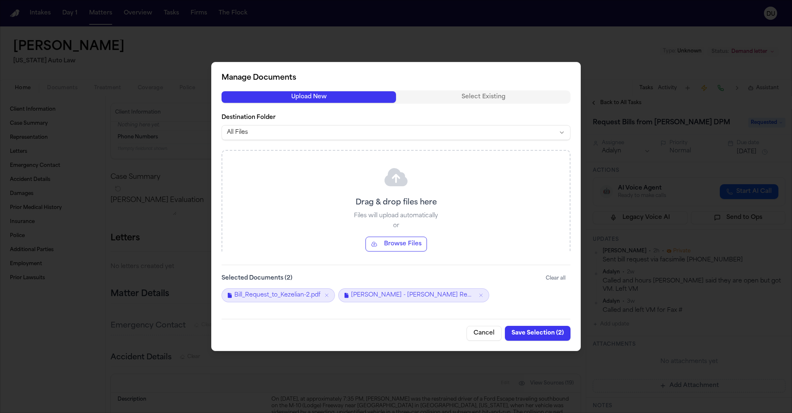
click at [531, 333] on button "Save Selection ( 2 )" at bounding box center [538, 333] width 66 height 15
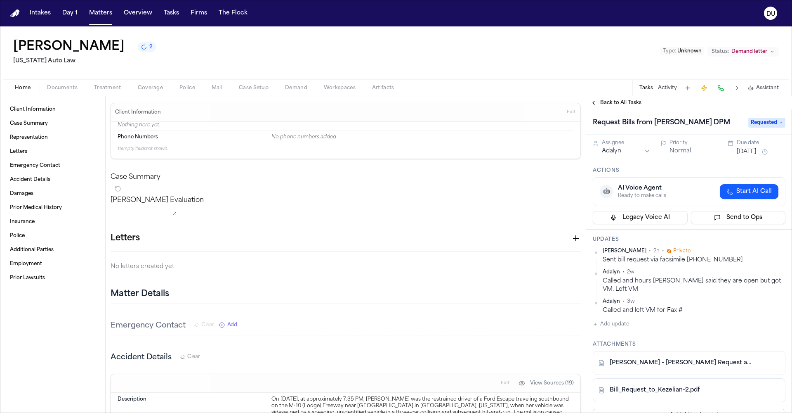
click at [19, 15] on img "Home" at bounding box center [15, 13] width 10 height 8
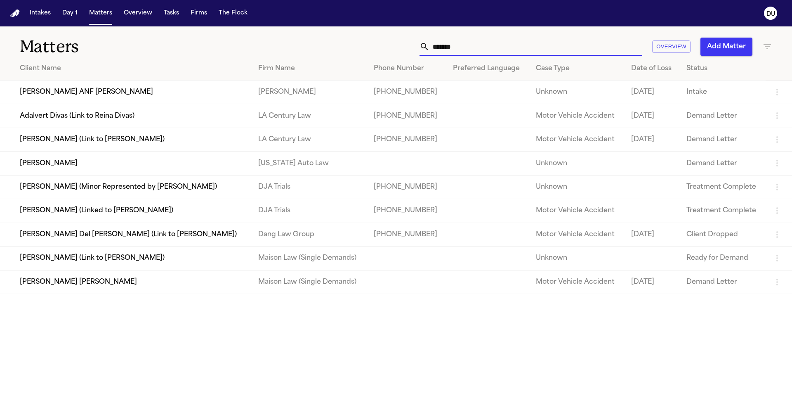
drag, startPoint x: 469, startPoint y: 47, endPoint x: 386, endPoint y: 50, distance: 82.5
click at [387, 49] on div "******* Overview Add Matter" at bounding box center [505, 47] width 533 height 18
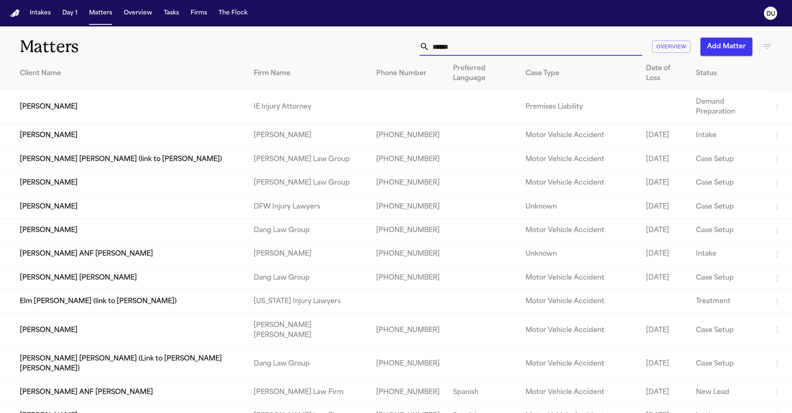
type input "*******"
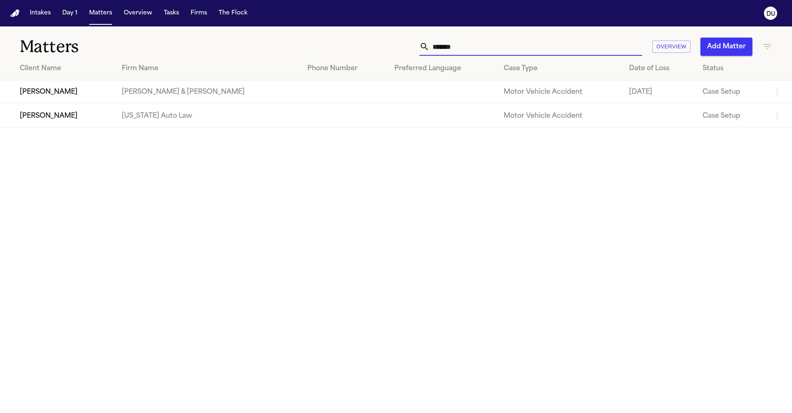
drag, startPoint x: 462, startPoint y: 50, endPoint x: 388, endPoint y: 49, distance: 73.9
click at [388, 49] on div "******* Overview Add Matter" at bounding box center [505, 47] width 533 height 18
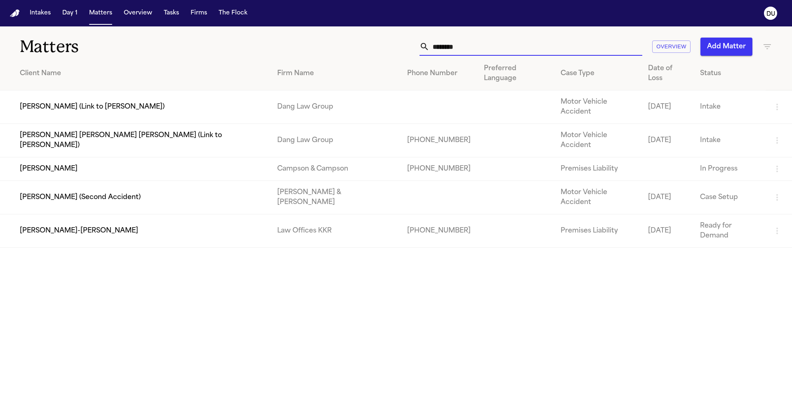
type input "********"
click at [297, 214] on td "Law Offices KKR" at bounding box center [336, 230] width 130 height 33
click at [315, 214] on td "Law Offices KKR" at bounding box center [336, 230] width 130 height 33
click at [313, 214] on td "Law Offices KKR" at bounding box center [336, 230] width 130 height 33
click at [61, 214] on td "[PERSON_NAME]-[PERSON_NAME]" at bounding box center [135, 230] width 271 height 33
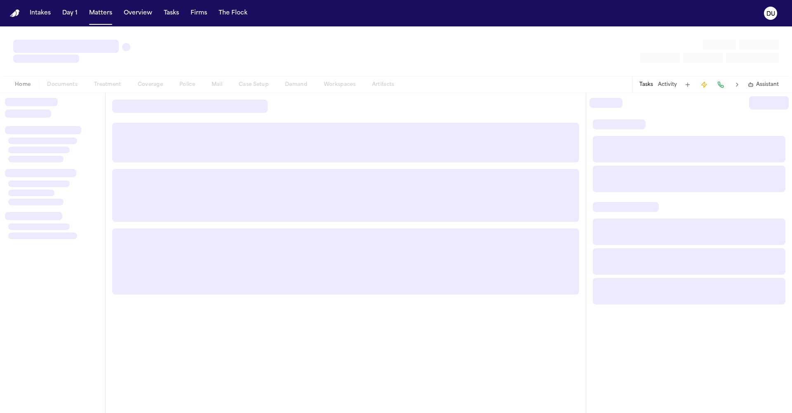
click at [61, 191] on div at bounding box center [54, 192] width 92 height 25
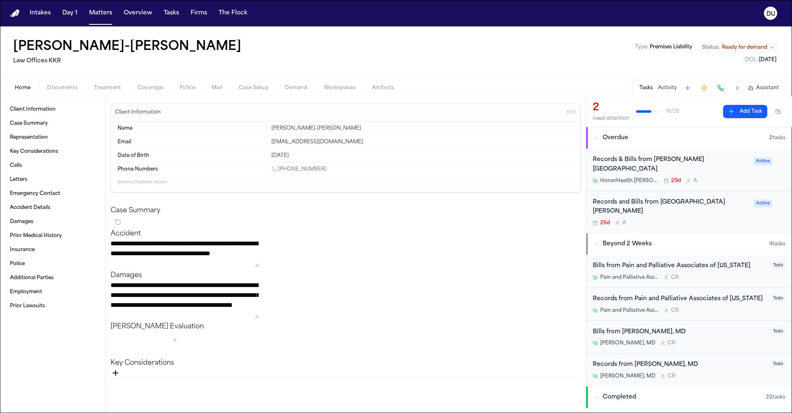
click at [714, 162] on div "Records & Bills from [PERSON_NAME][GEOGRAPHIC_DATA]" at bounding box center [671, 164] width 156 height 19
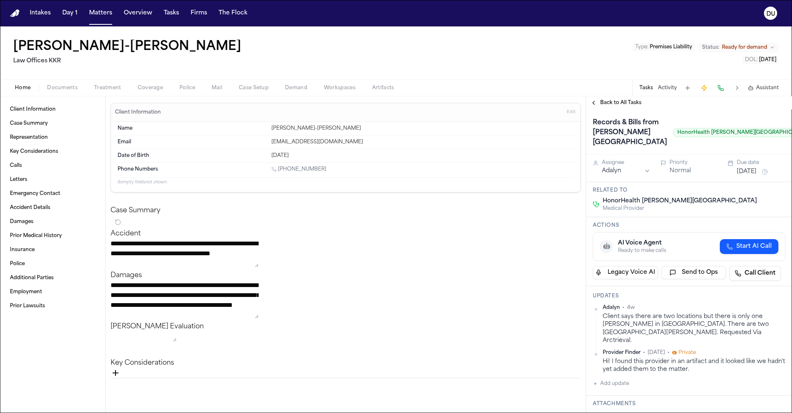
scroll to position [75, 0]
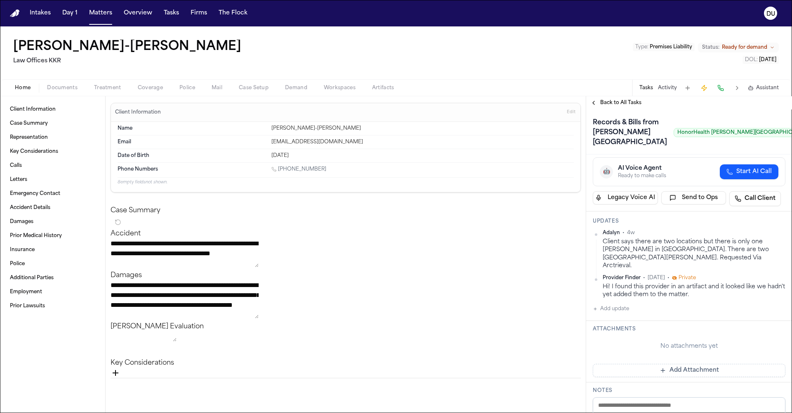
click at [619, 314] on button "Add update" at bounding box center [611, 309] width 36 height 10
click at [652, 323] on textarea "Add your update" at bounding box center [694, 315] width 176 height 17
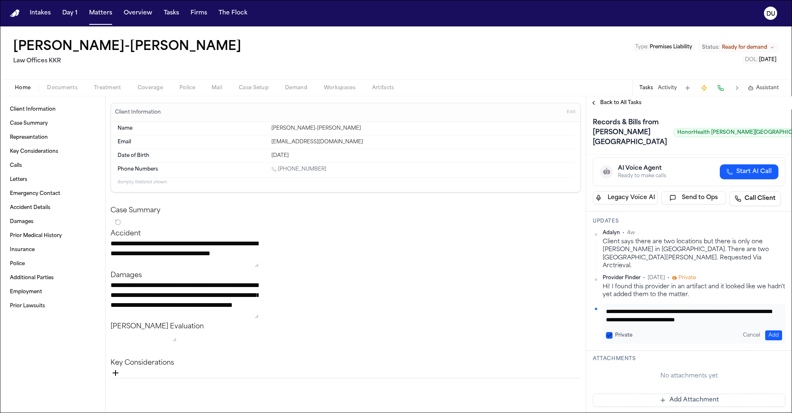
scroll to position [8, 0]
type textarea "**********"
click at [769, 340] on button "Add" at bounding box center [773, 335] width 17 height 10
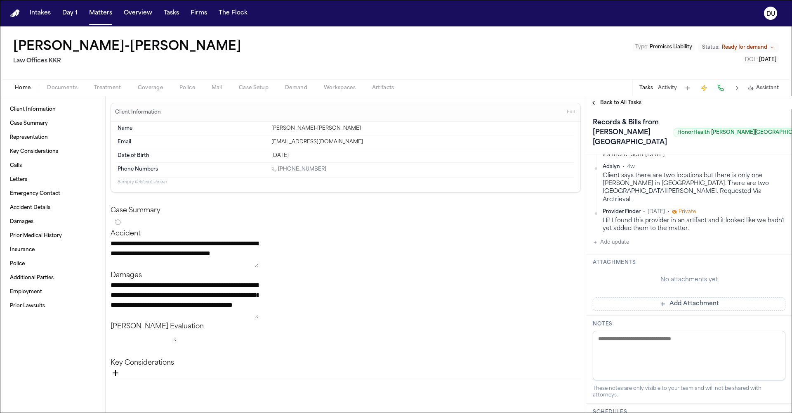
scroll to position [0, 0]
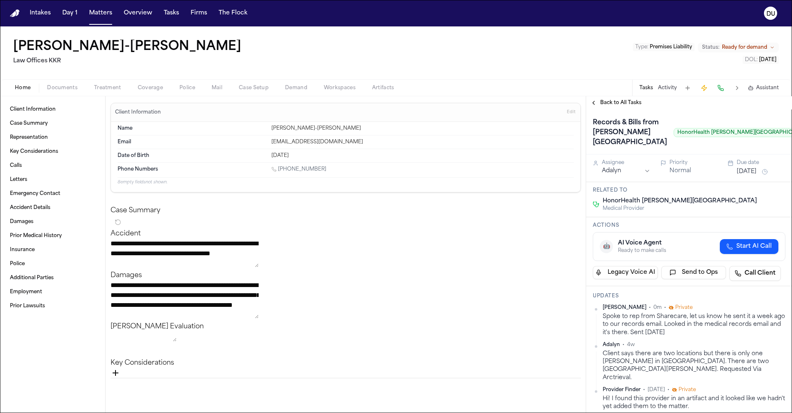
click at [750, 176] on button "[DATE]" at bounding box center [747, 172] width 20 height 8
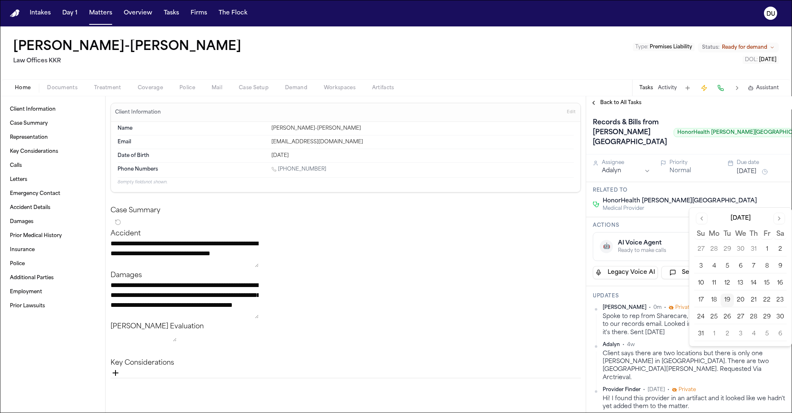
click at [761, 149] on div "Records & Bills from [PERSON_NAME][GEOGRAPHIC_DATA] HonorHealth [PERSON_NAME][G…" at bounding box center [689, 132] width 193 height 33
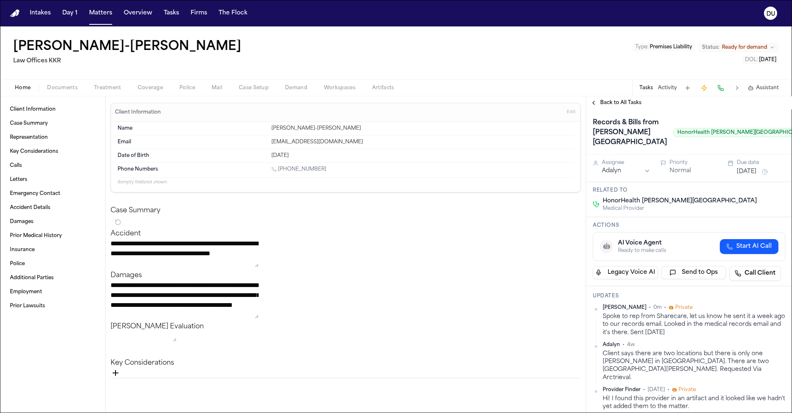
click at [612, 102] on span "Back to All Tasks" at bounding box center [620, 102] width 41 height 7
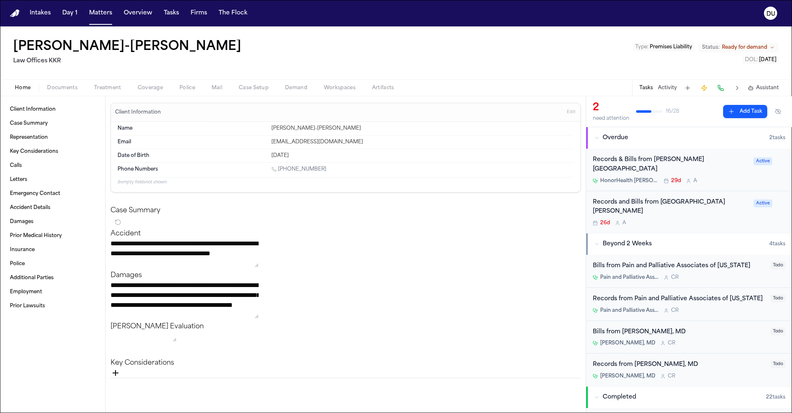
click at [674, 198] on div "Records and Bills from [GEOGRAPHIC_DATA][PERSON_NAME]" at bounding box center [671, 207] width 156 height 19
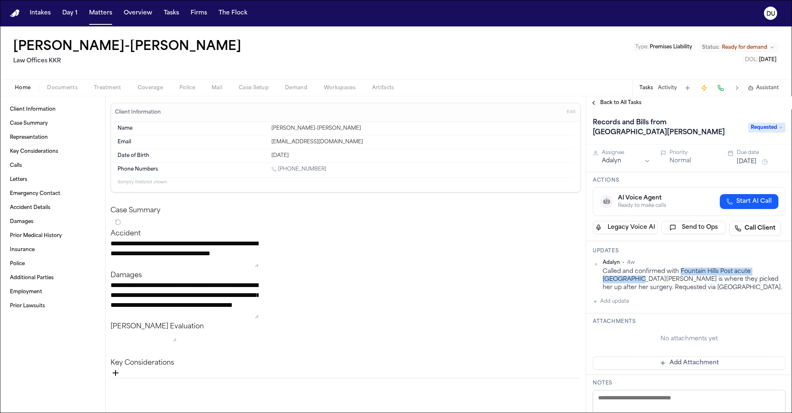
drag, startPoint x: 680, startPoint y: 263, endPoint x: 626, endPoint y: 271, distance: 55.1
click at [626, 271] on div "Called and confirmed with Fountain Hills Post acute [GEOGRAPHIC_DATA][PERSON_NA…" at bounding box center [694, 279] width 183 height 24
copy div "Fountain Hills Post acute St. [PERSON_NAME]"
drag, startPoint x: 478, startPoint y: 2, endPoint x: 442, endPoint y: 10, distance: 36.8
click at [510, 0] on html "**********" at bounding box center [396, 206] width 792 height 413
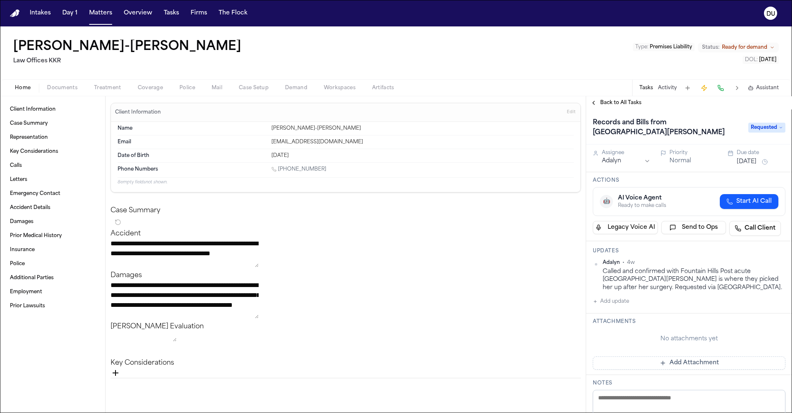
click at [598, 296] on button "Add update" at bounding box center [611, 301] width 36 height 10
click at [642, 300] on textarea "Add your update" at bounding box center [694, 308] width 176 height 17
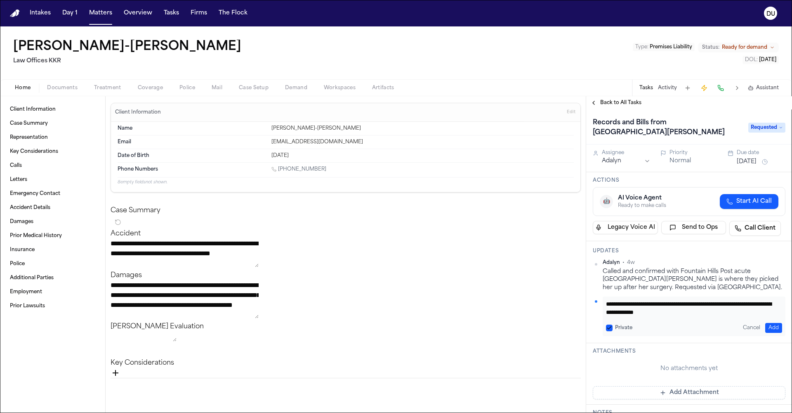
type textarea "**********"
click at [769, 323] on button "Add" at bounding box center [773, 328] width 17 height 10
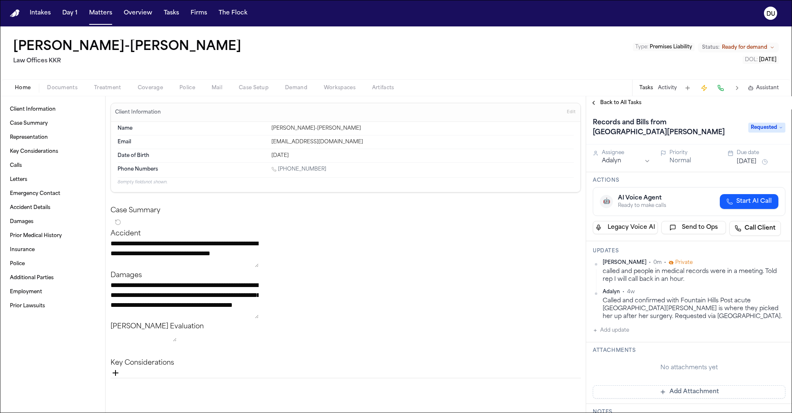
click at [619, 104] on span "Back to All Tasks" at bounding box center [620, 102] width 41 height 7
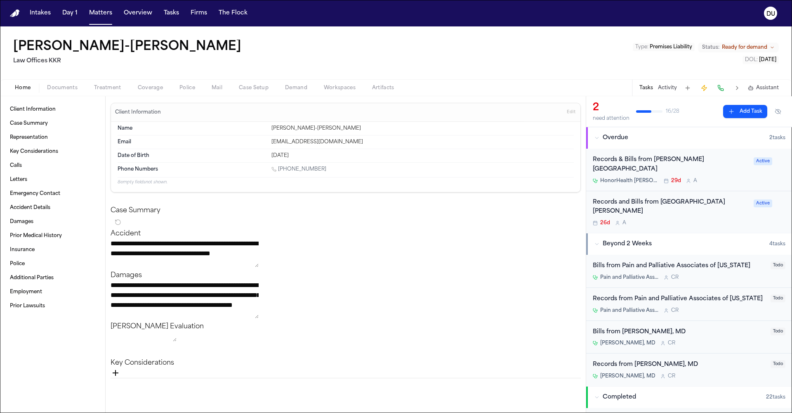
click at [692, 261] on div "Bills from Pain and Palliative Associates of [US_STATE]" at bounding box center [679, 265] width 173 height 9
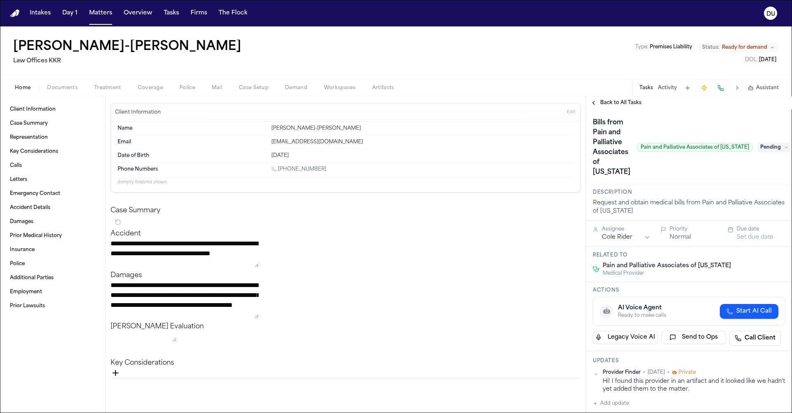
scroll to position [15, 0]
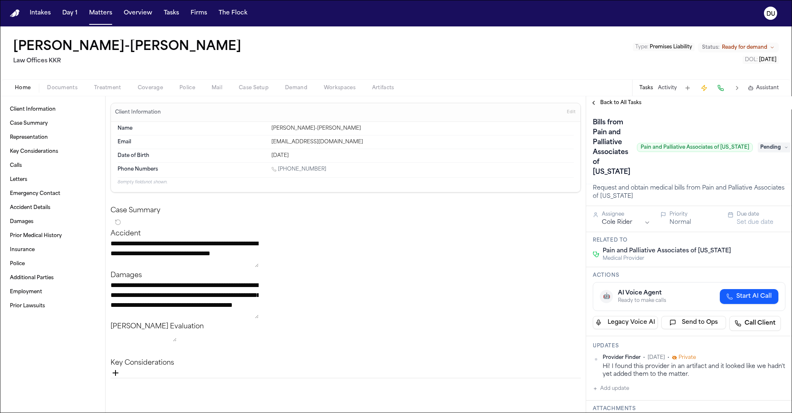
click at [597, 81] on div "Home Documents Treatment Coverage Police Mail Case Setup Demand Workspaces Arti…" at bounding box center [396, 87] width 792 height 17
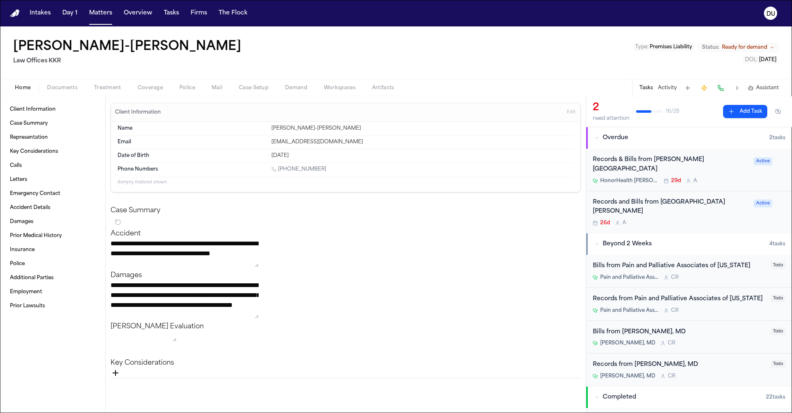
click at [702, 161] on div "Records & Bills from [PERSON_NAME][GEOGRAPHIC_DATA]" at bounding box center [671, 164] width 156 height 19
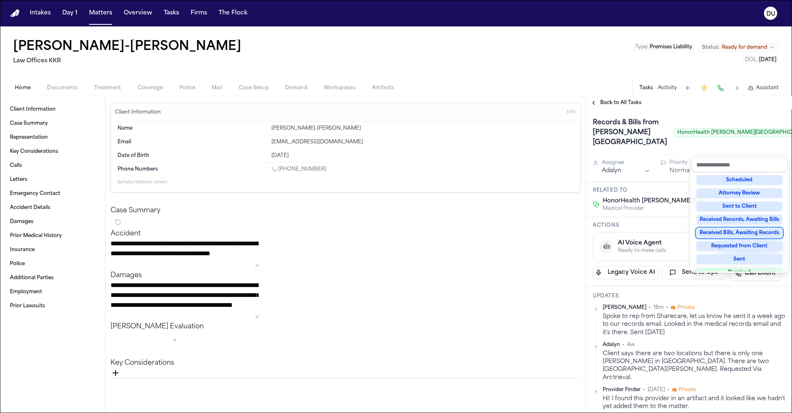
scroll to position [83, 0]
click at [753, 267] on div "Received" at bounding box center [739, 269] width 86 height 10
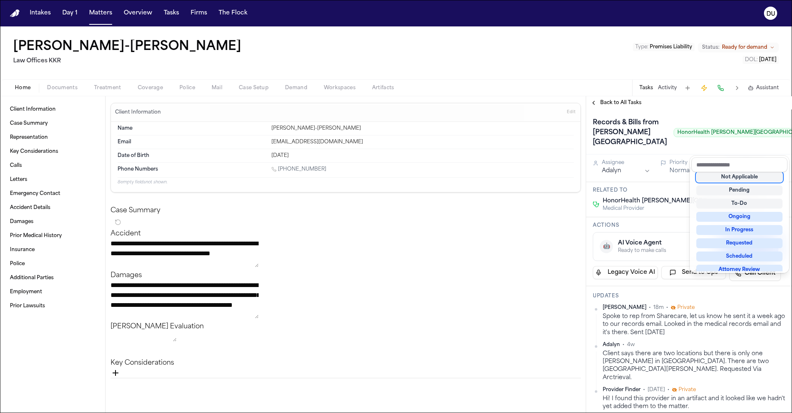
scroll to position [5, 0]
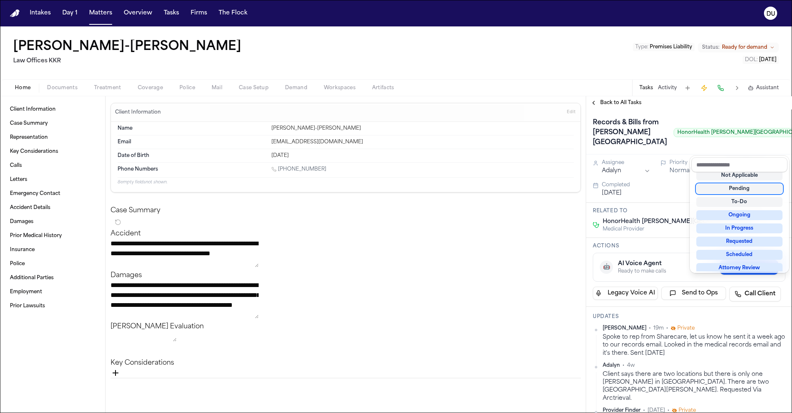
click at [649, 149] on div "Records & Bills from [PERSON_NAME][GEOGRAPHIC_DATA] HonorHealth [PERSON_NAME][G…" at bounding box center [689, 132] width 193 height 33
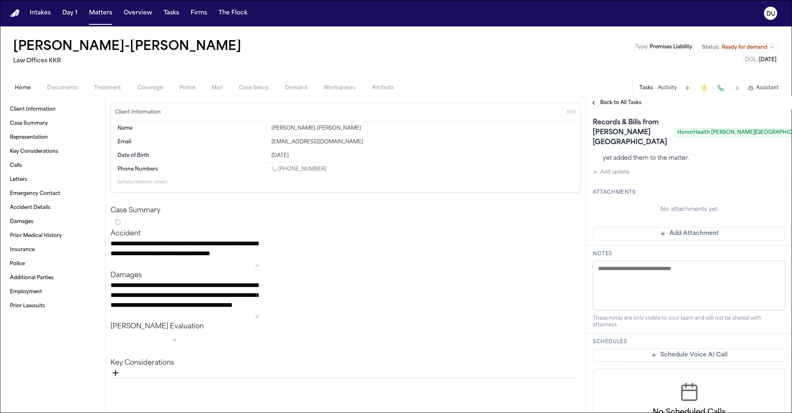
scroll to position [202, 0]
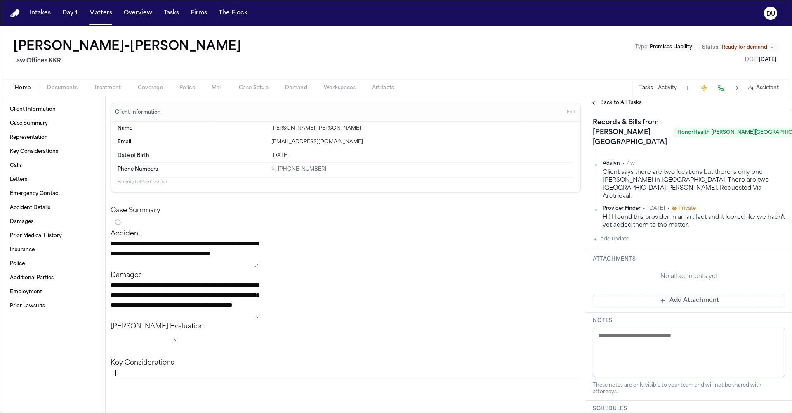
click at [614, 244] on button "Add update" at bounding box center [611, 239] width 36 height 10
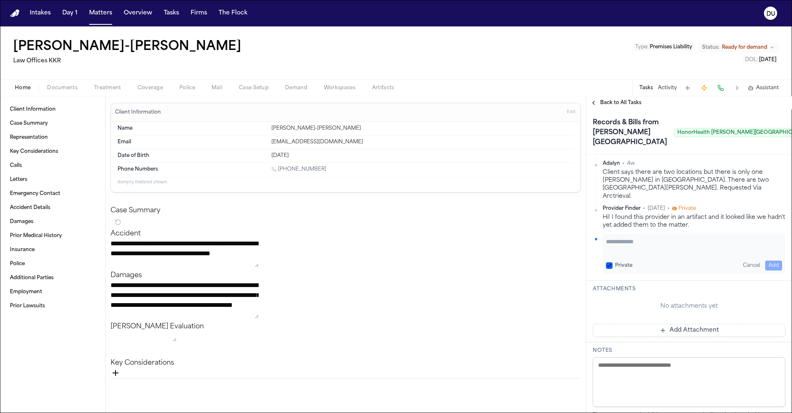
click at [625, 254] on textarea "Add your update" at bounding box center [694, 245] width 176 height 17
type textarea "**********"
click at [765, 270] on button "Add" at bounding box center [773, 265] width 17 height 10
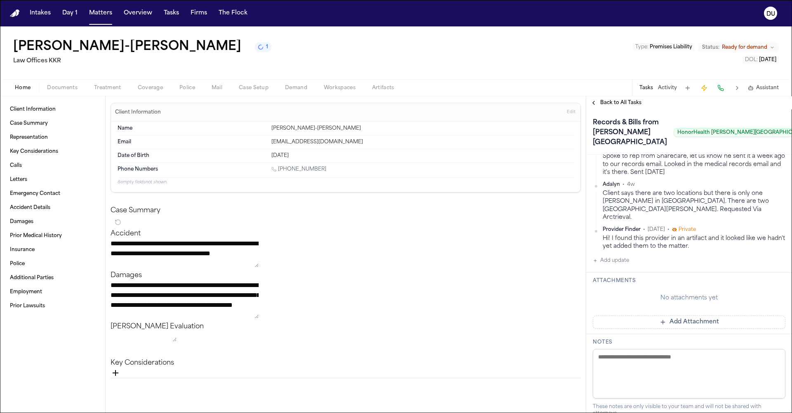
click at [58, 91] on span "Documents" at bounding box center [62, 88] width 31 height 7
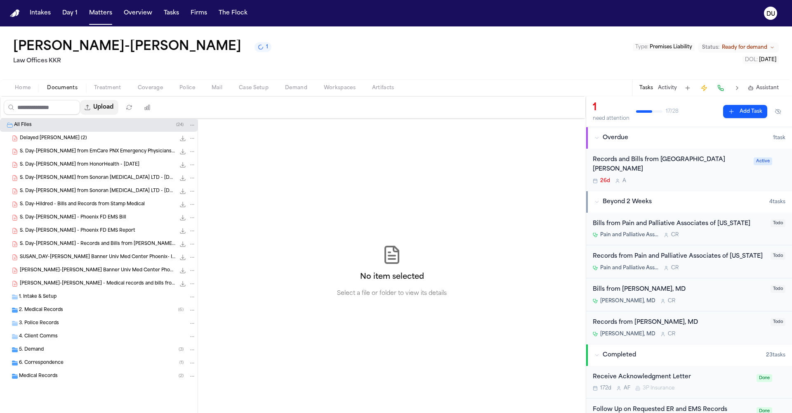
click at [118, 108] on button "Upload" at bounding box center [99, 107] width 38 height 15
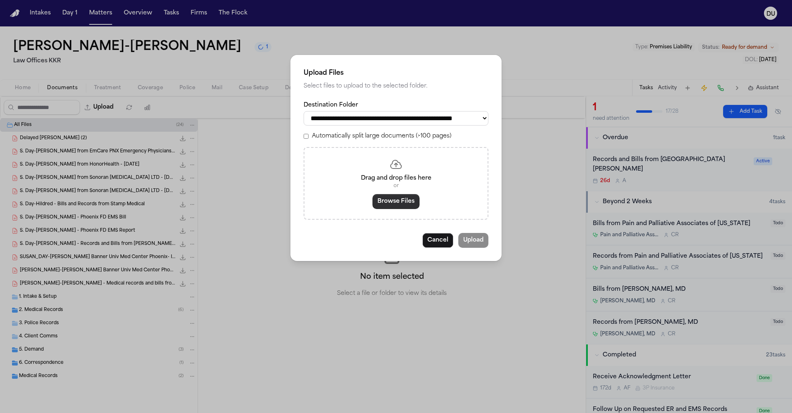
click at [402, 199] on button "Browse Files" at bounding box center [396, 201] width 47 height 15
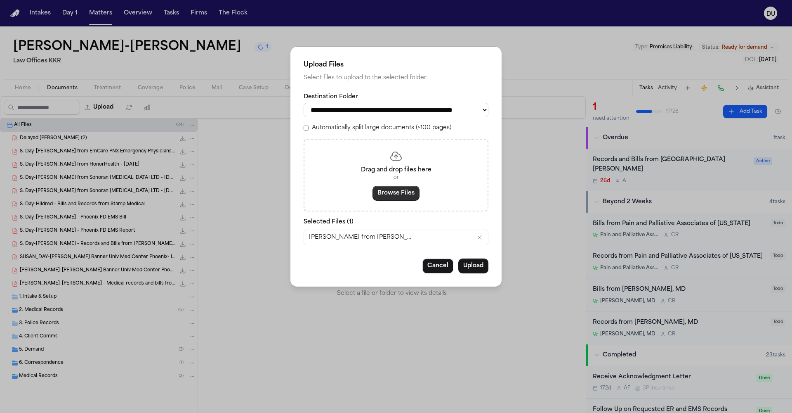
click at [399, 192] on button "Browse Files" at bounding box center [396, 193] width 47 height 15
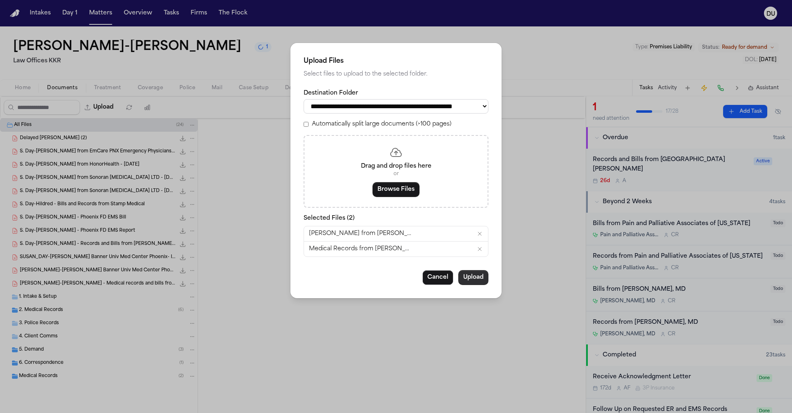
click at [476, 275] on button "Upload" at bounding box center [473, 277] width 30 height 15
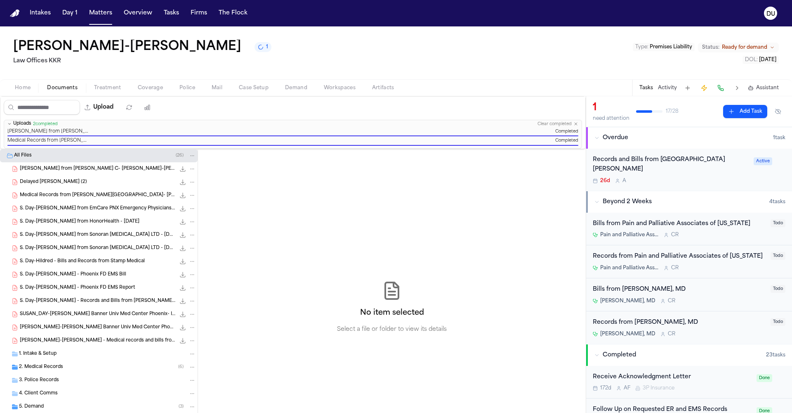
click at [189, 169] on icon "File: Bill from John C- Susan Day-Hildred.pdf" at bounding box center [192, 169] width 6 height 6
click at [186, 186] on button "Rename" at bounding box center [186, 184] width 57 height 15
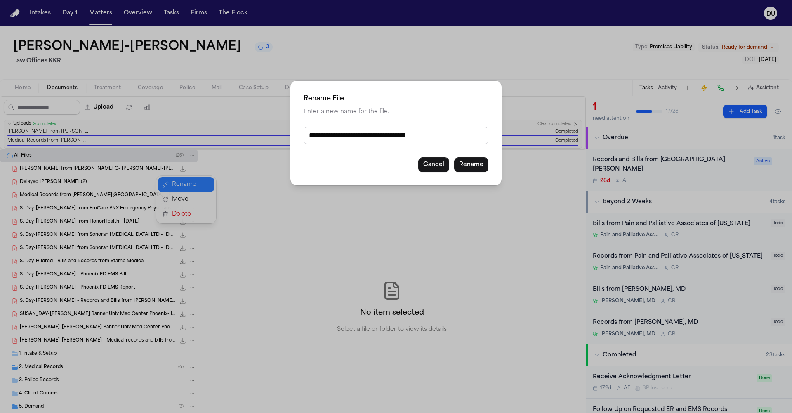
drag, startPoint x: 456, startPoint y: 139, endPoint x: 301, endPoint y: 138, distance: 155.1
click at [302, 138] on div "**********" at bounding box center [395, 132] width 211 height 105
type input "**********"
click at [470, 168] on button "Rename" at bounding box center [471, 164] width 34 height 15
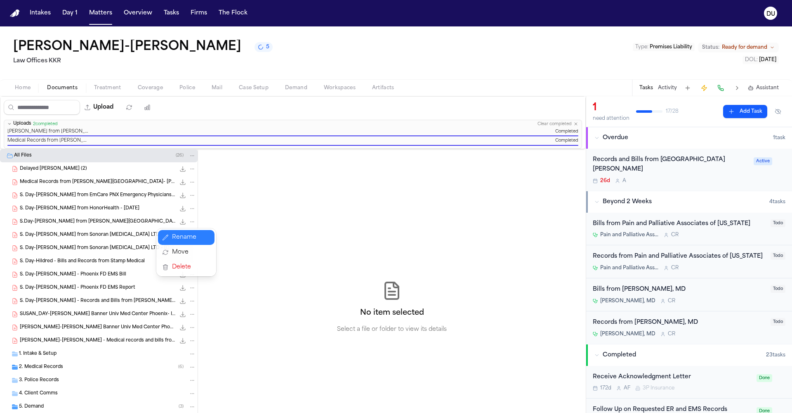
click at [178, 179] on div "All Files ( 26 ) Delayed [PERSON_NAME] (2) 126.9 KB • PDF Medical Records from …" at bounding box center [99, 315] width 198 height 332
click at [189, 180] on icon "File: Medical Records from John C Hospital- Susan Day-Hildred.pdf" at bounding box center [192, 182] width 6 height 6
click at [191, 200] on button "Rename" at bounding box center [186, 197] width 57 height 15
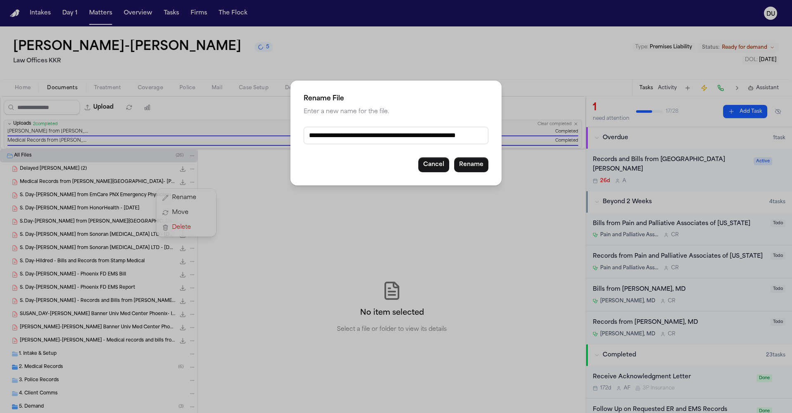
drag, startPoint x: 487, startPoint y: 135, endPoint x: 265, endPoint y: 132, distance: 222.4
click at [265, 132] on div "**********" at bounding box center [396, 206] width 792 height 413
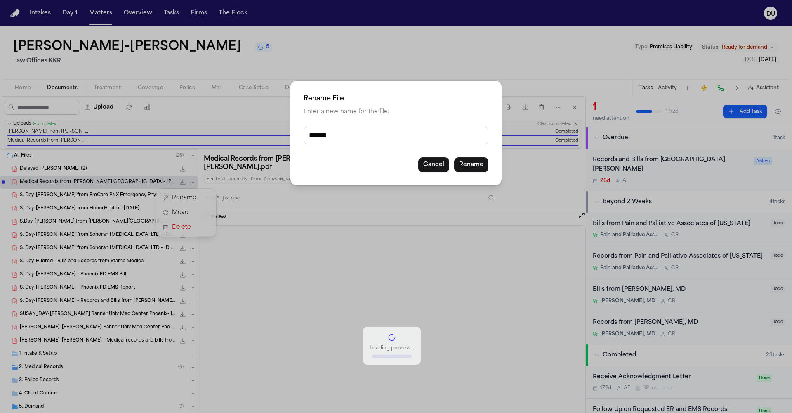
drag, startPoint x: 363, startPoint y: 130, endPoint x: 338, endPoint y: 145, distance: 29.3
click at [266, 134] on div "Rename File Enter a new name for the file. ******* Cancel Rename" at bounding box center [396, 206] width 792 height 413
drag, startPoint x: 321, startPoint y: 136, endPoint x: 302, endPoint y: 135, distance: 18.2
click at [302, 135] on div "Rename File Enter a new name for the file. ******* Cancel Rename" at bounding box center [395, 132] width 211 height 105
type input "**********"
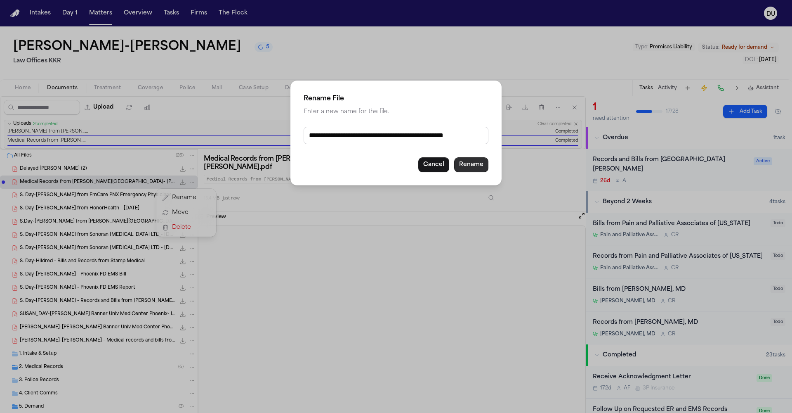
click at [476, 164] on button "Rename" at bounding box center [471, 164] width 34 height 15
